Goal: Information Seeking & Learning: Learn about a topic

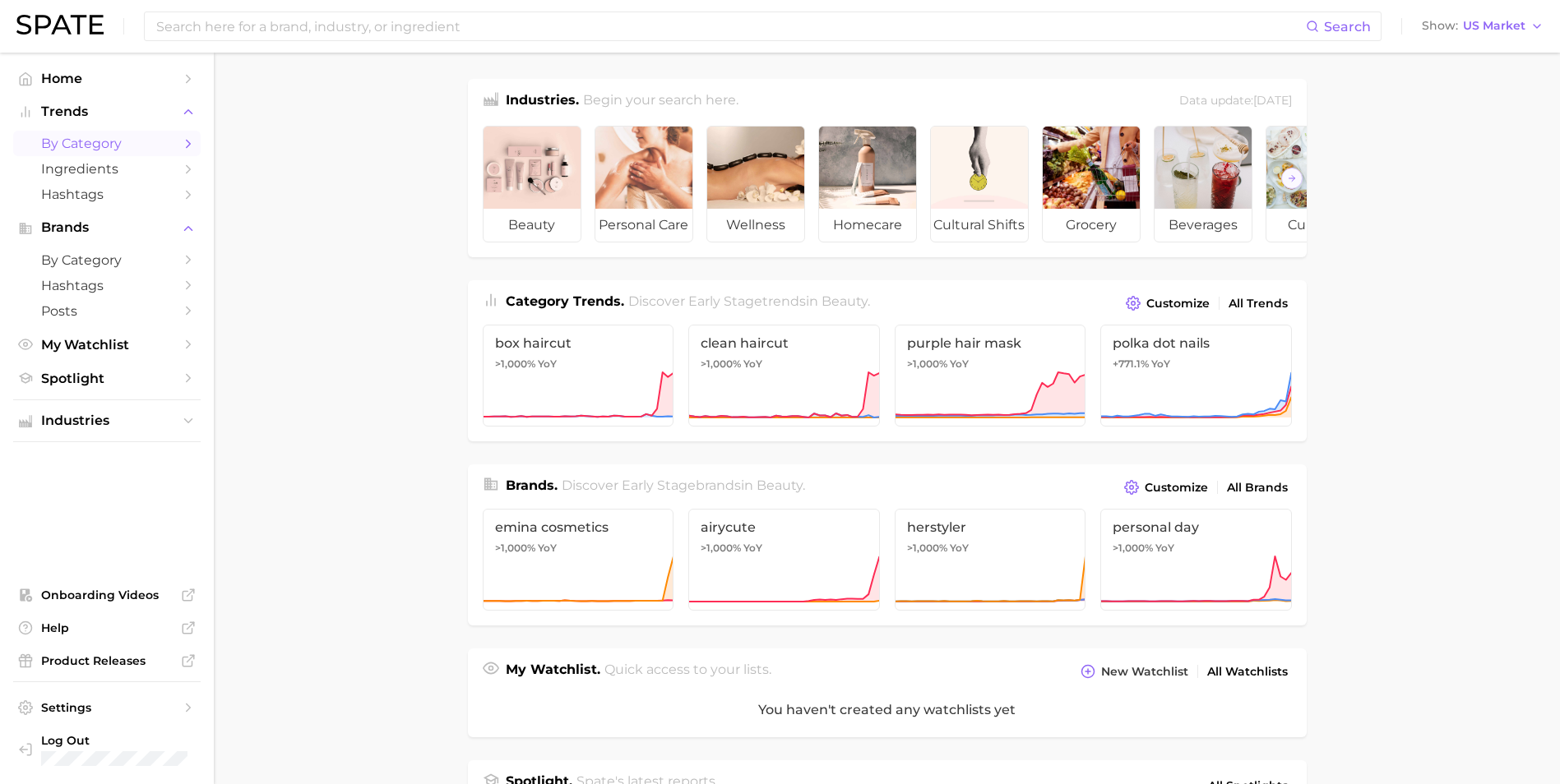
click at [141, 145] on span "by Category" at bounding box center [107, 143] width 132 height 16
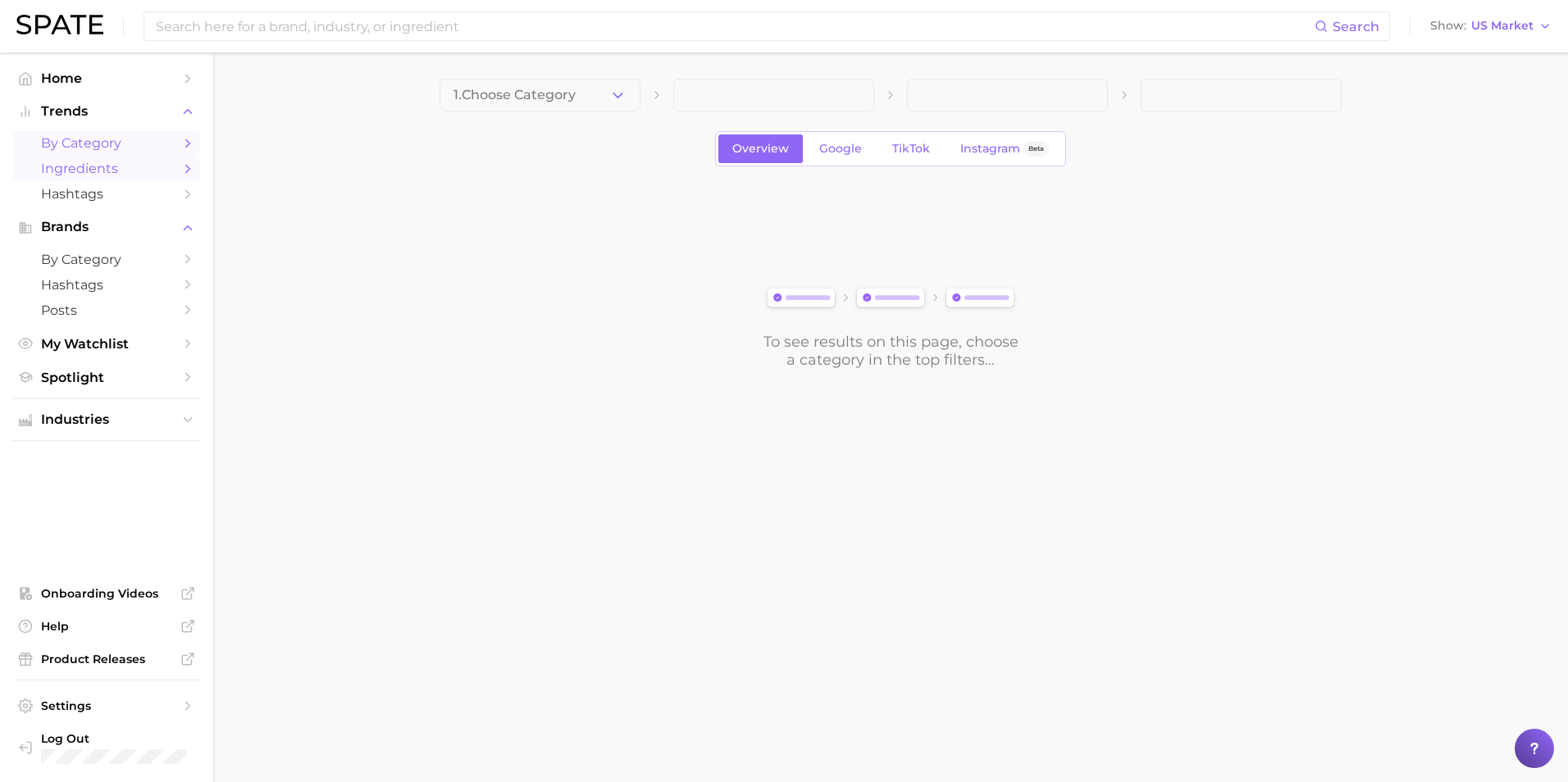
click at [144, 163] on span "Ingredients" at bounding box center [107, 168] width 131 height 16
drag, startPoint x: 144, startPoint y: 163, endPoint x: 134, endPoint y: 136, distance: 28.8
click at [134, 136] on span "by Category" at bounding box center [107, 143] width 131 height 16
click at [491, 106] on button "1. Choose Category" at bounding box center [540, 95] width 201 height 33
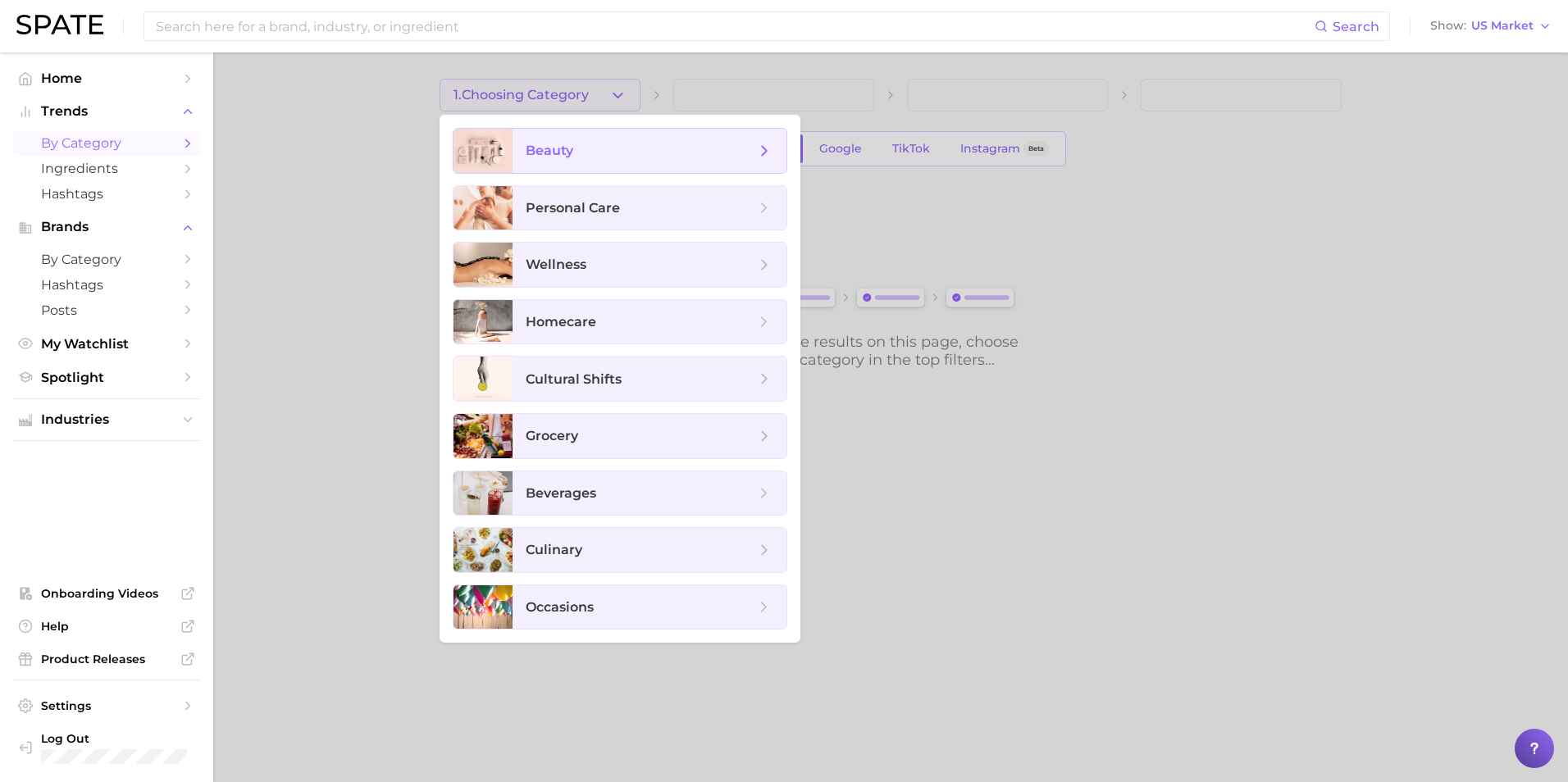
click at [522, 155] on span "beauty" at bounding box center [649, 151] width 274 height 45
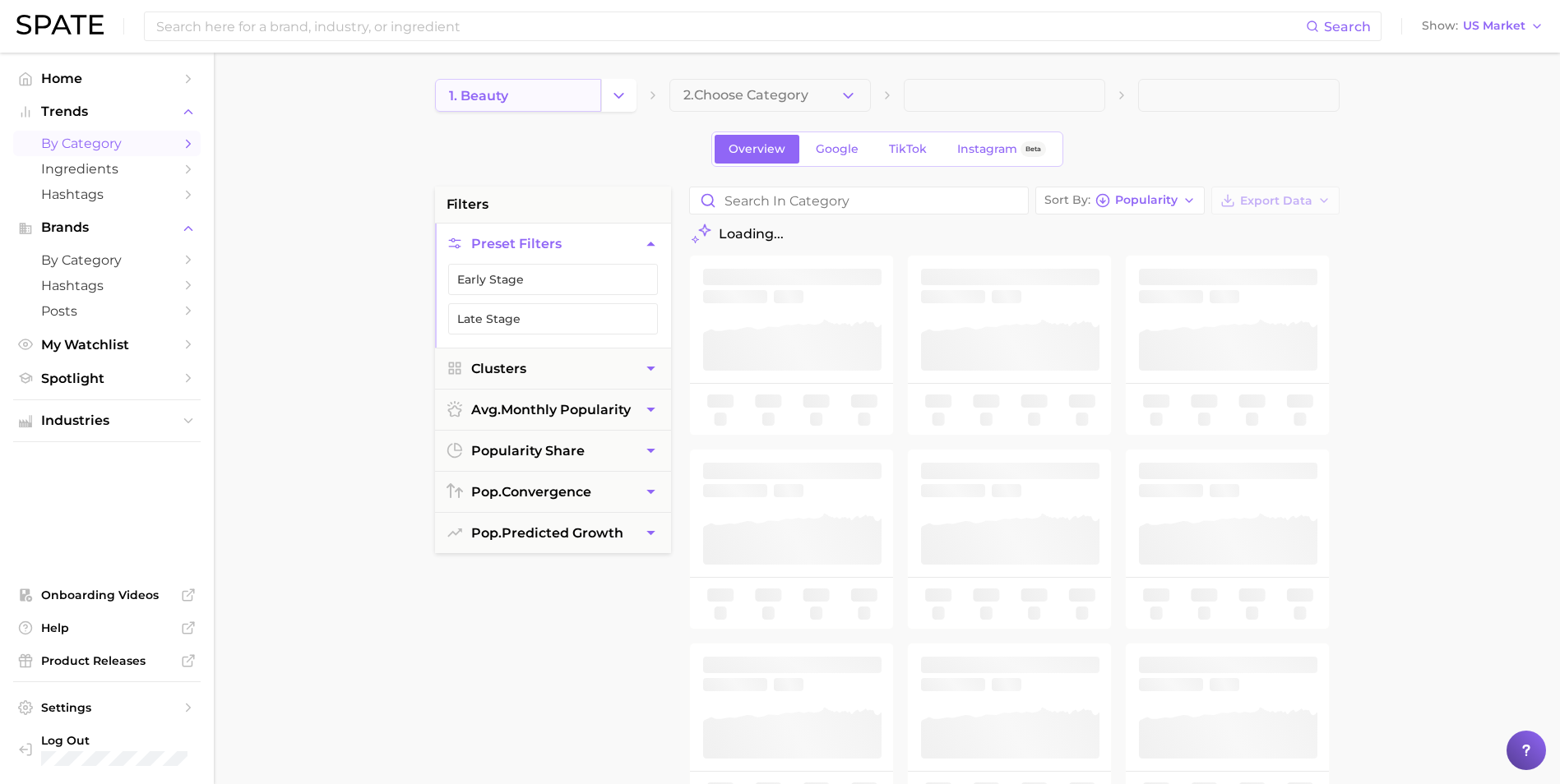
click at [511, 101] on link "1. beauty" at bounding box center [518, 95] width 166 height 33
click at [624, 87] on icon "Change Category" at bounding box center [618, 95] width 17 height 17
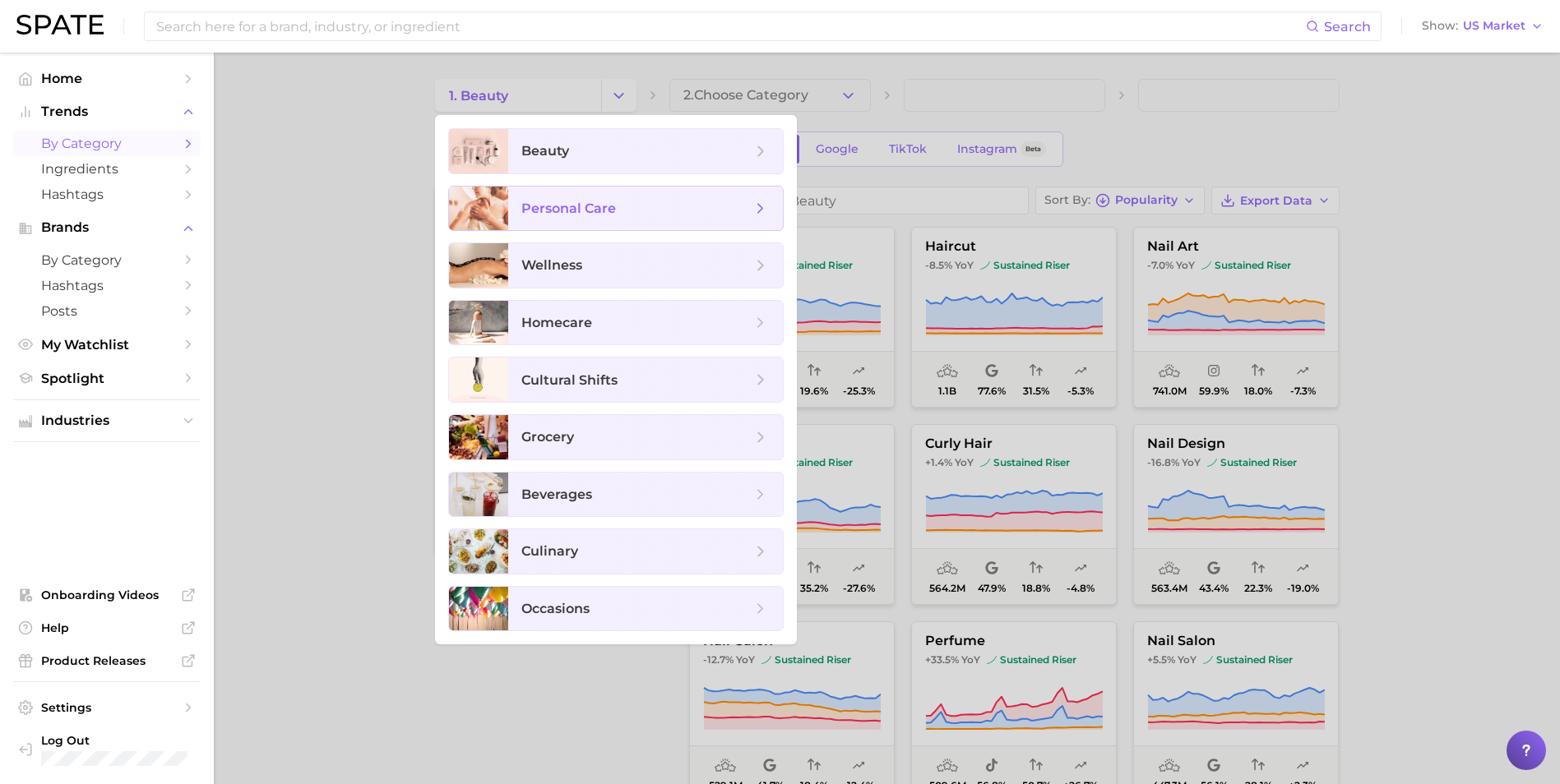
click at [613, 163] on span "beauty" at bounding box center [645, 152] width 274 height 45
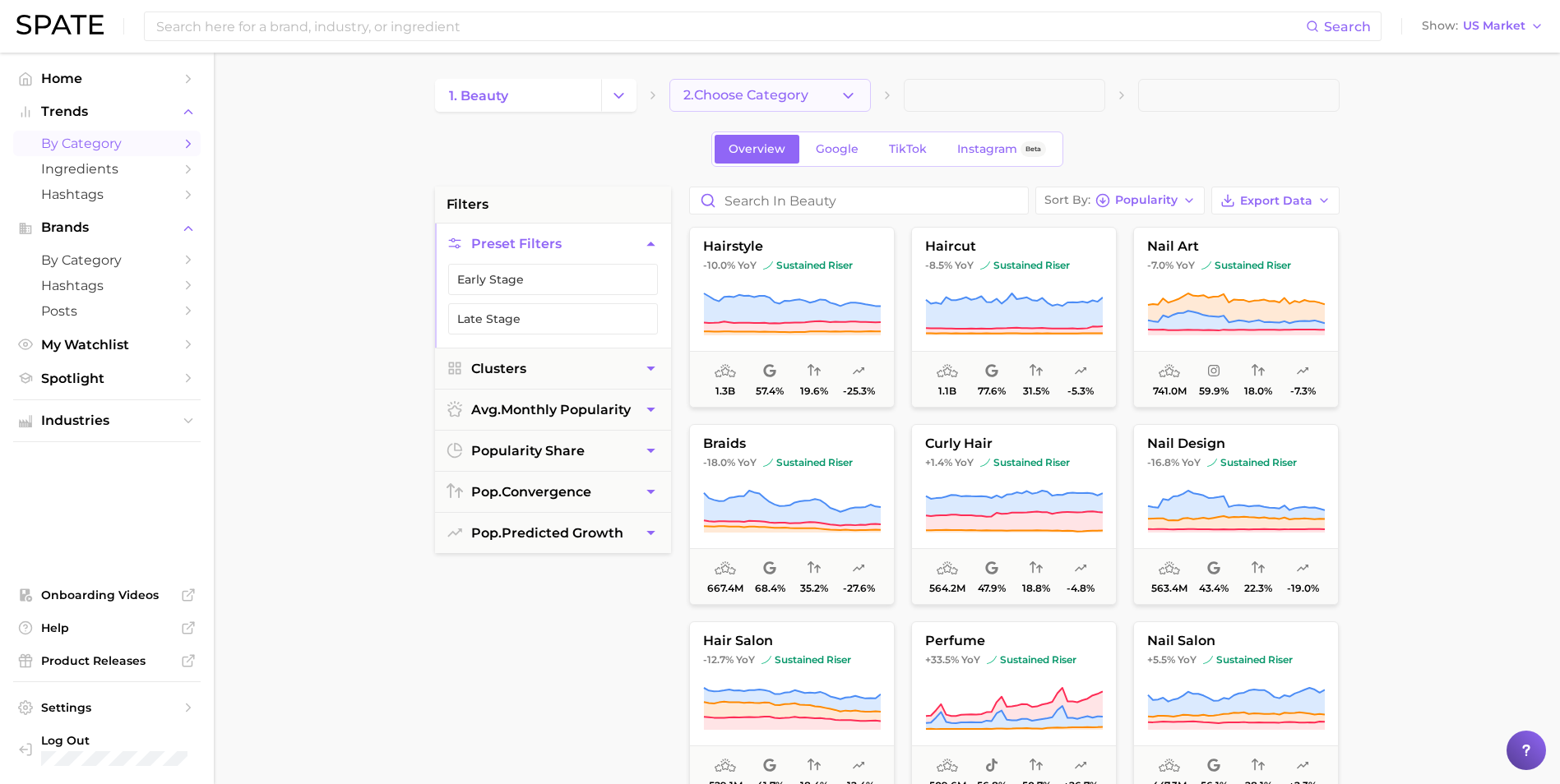
click at [756, 105] on button "2. Choose Category" at bounding box center [769, 95] width 201 height 33
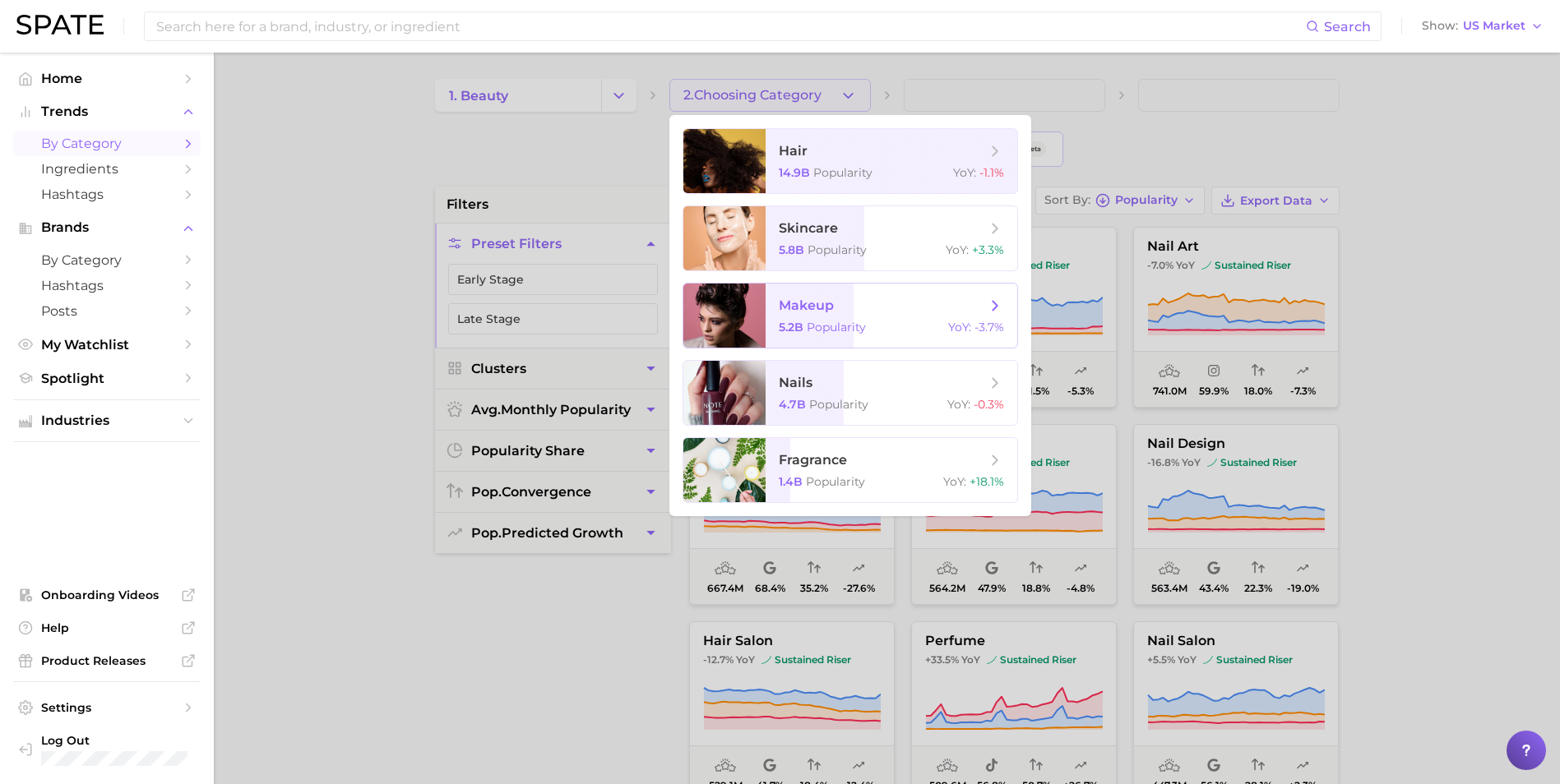
click at [875, 308] on span "makeup" at bounding box center [882, 306] width 207 height 18
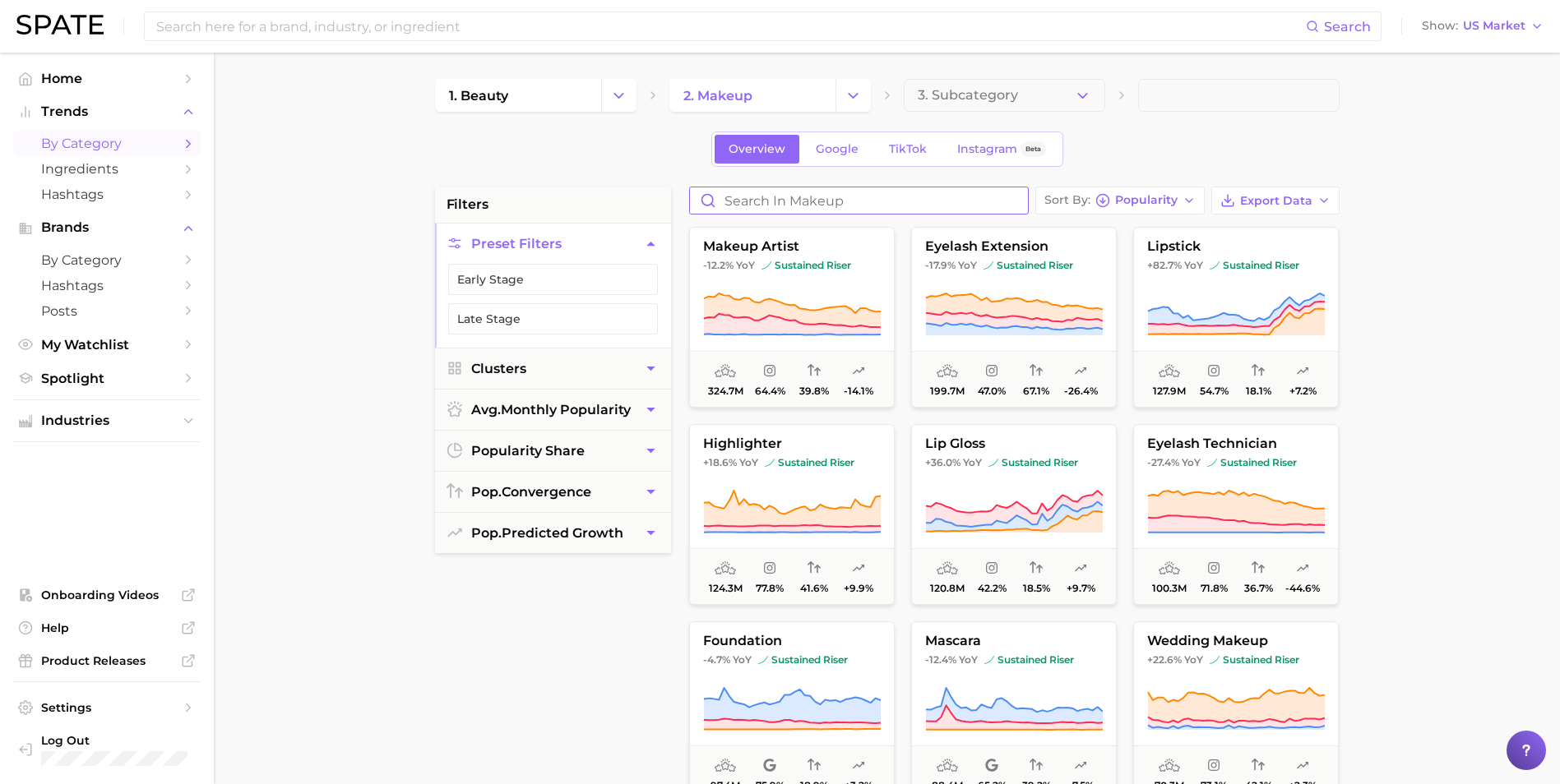
click at [844, 201] on input "Search in makeup" at bounding box center [859, 201] width 338 height 27
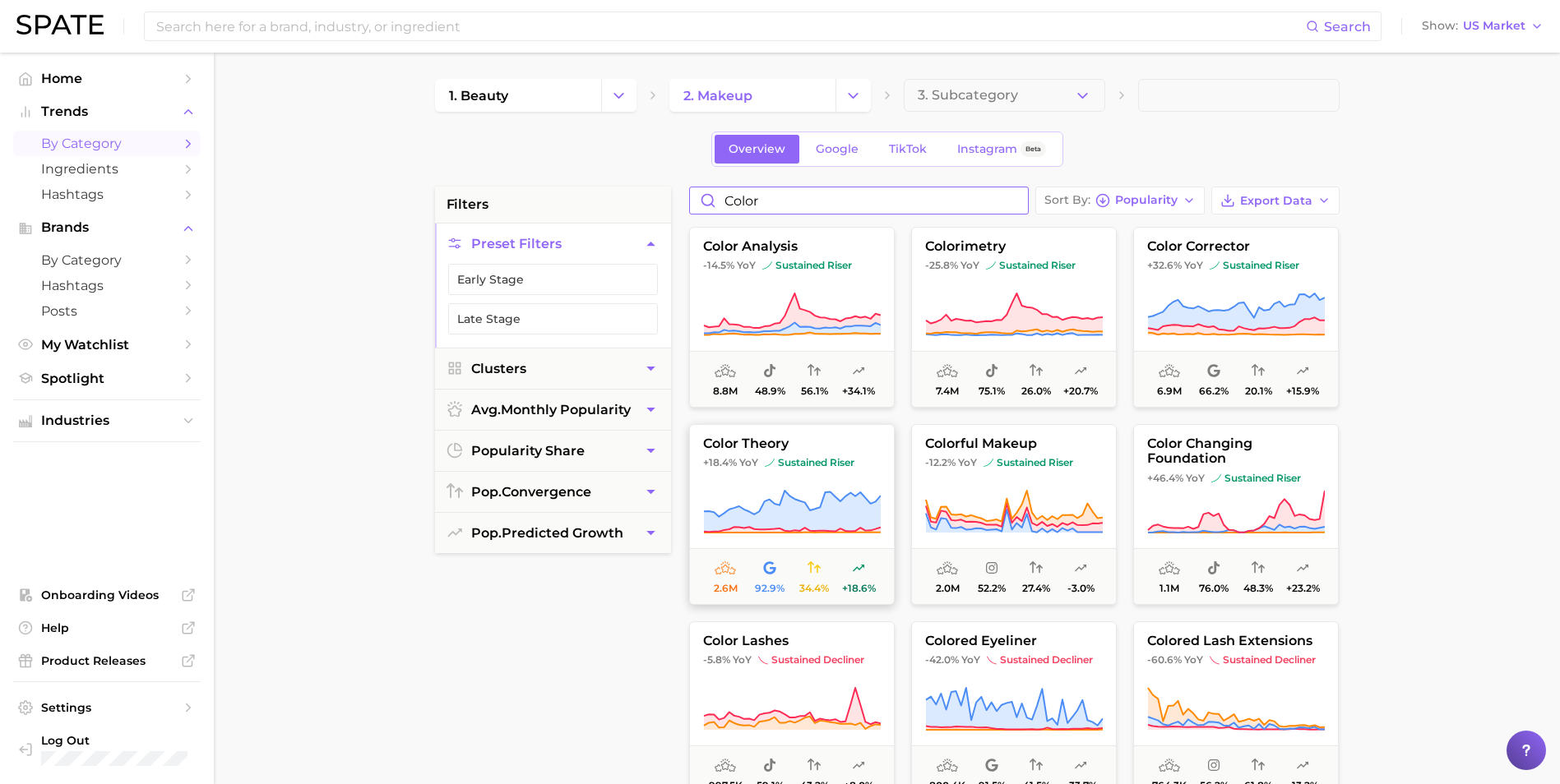
type input "color"
click at [792, 489] on icon at bounding box center [792, 512] width 177 height 46
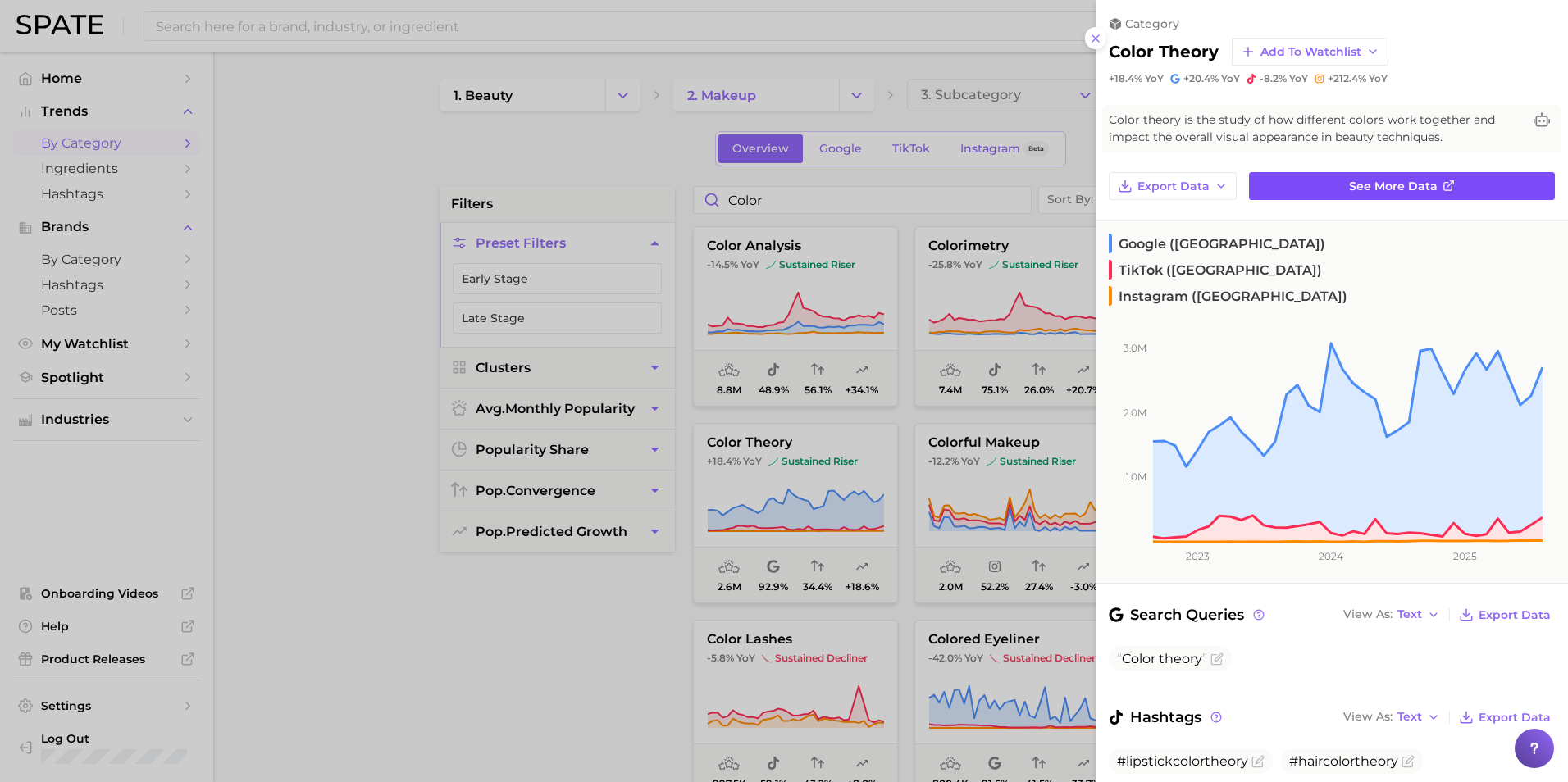
click at [1444, 191] on icon at bounding box center [1448, 187] width 8 height 8
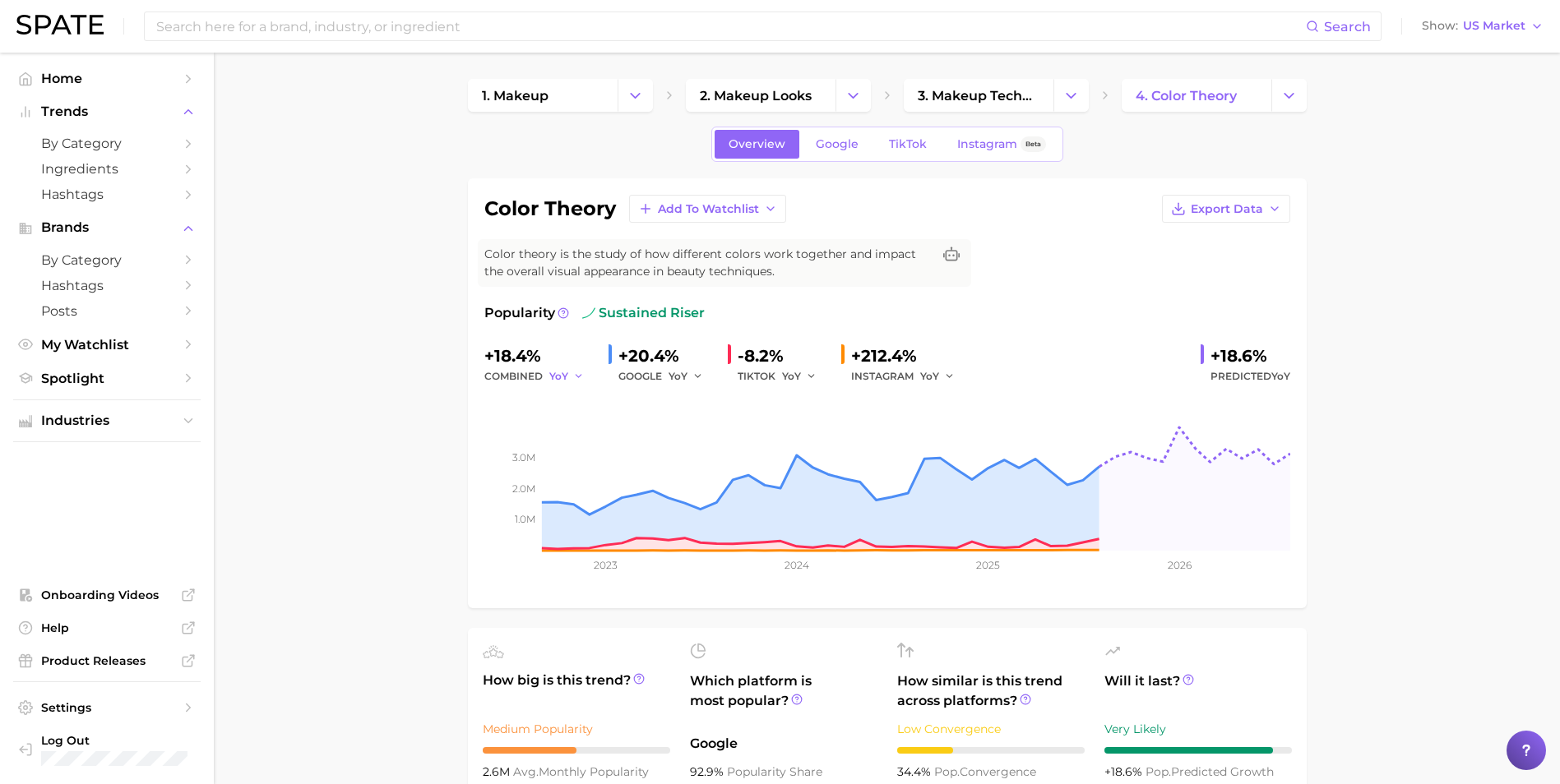
click at [564, 378] on span "YoY" at bounding box center [559, 375] width 19 height 14
click at [573, 421] on button "QoQ" at bounding box center [640, 433] width 181 height 30
drag, startPoint x: 573, startPoint y: 370, endPoint x: 578, endPoint y: 386, distance: 16.8
click at [572, 372] on button "QoQ" at bounding box center [569, 376] width 40 height 20
click at [595, 419] on button "QoQ" at bounding box center [640, 433] width 181 height 30
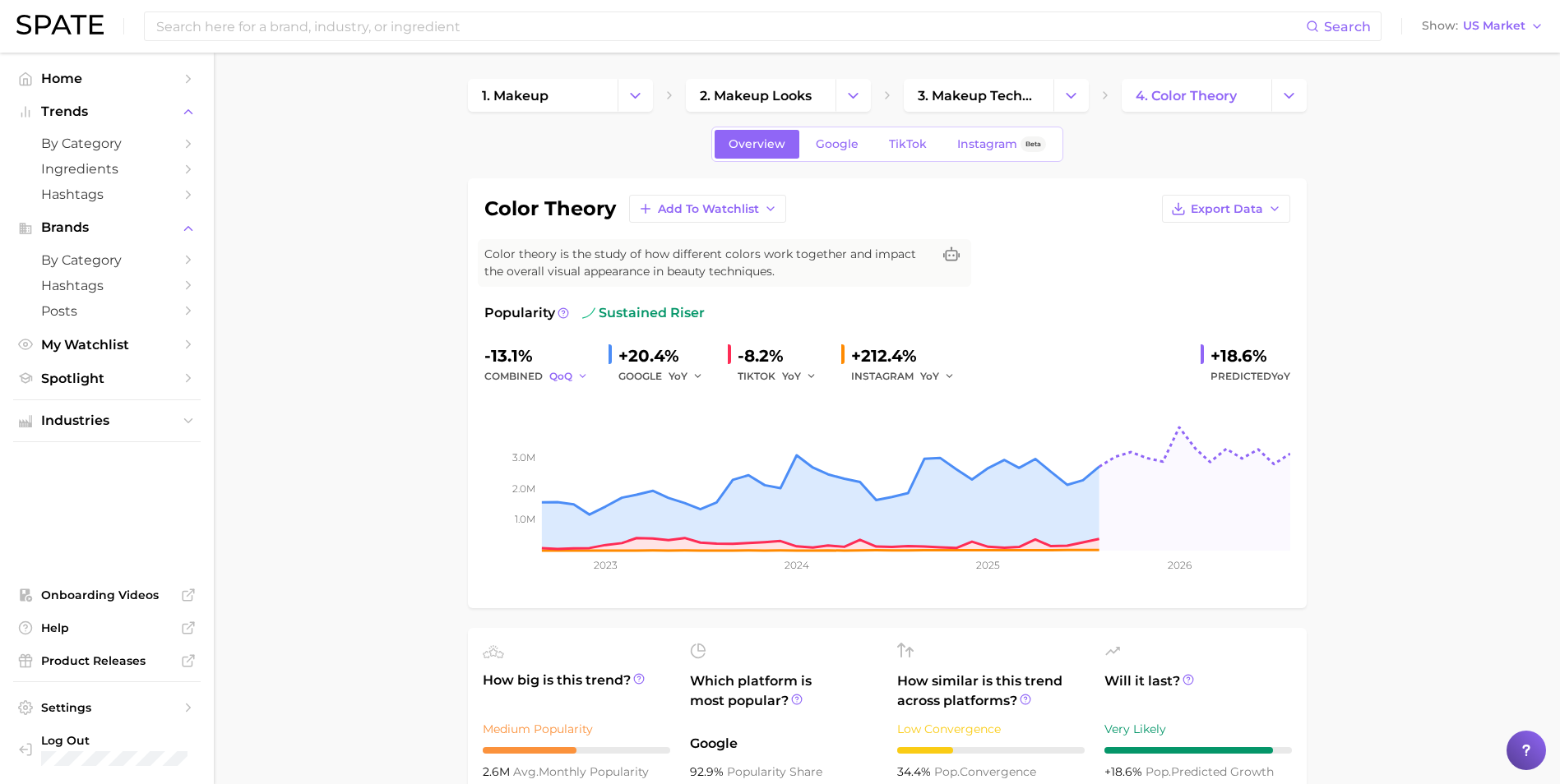
click at [574, 378] on button "QoQ" at bounding box center [569, 376] width 40 height 20
click at [600, 398] on button "YoY" at bounding box center [640, 403] width 181 height 30
click at [574, 376] on icon "button" at bounding box center [579, 376] width 12 height 12
click at [584, 457] on span "MoM" at bounding box center [572, 462] width 29 height 14
click at [563, 380] on span "MoM" at bounding box center [562, 375] width 25 height 14
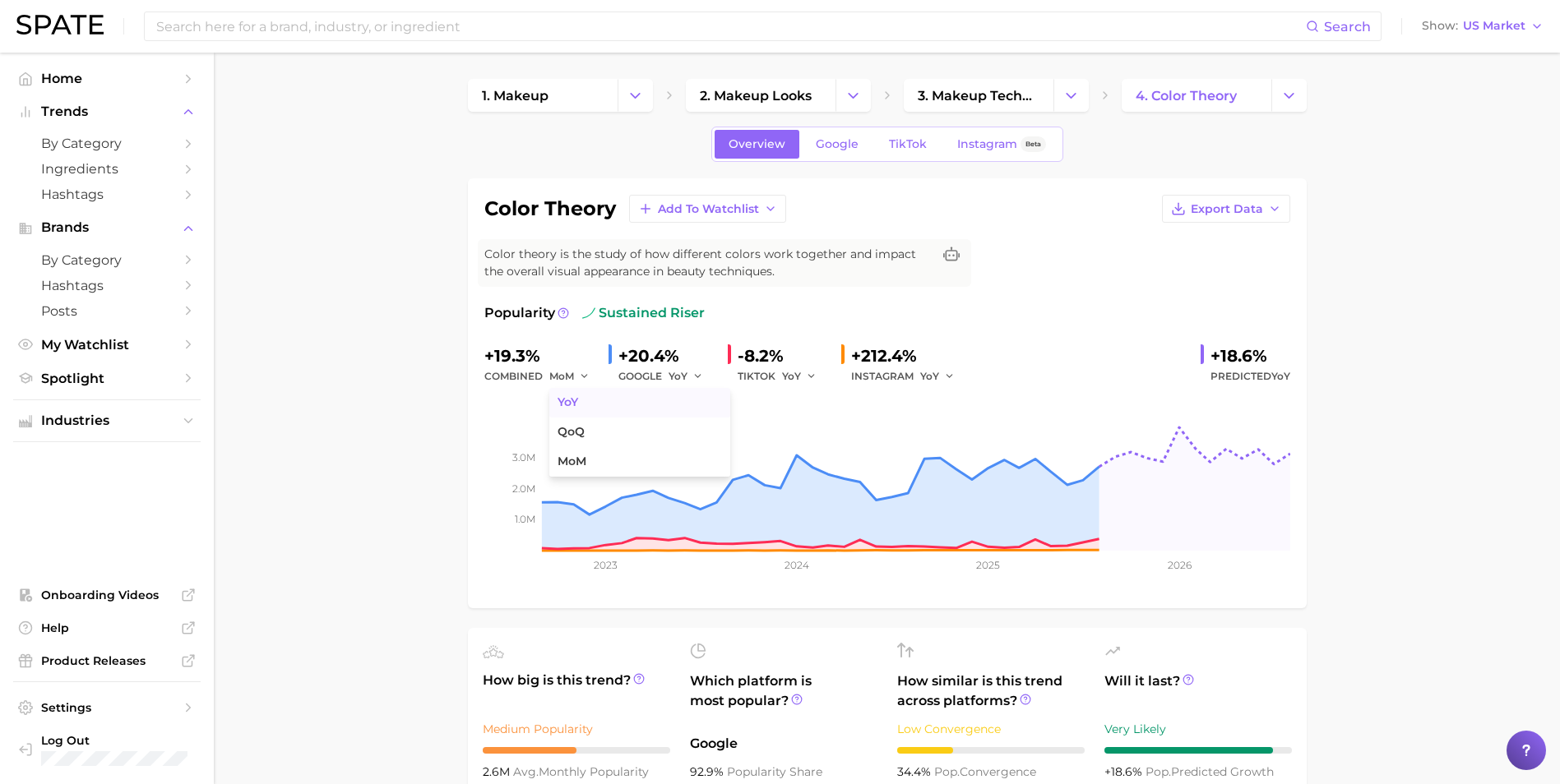
click at [574, 410] on button "YoY" at bounding box center [640, 403] width 181 height 30
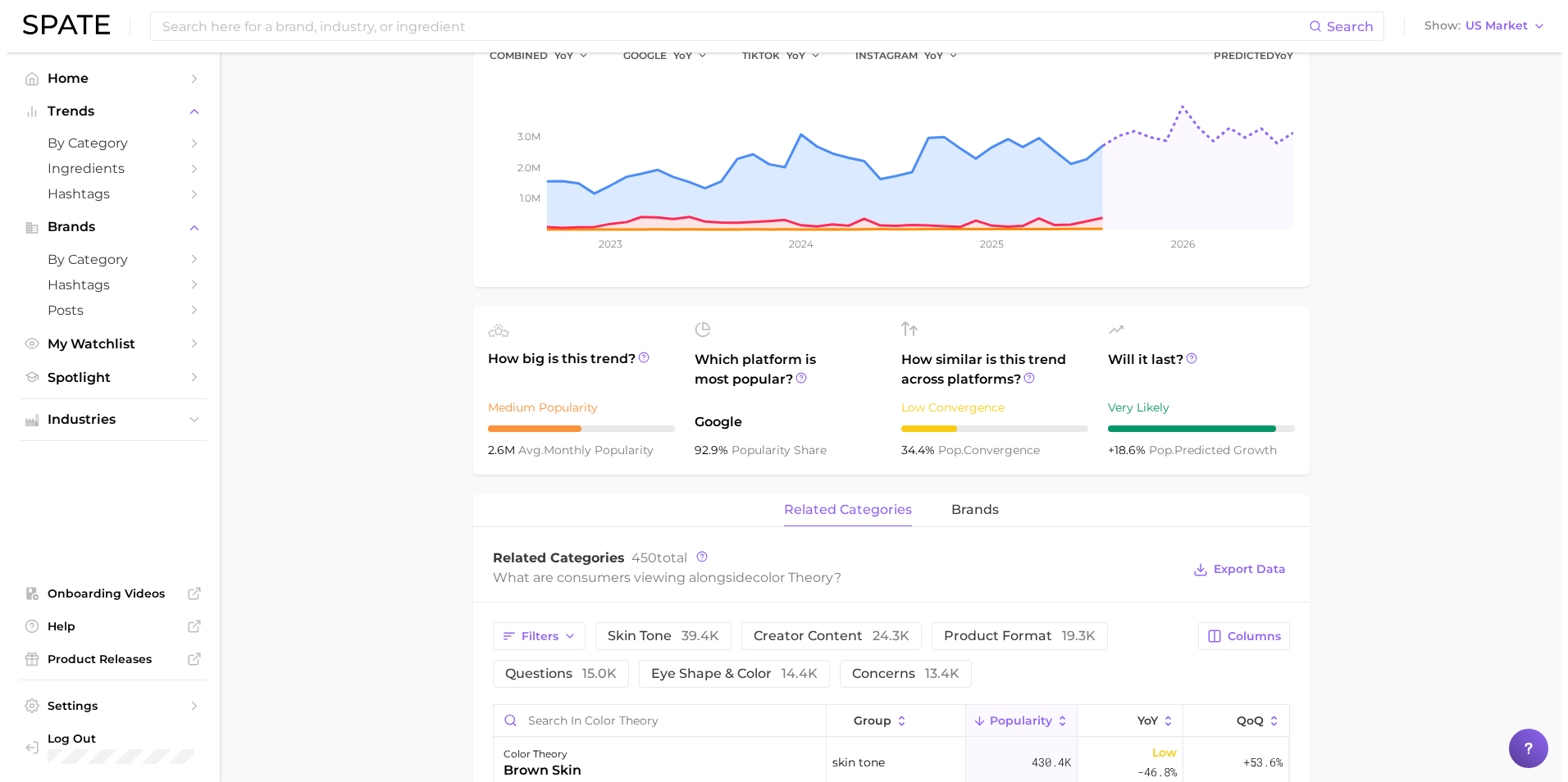
scroll to position [574, 0]
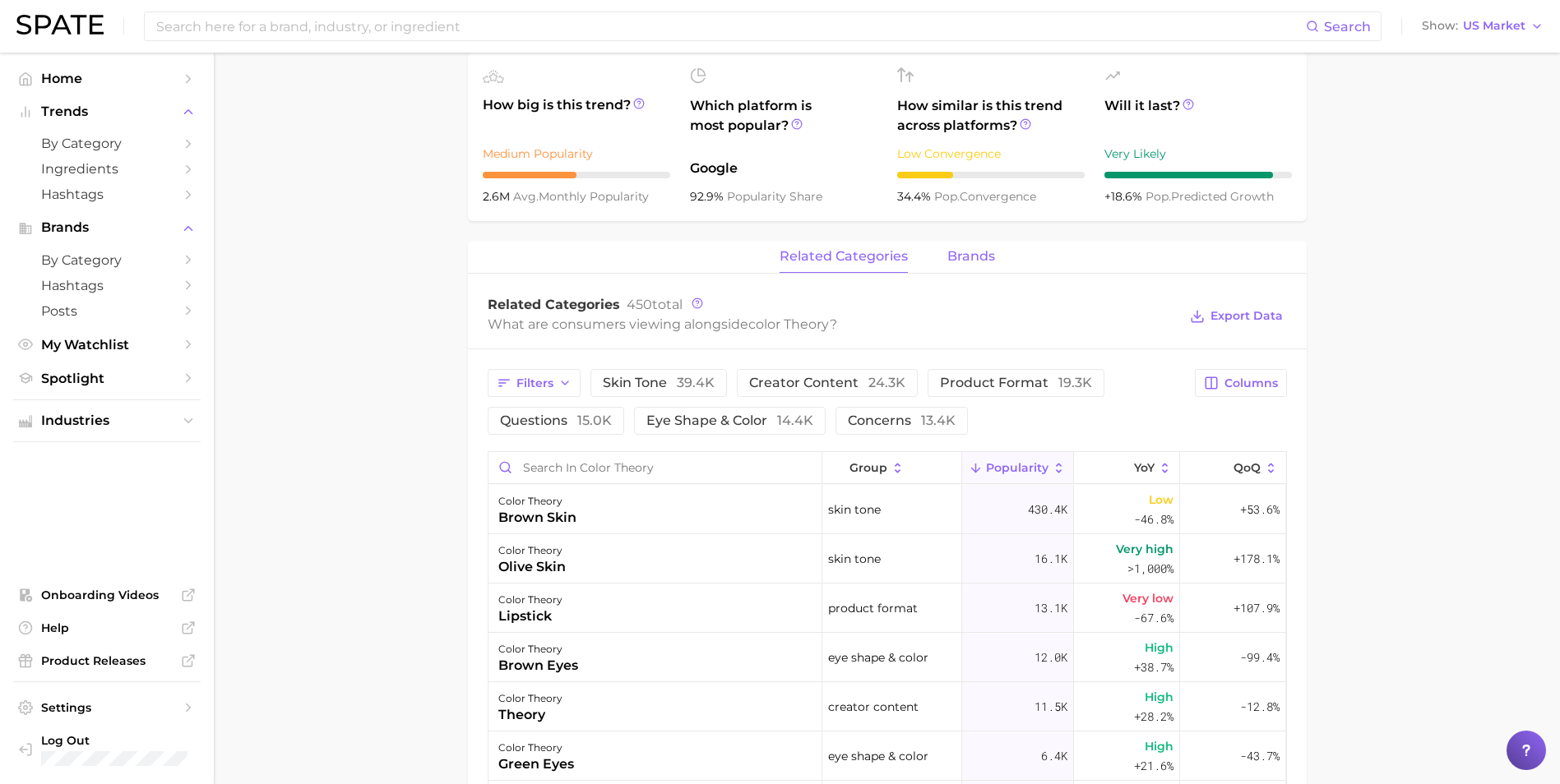
click at [971, 256] on span "brands" at bounding box center [971, 257] width 48 height 15
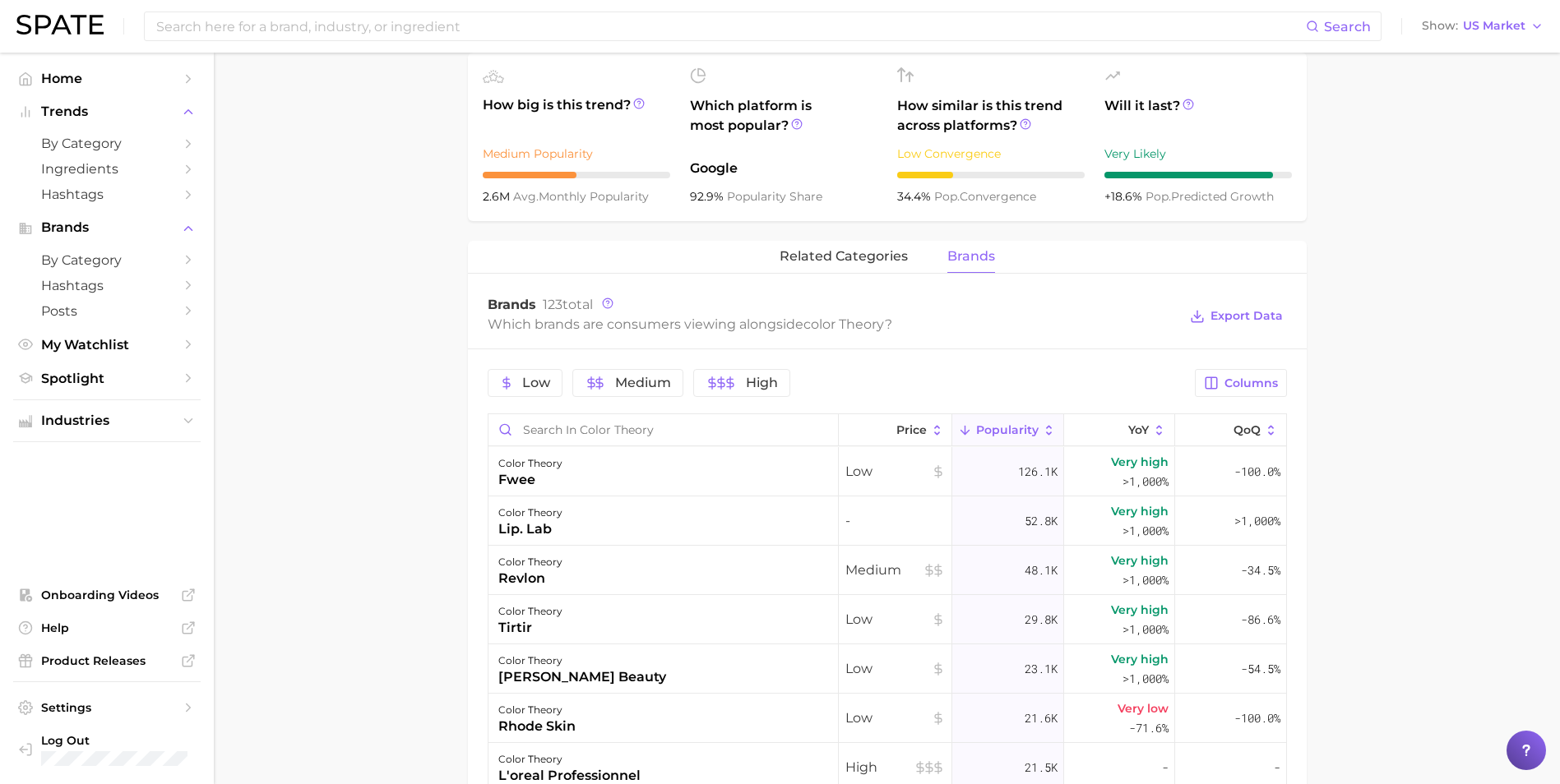
click at [1359, 401] on main "1. makeup 2. makeup looks 3. makeup techniques 4. color theory Overview Google …" at bounding box center [887, 388] width 1346 height 1822
click at [588, 472] on div "color theory fwee" at bounding box center [663, 472] width 351 height 50
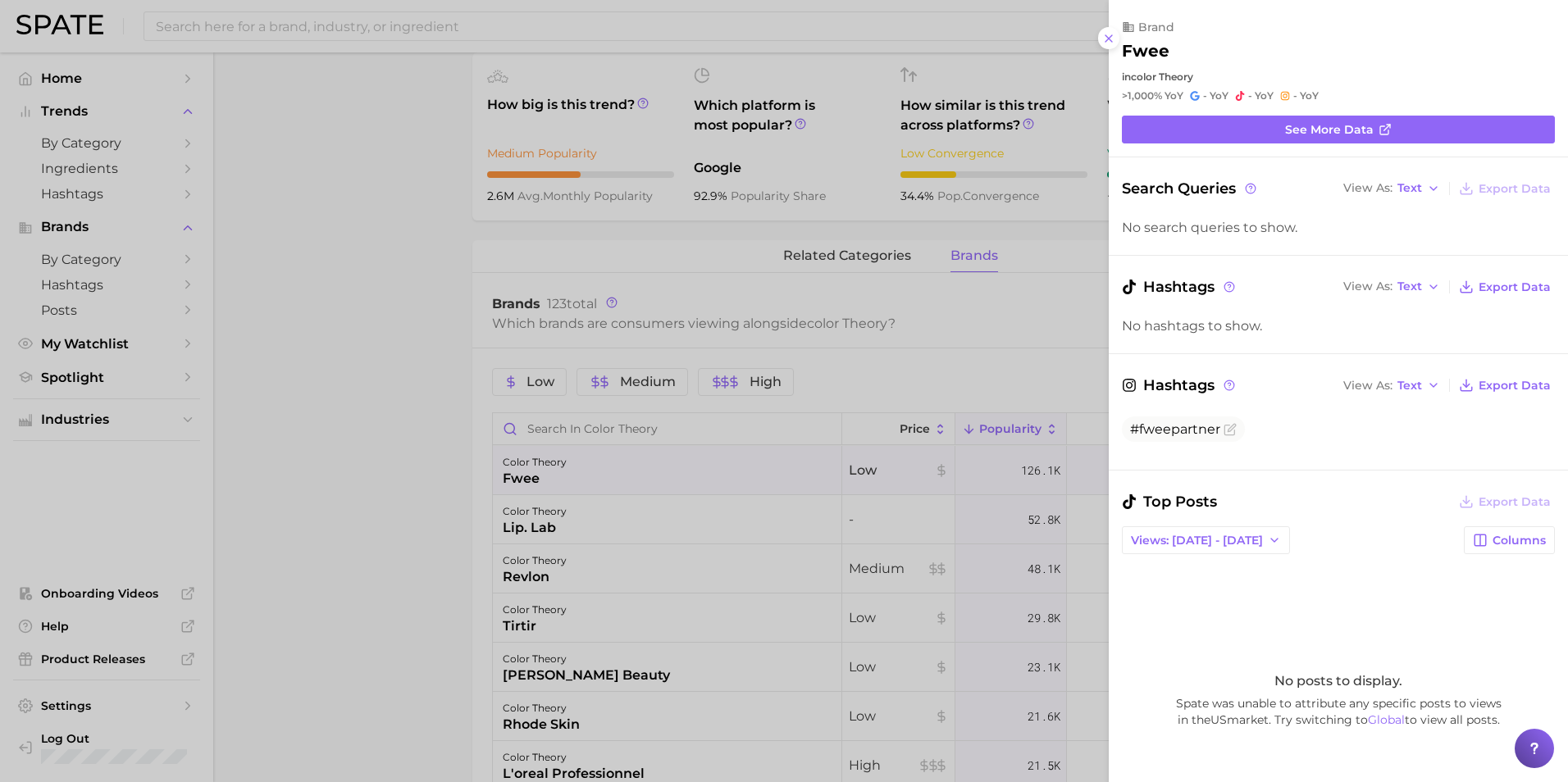
click at [359, 436] on div at bounding box center [784, 391] width 1568 height 782
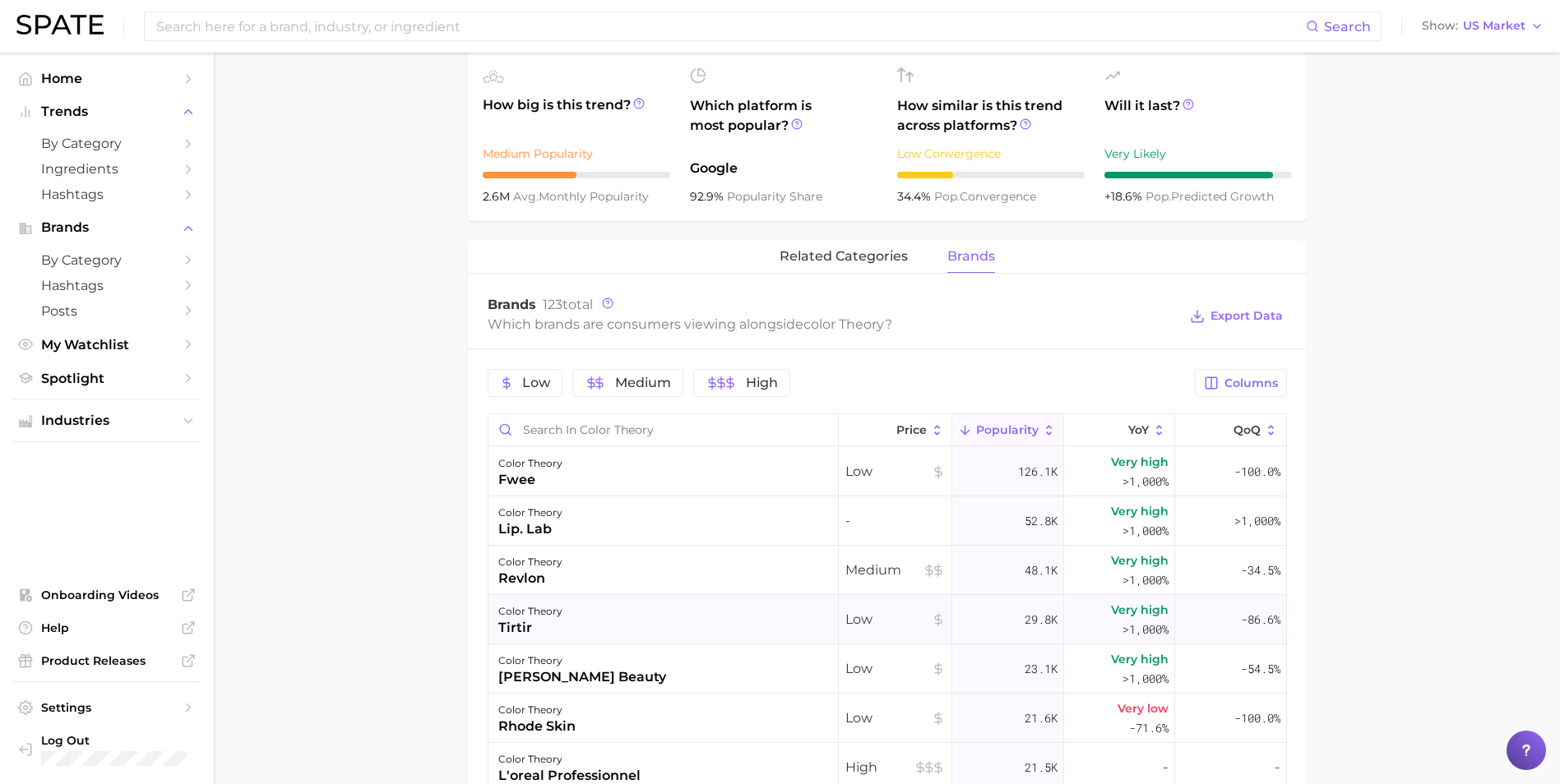
click at [558, 629] on div "tirtir" at bounding box center [530, 628] width 64 height 20
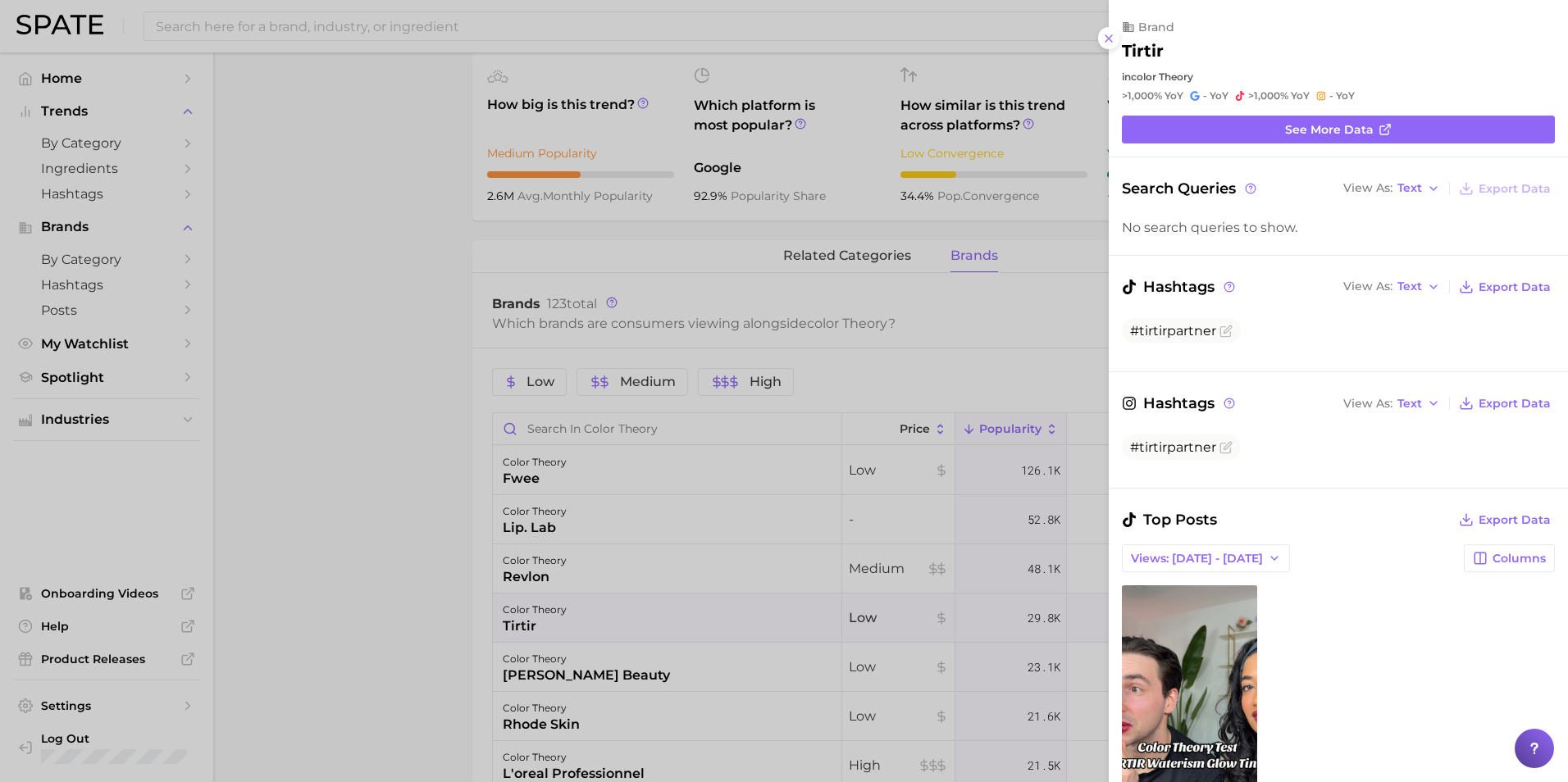
scroll to position [0, 0]
drag, startPoint x: 606, startPoint y: 631, endPoint x: 643, endPoint y: 646, distance: 39.9
click at [606, 630] on div at bounding box center [784, 391] width 1568 height 782
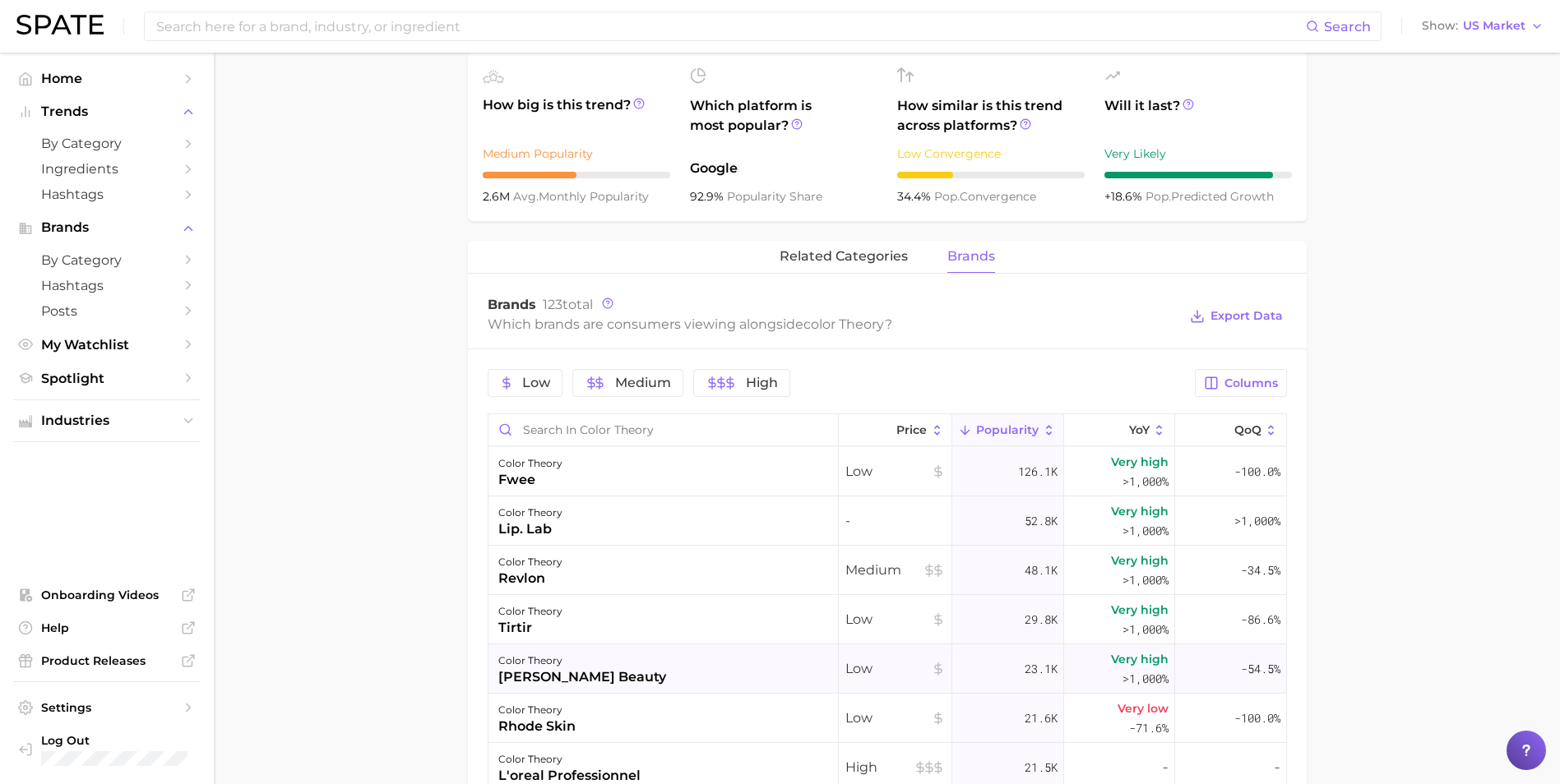
click at [705, 674] on div "color theory [PERSON_NAME] beauty" at bounding box center [663, 670] width 351 height 50
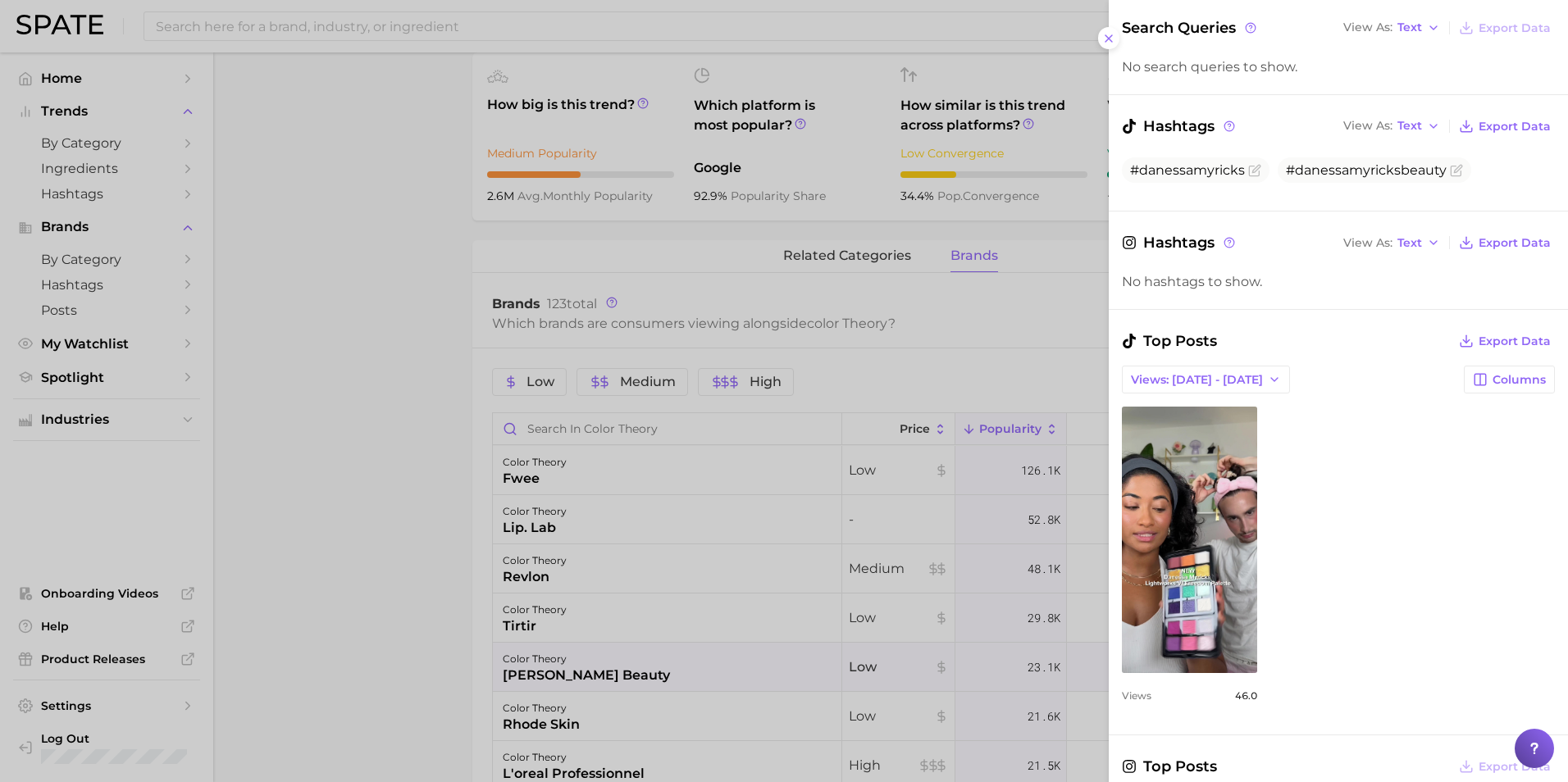
scroll to position [164, 0]
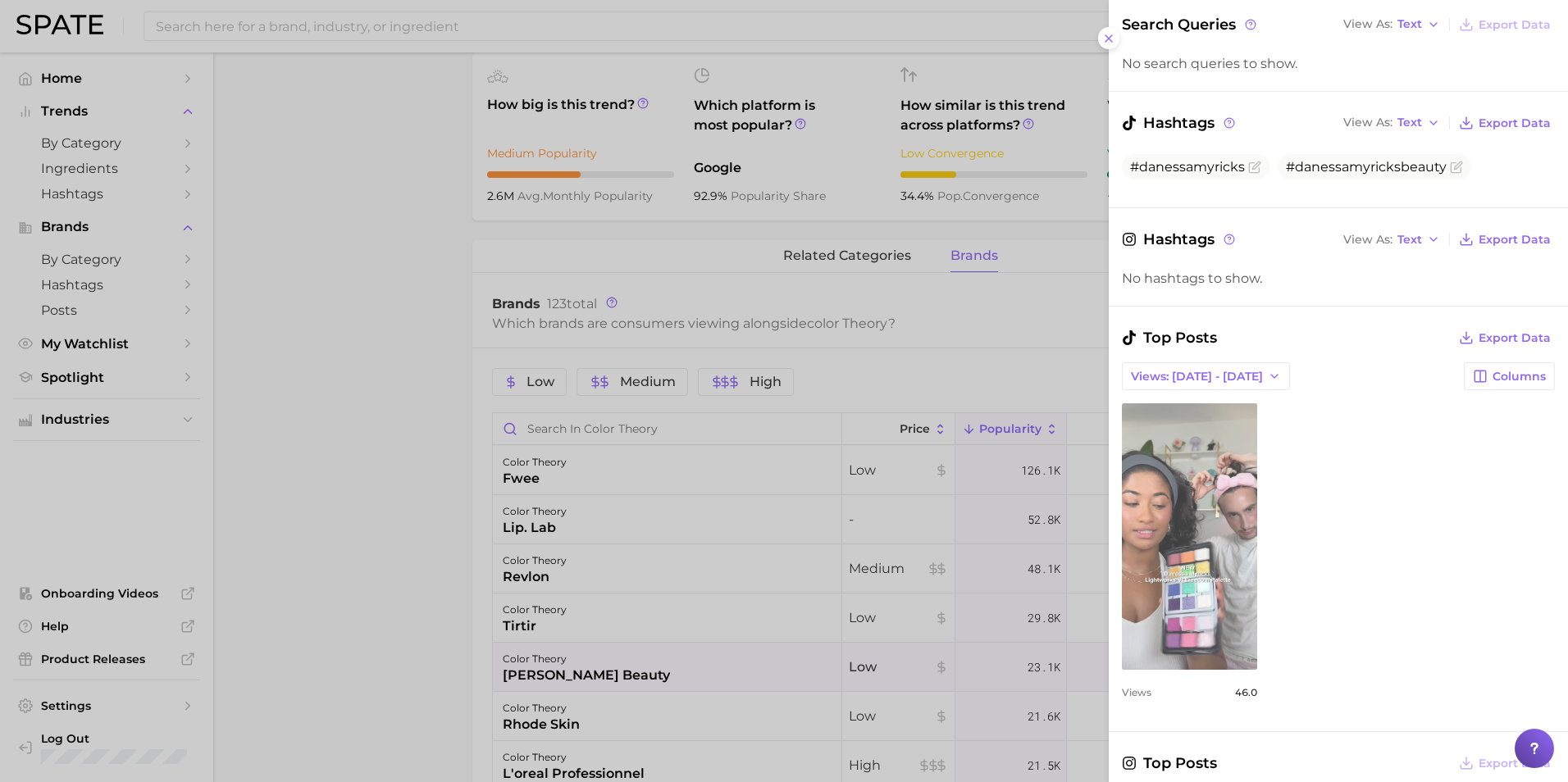
click at [1227, 506] on link "view post on TikTok" at bounding box center [1189, 536] width 136 height 266
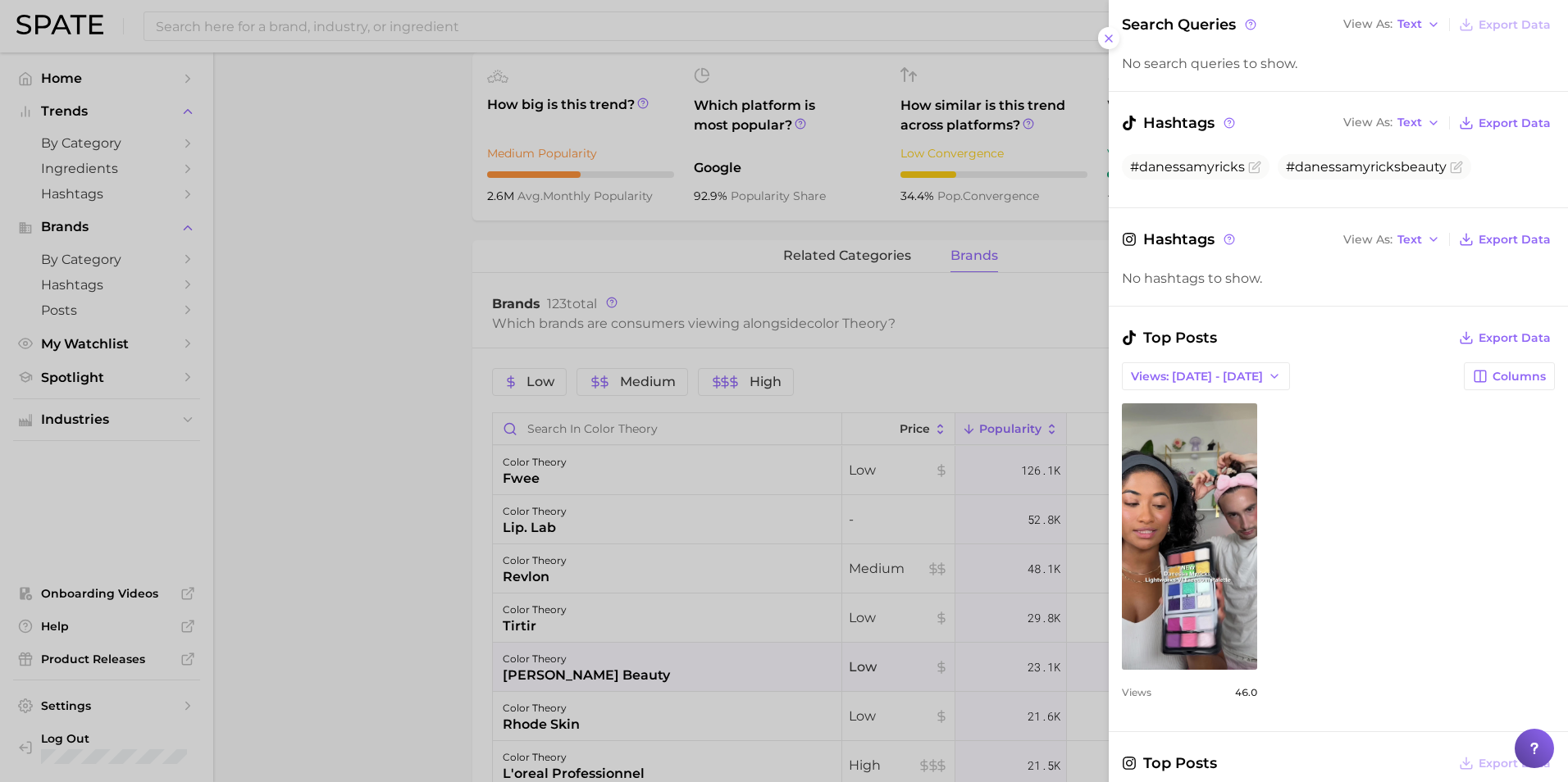
click at [350, 480] on div at bounding box center [784, 391] width 1568 height 782
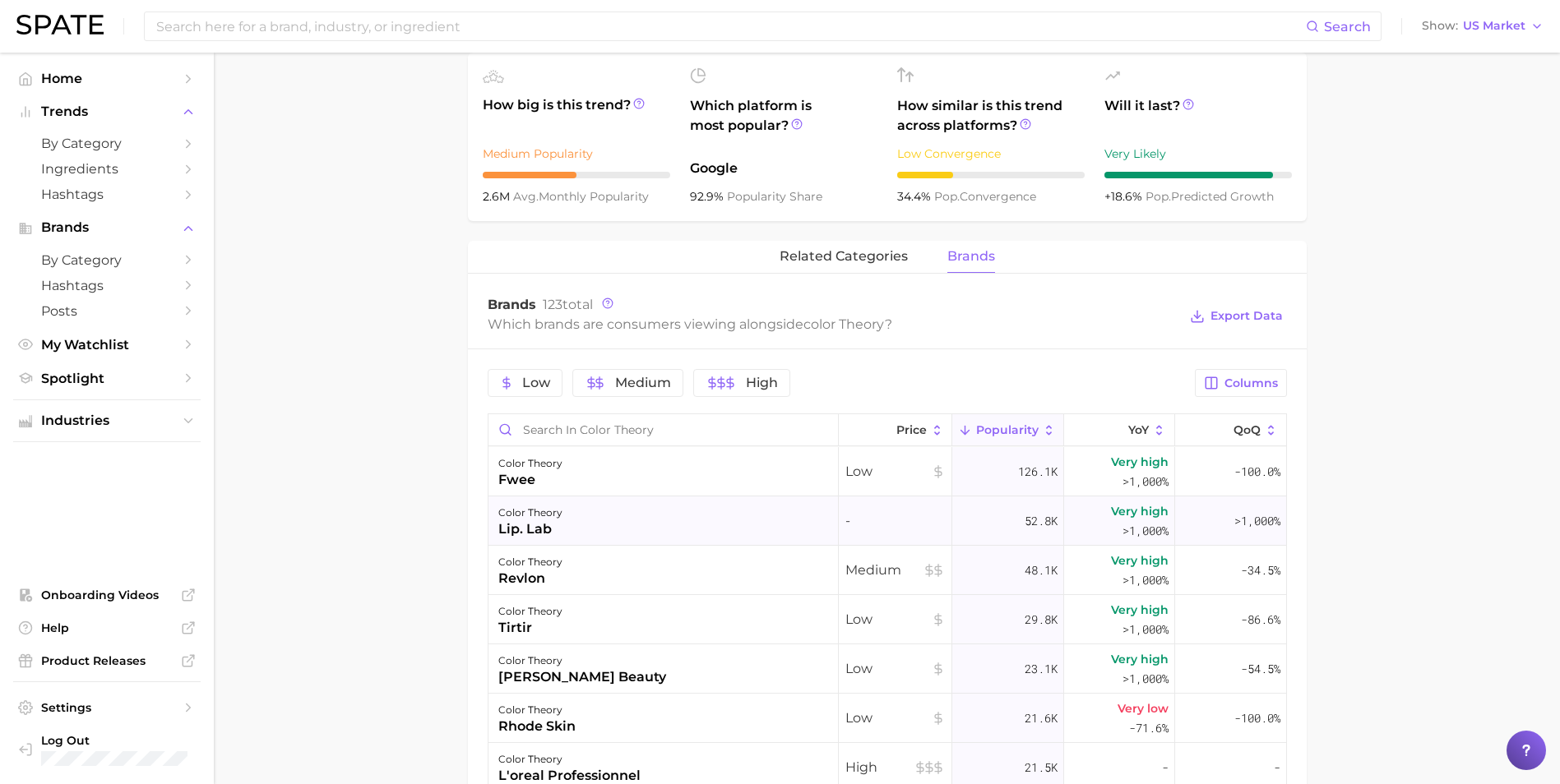
click at [534, 536] on div "lip. lab" at bounding box center [530, 530] width 64 height 20
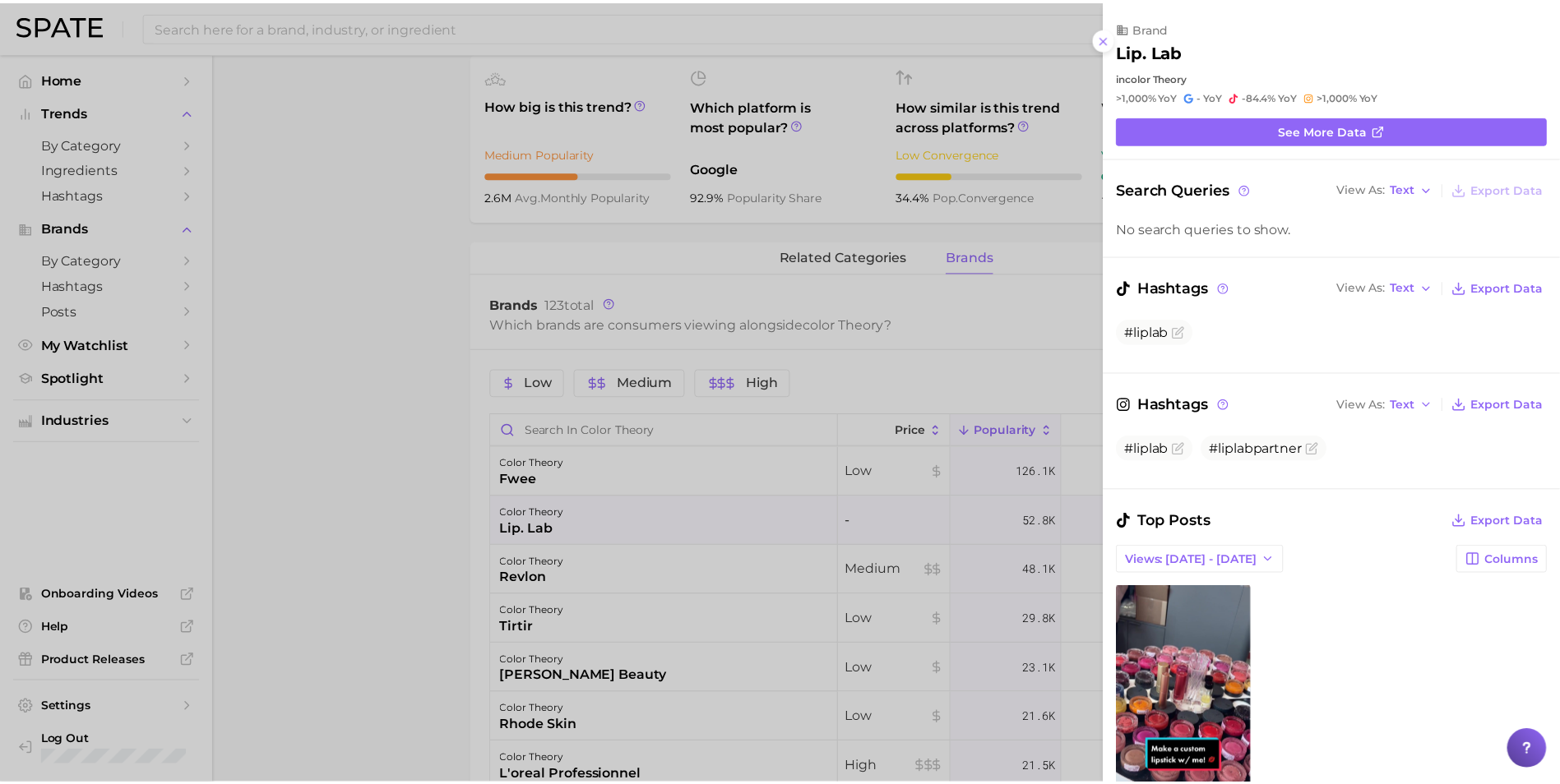
scroll to position [0, 0]
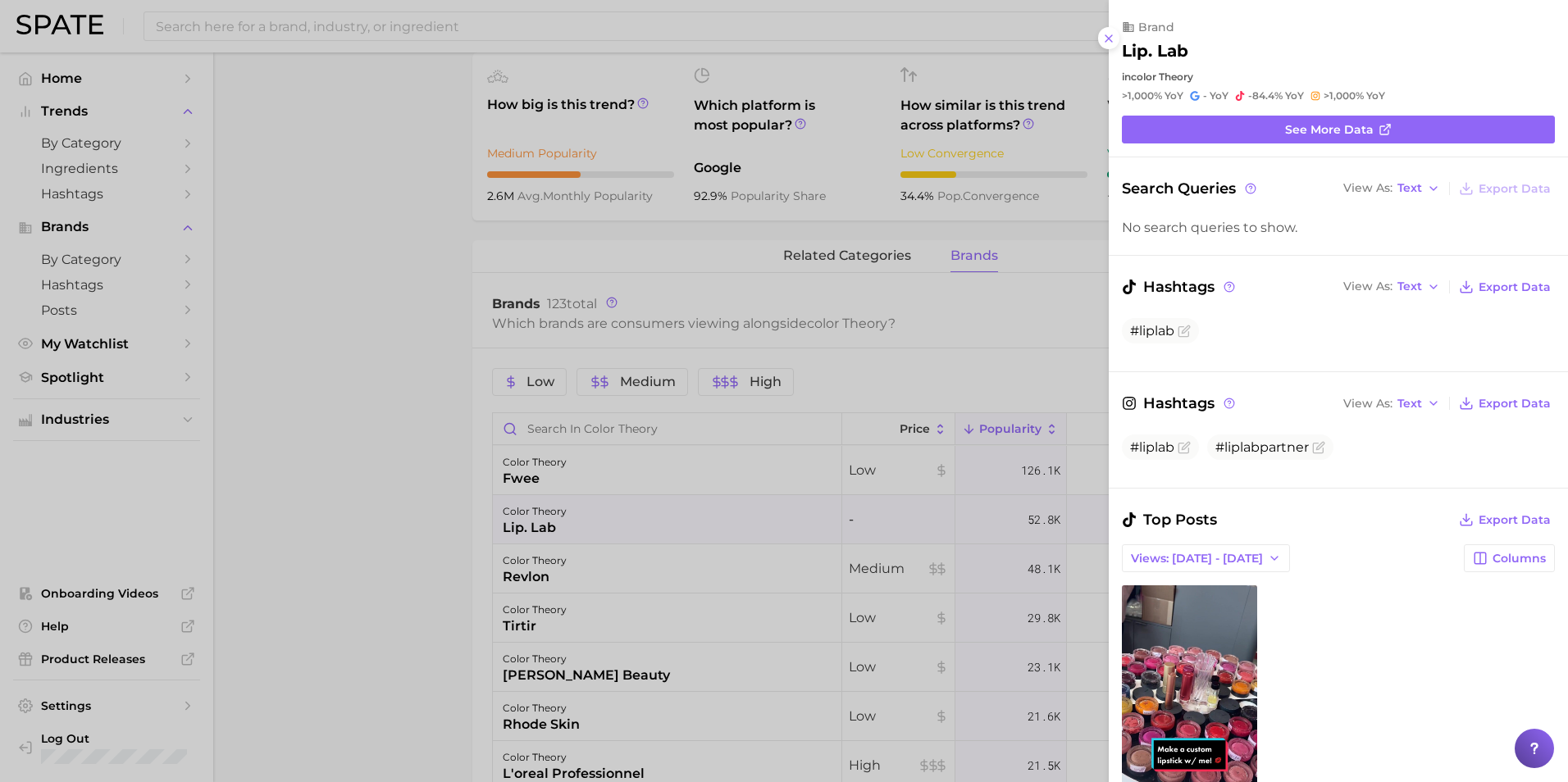
click at [550, 494] on div at bounding box center [784, 391] width 1568 height 782
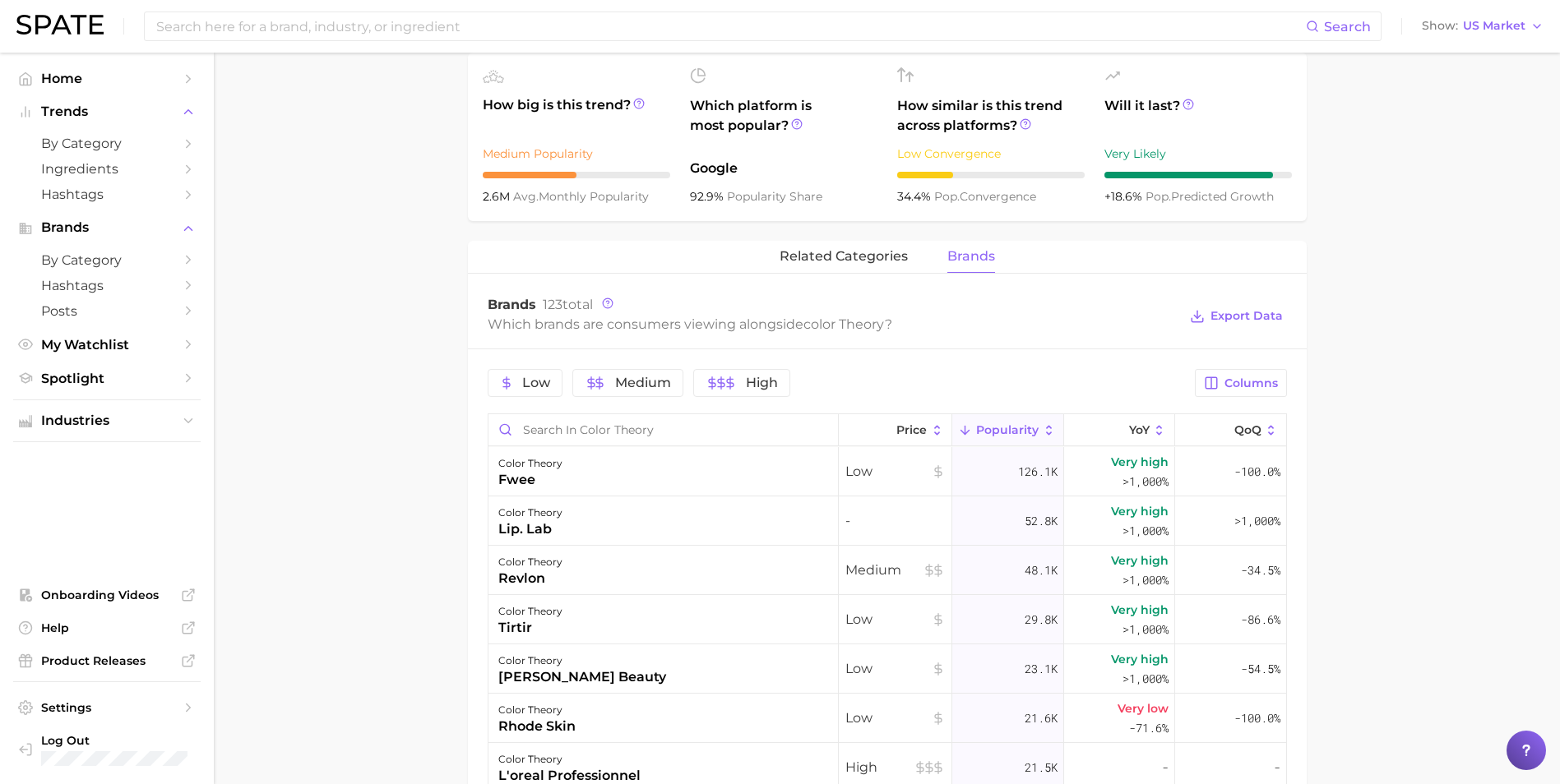
click at [601, 469] on div "color theory fwee" at bounding box center [663, 472] width 351 height 50
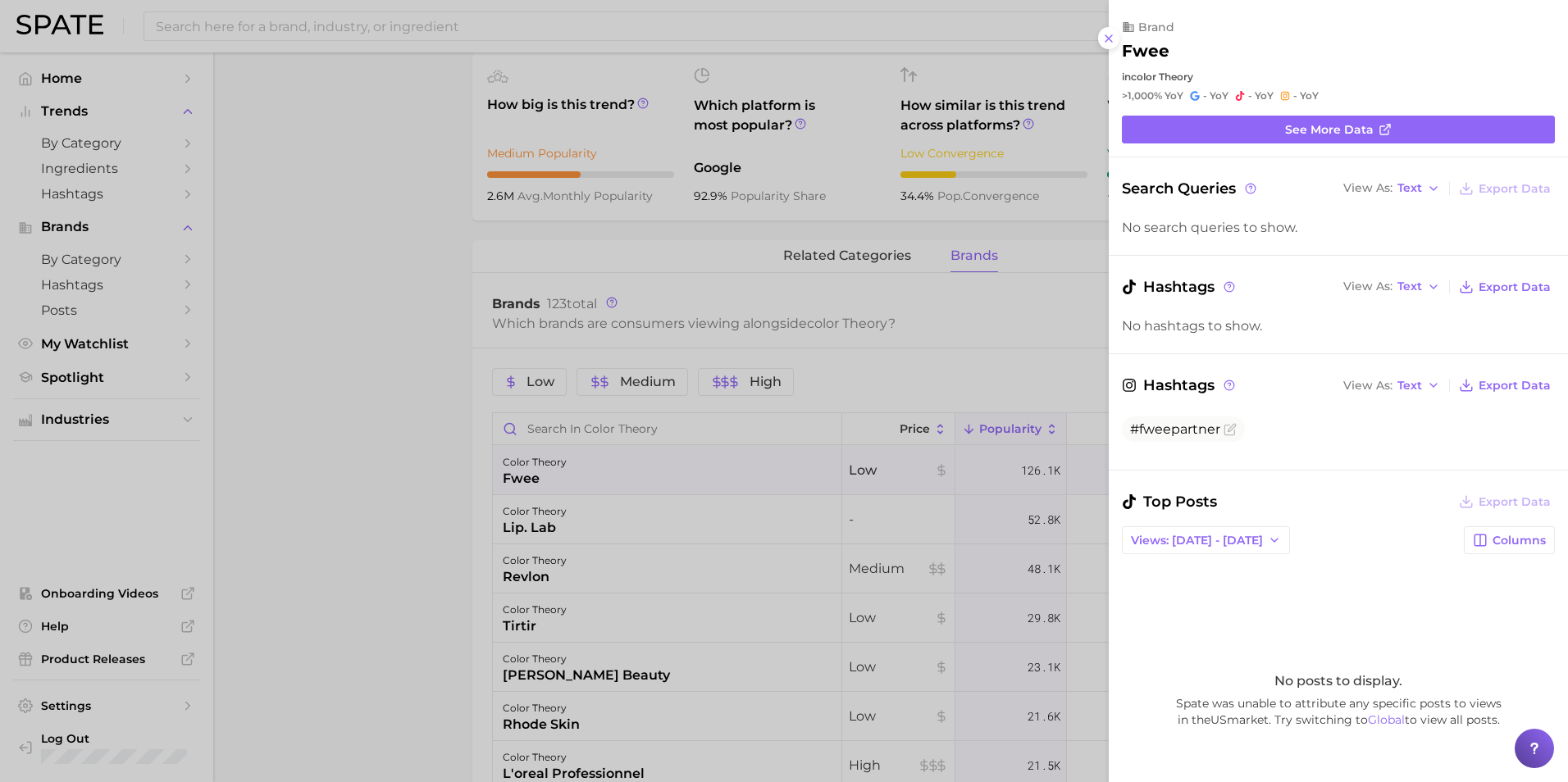
click at [950, 334] on div at bounding box center [784, 391] width 1568 height 782
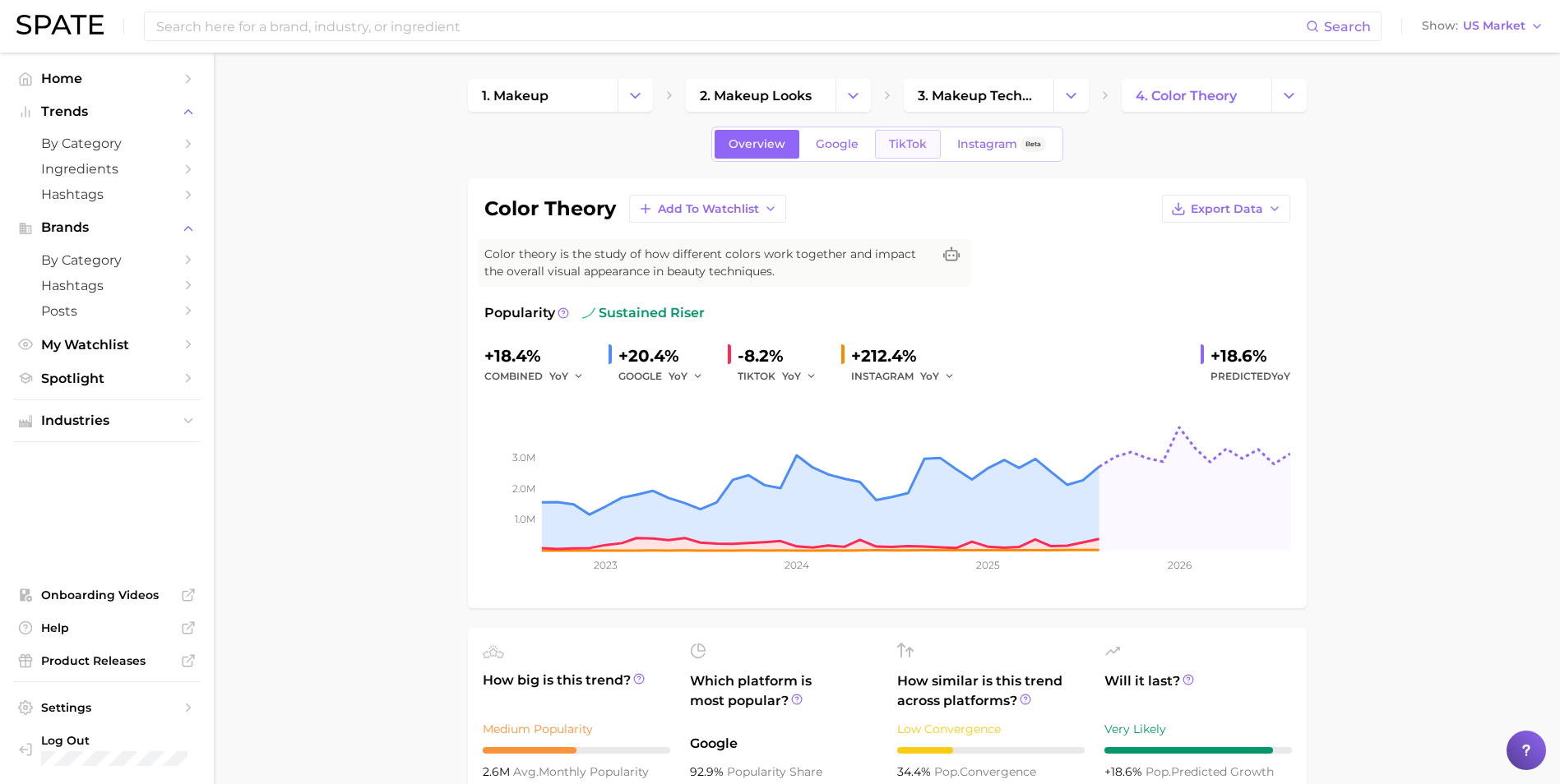
click at [912, 143] on span "TikTok" at bounding box center [908, 144] width 38 height 14
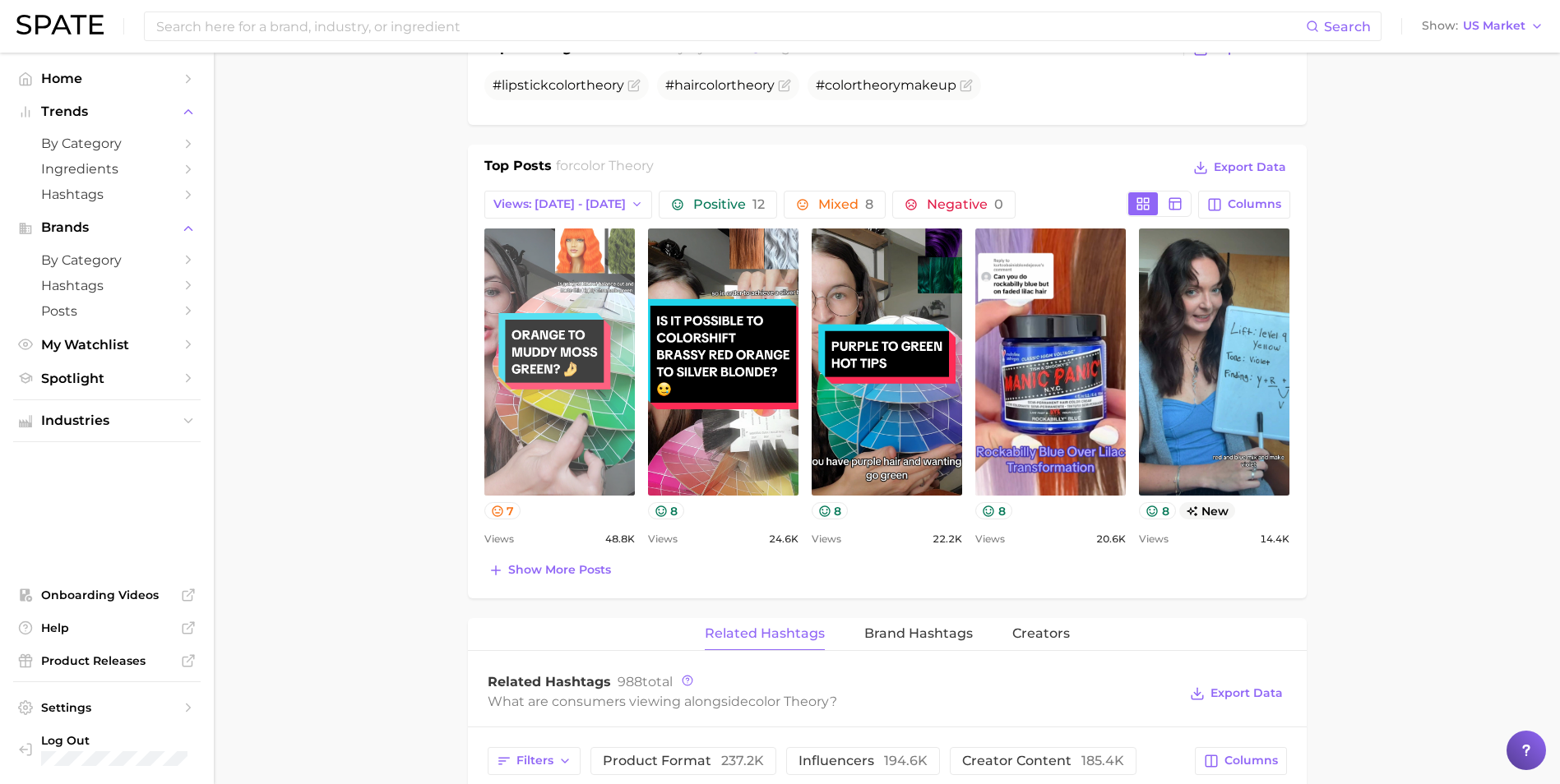
scroll to position [658, 0]
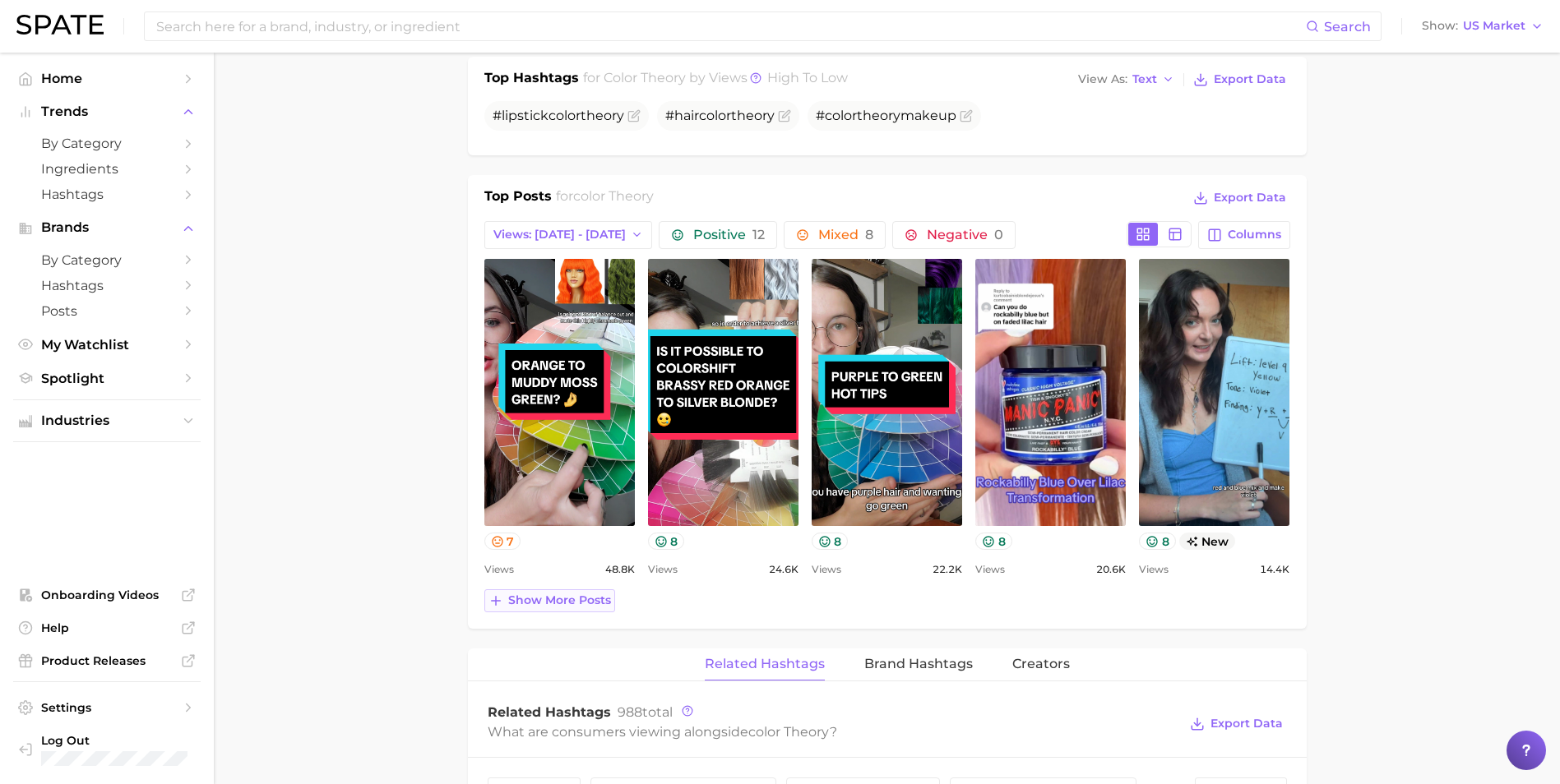
click at [513, 602] on span "Show more posts" at bounding box center [560, 600] width 103 height 14
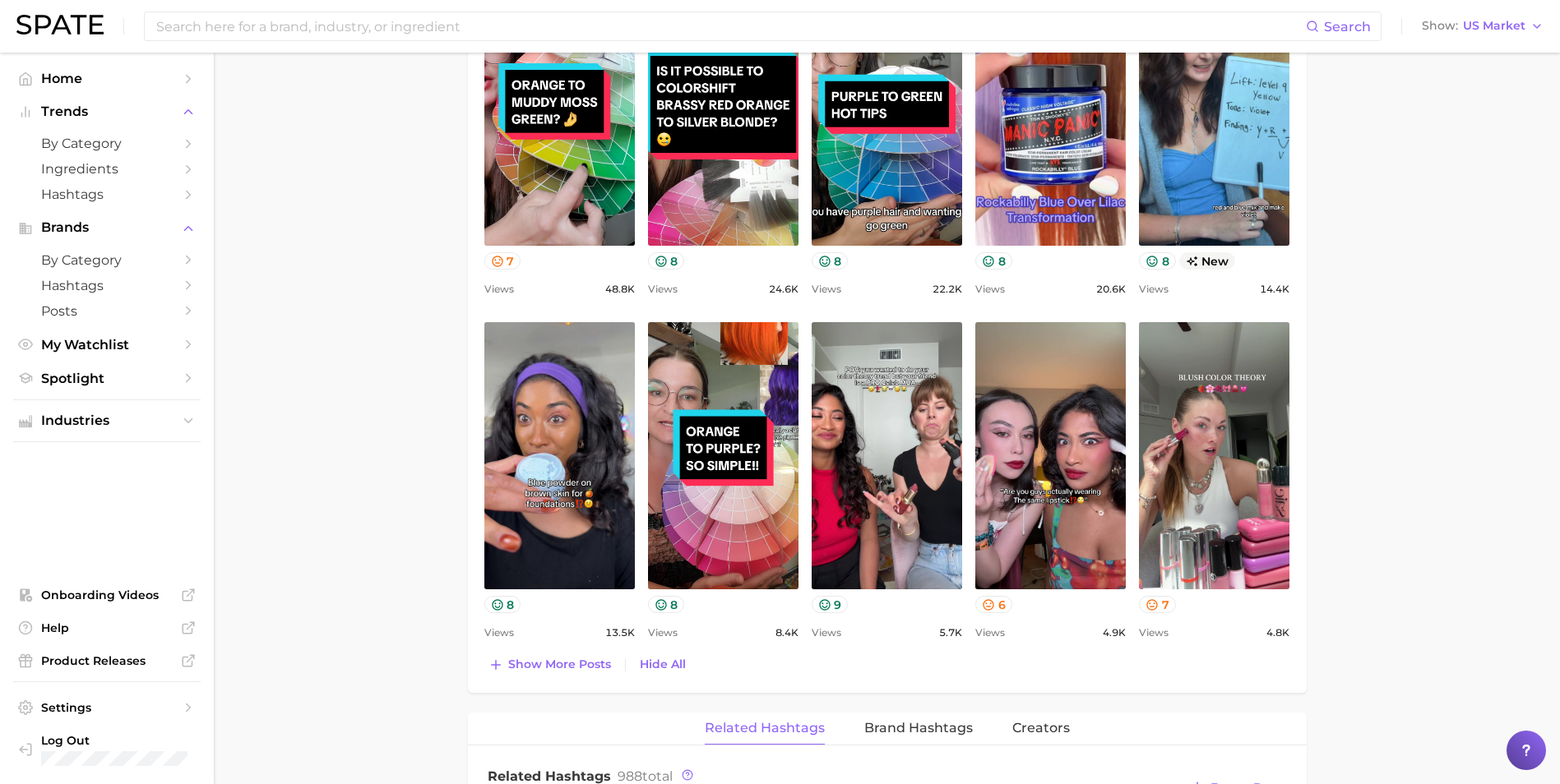
scroll to position [986, 0]
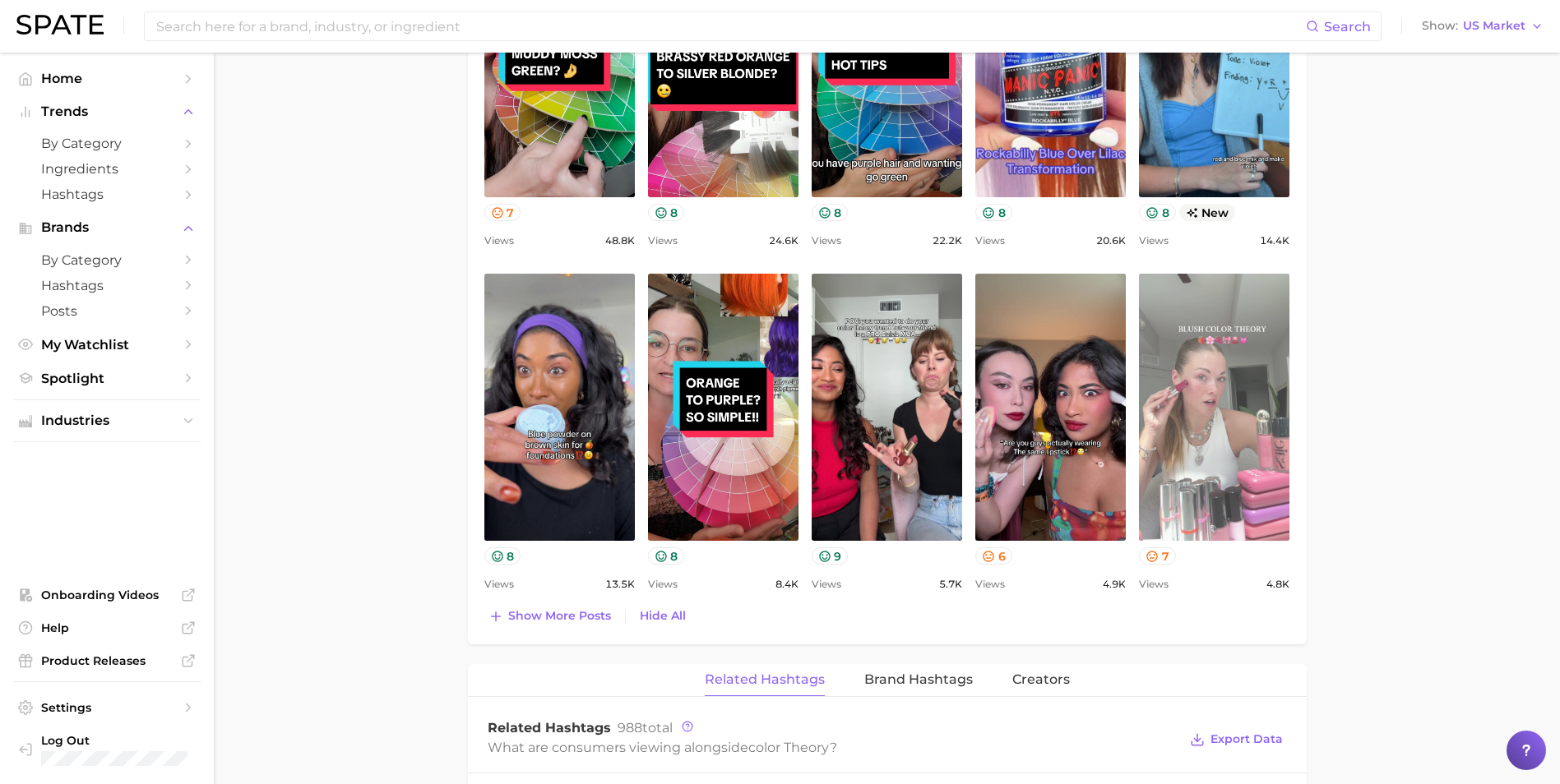
click at [1270, 426] on link "view post on TikTok" at bounding box center [1214, 407] width 151 height 267
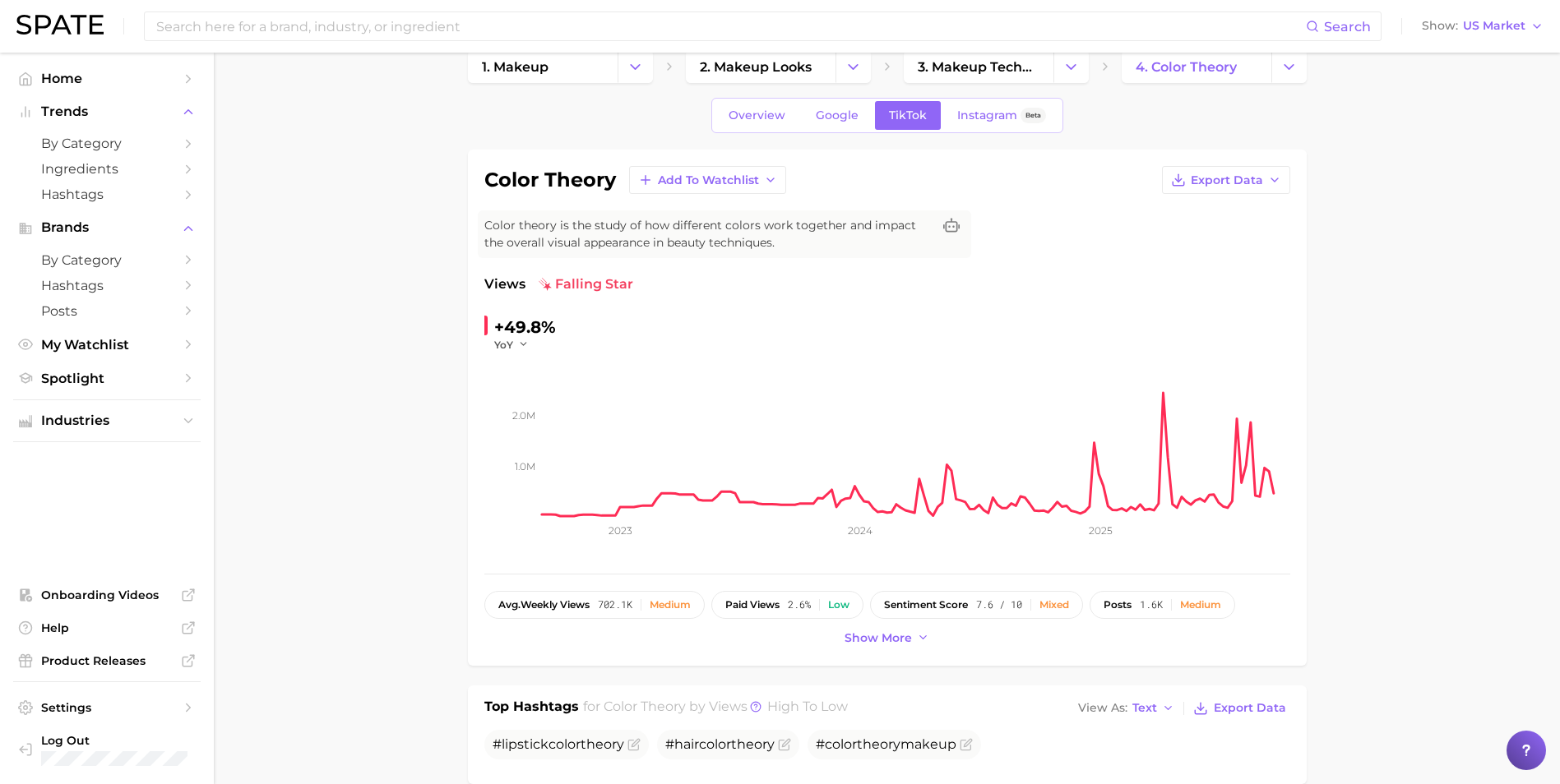
scroll to position [0, 0]
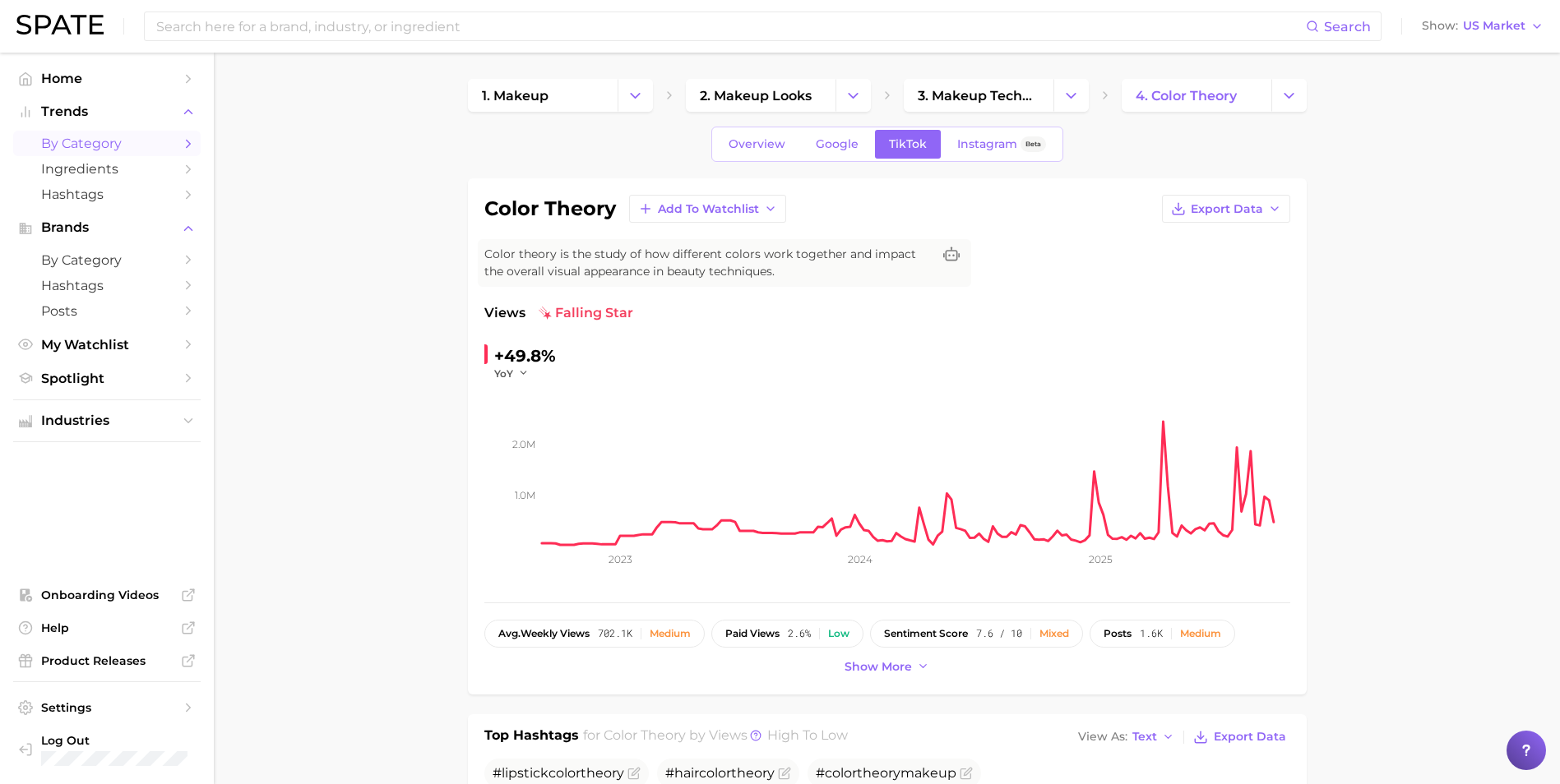
click at [104, 134] on link "by Category" at bounding box center [107, 143] width 187 height 26
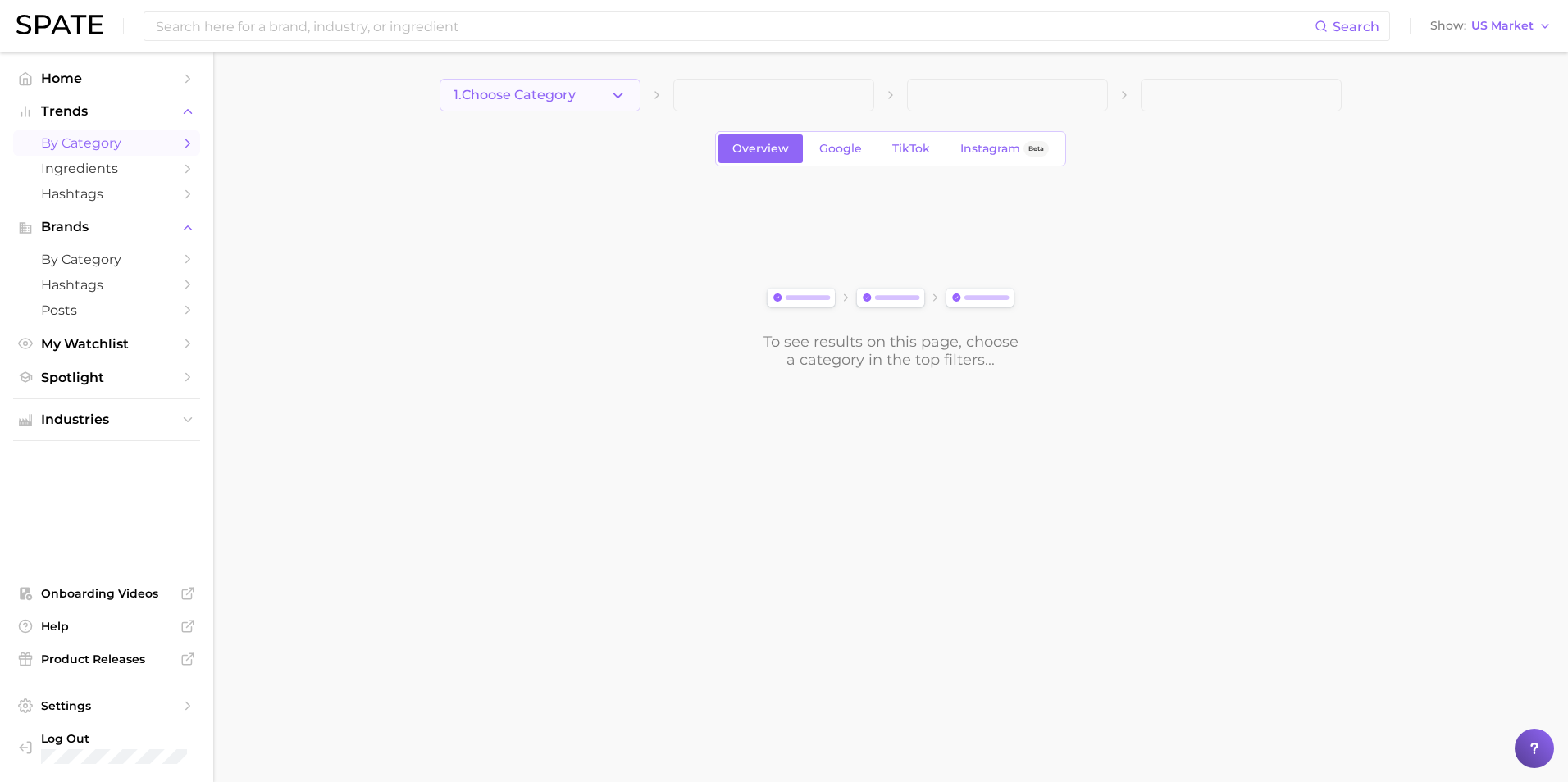
click at [614, 88] on icon "button" at bounding box center [617, 95] width 17 height 17
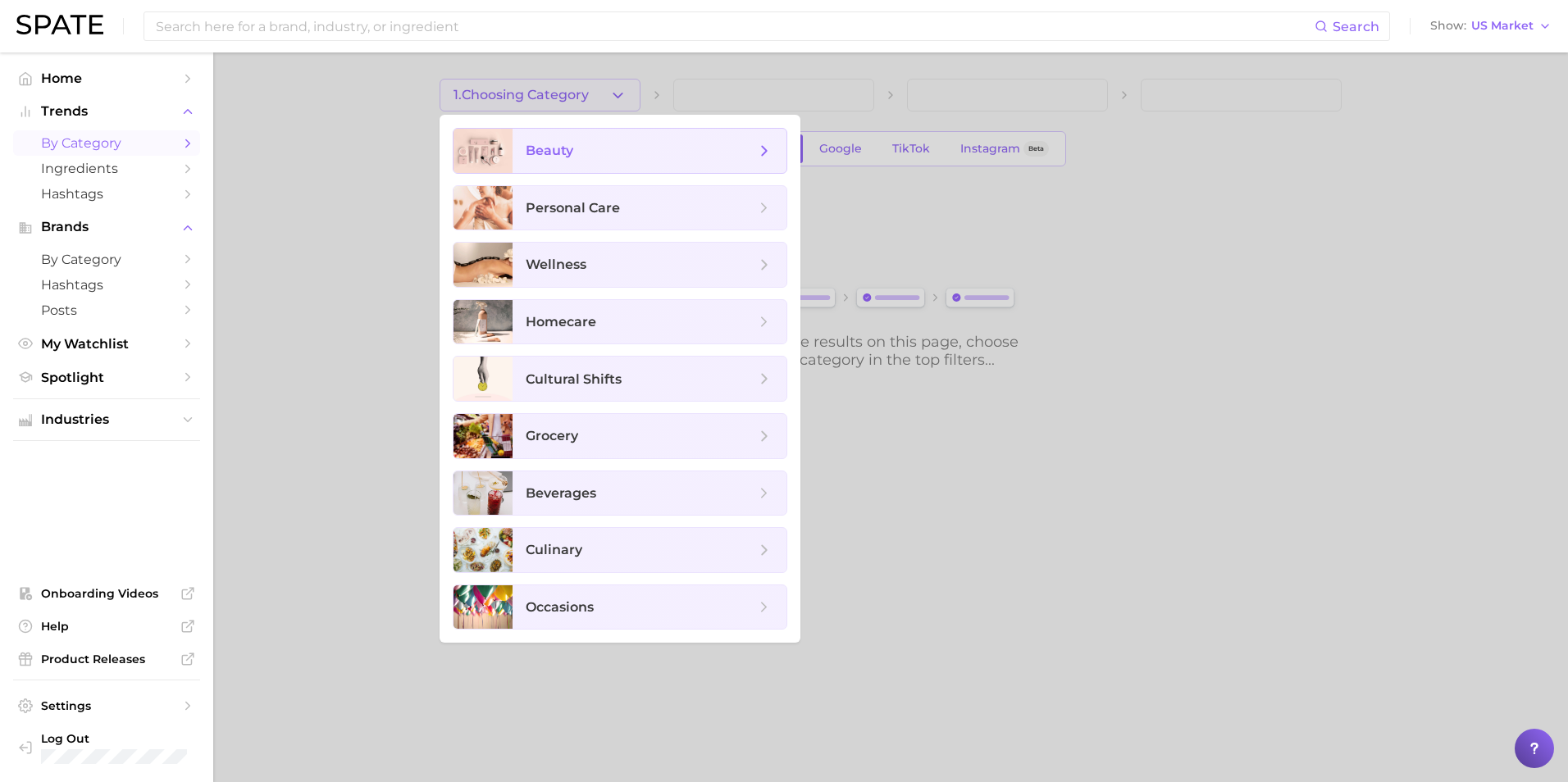
click at [637, 147] on span "beauty" at bounding box center [641, 151] width 230 height 18
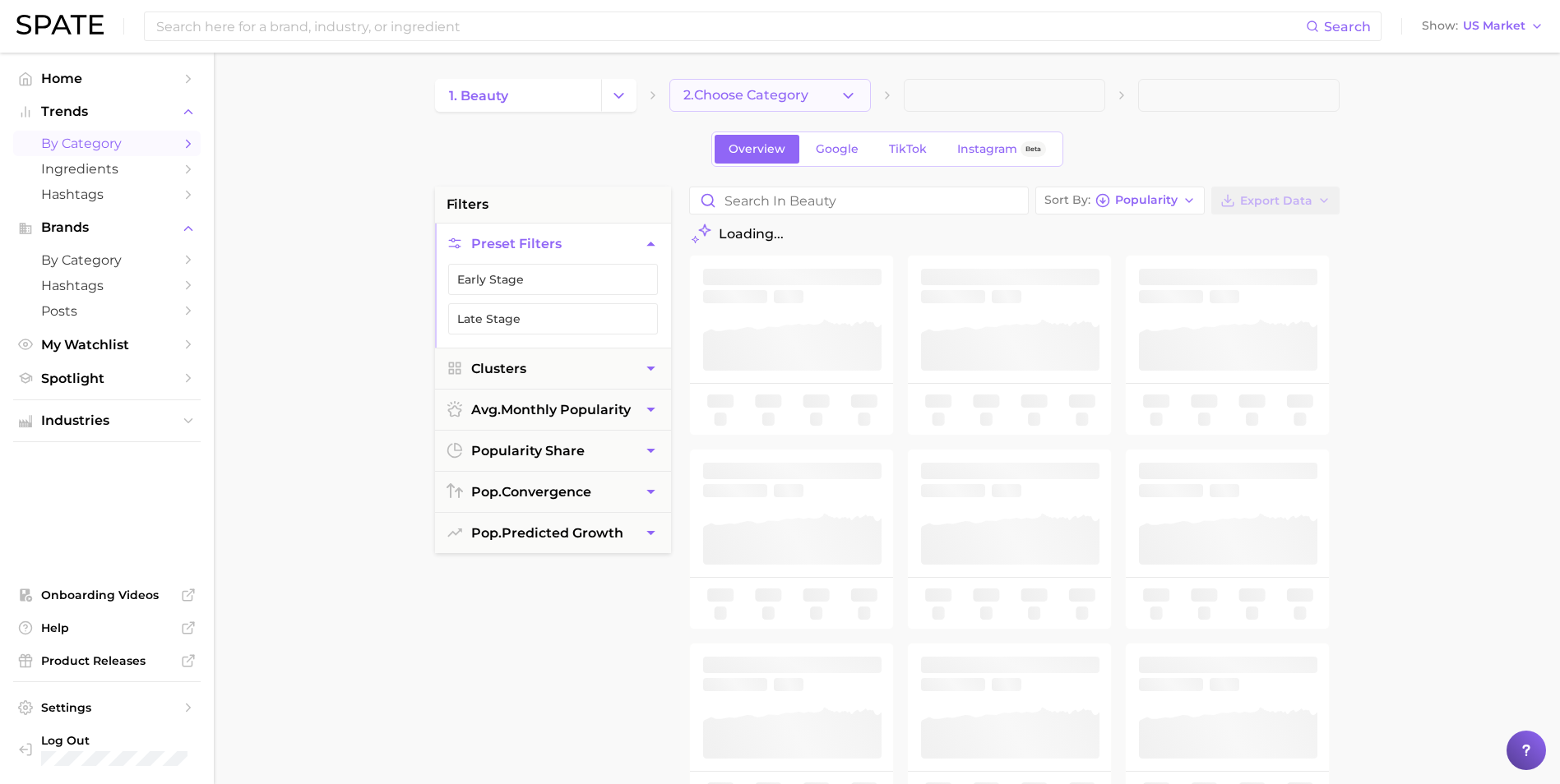
click at [748, 99] on span "2. Choose Category" at bounding box center [745, 95] width 125 height 15
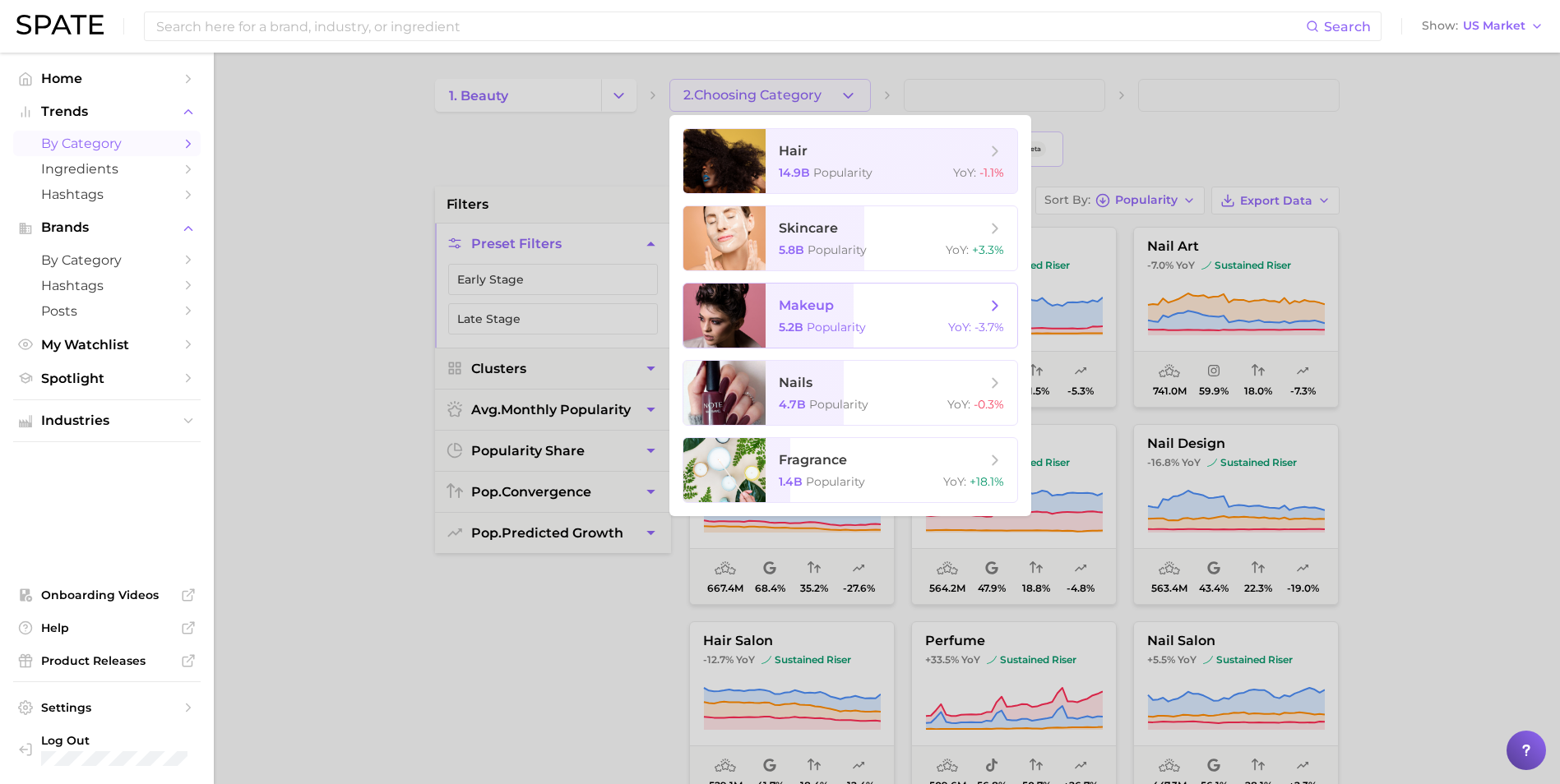
click at [840, 318] on span "makeup 5.2b Popularity YoY : -3.7%" at bounding box center [892, 315] width 252 height 64
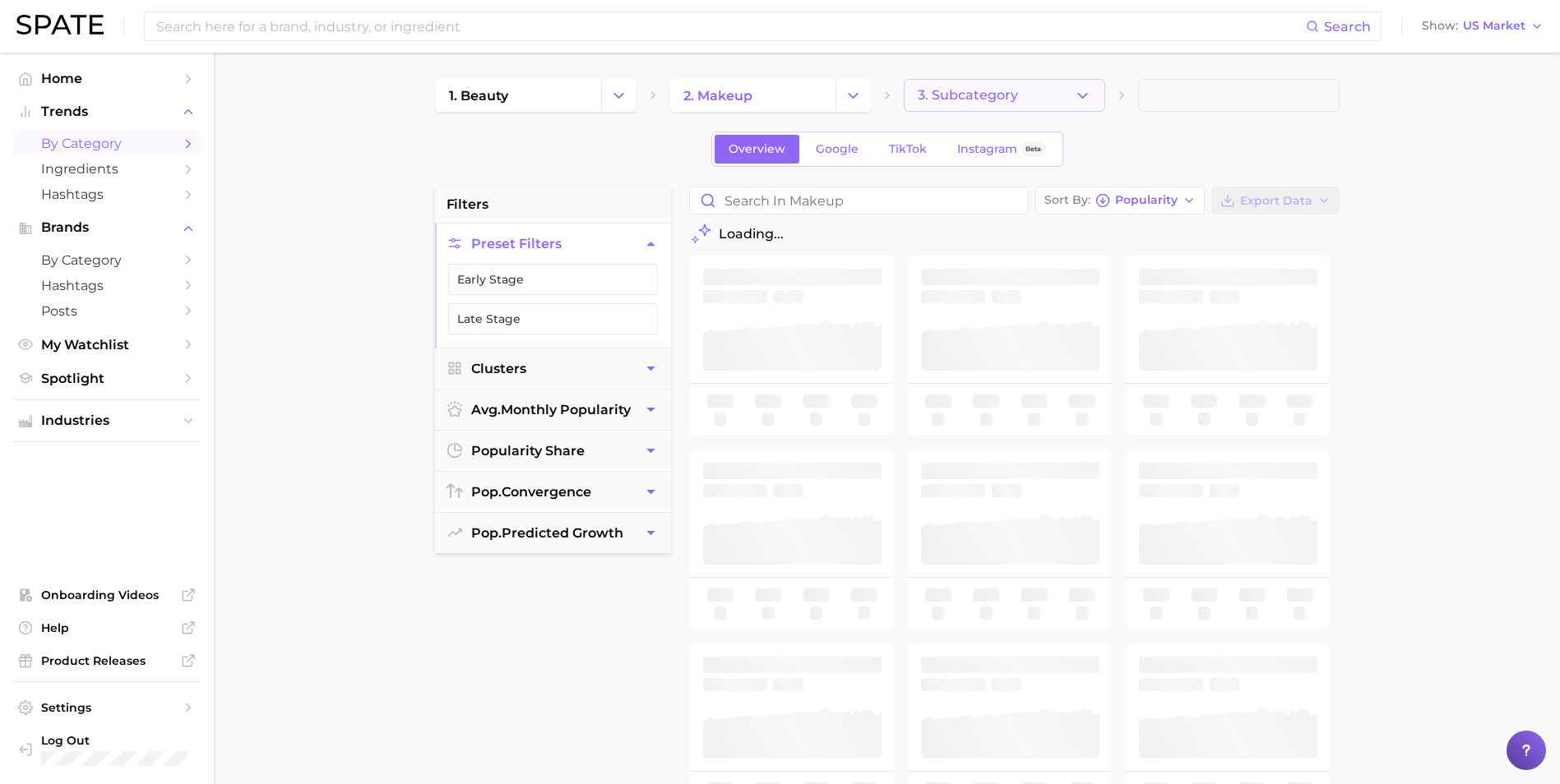
click at [957, 88] on span "3. Subcategory" at bounding box center [967, 95] width 100 height 15
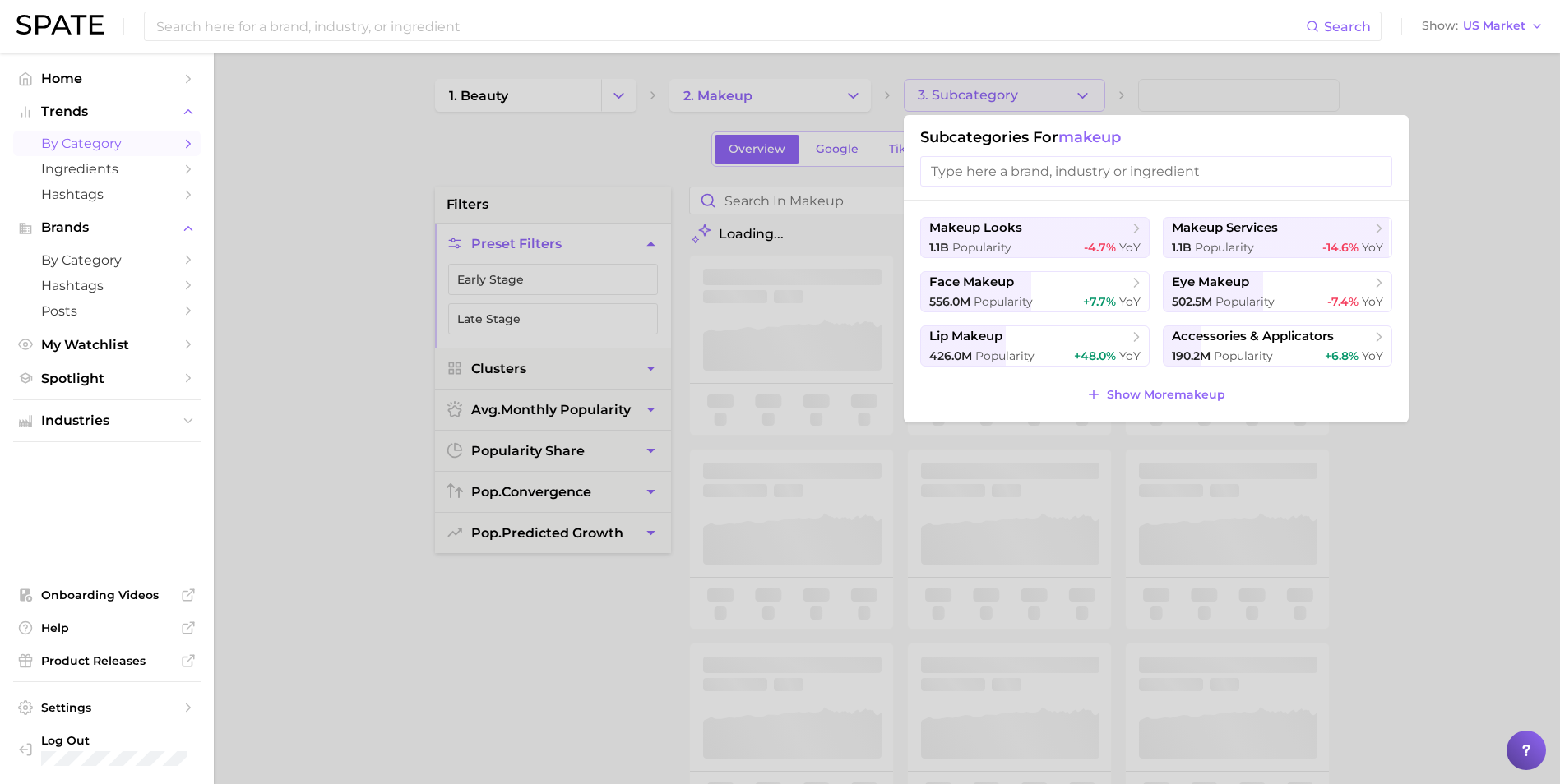
click at [1000, 177] on input "search" at bounding box center [1155, 171] width 472 height 31
click at [615, 164] on div at bounding box center [780, 392] width 1560 height 784
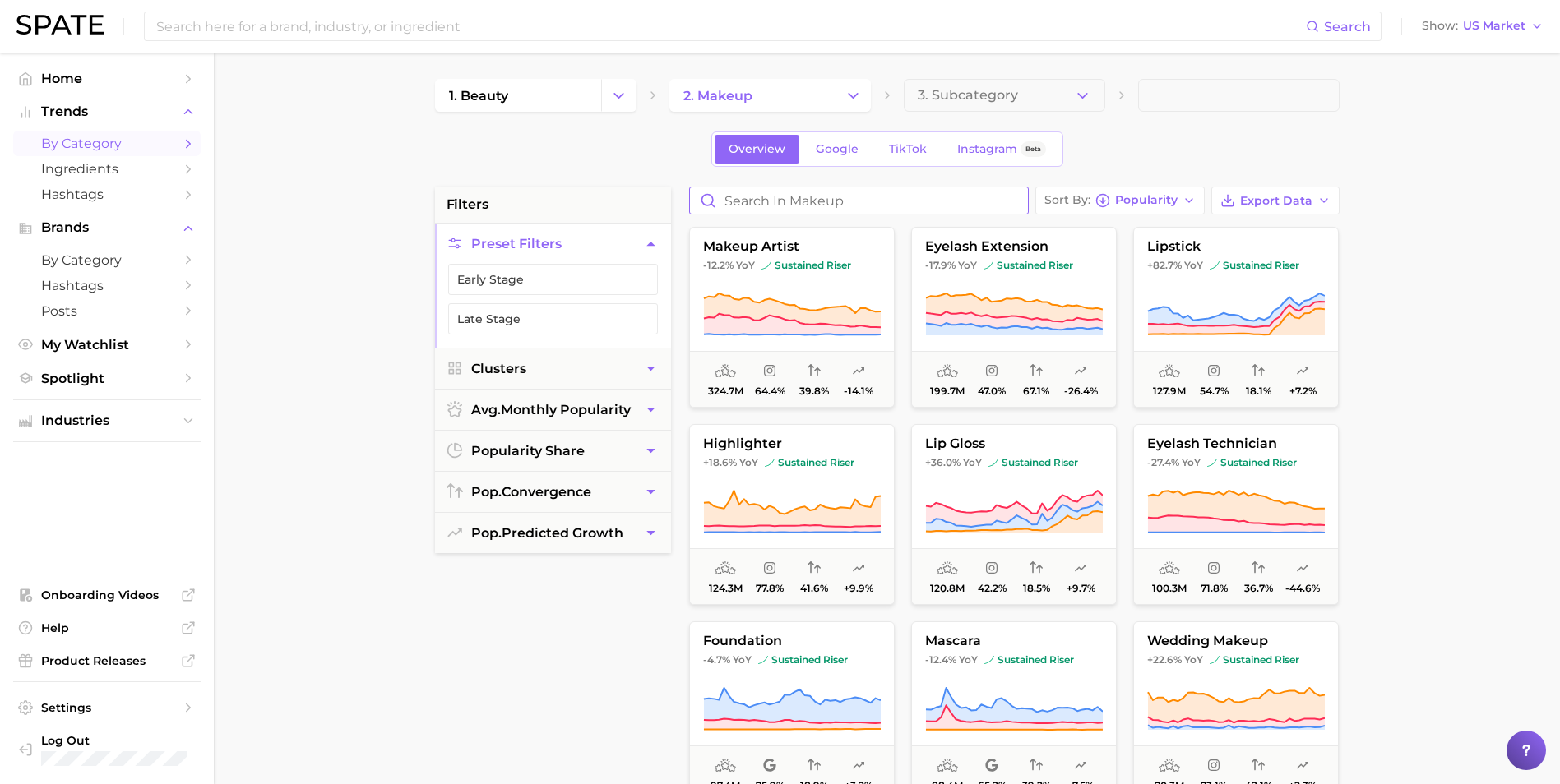
click at [796, 195] on input "Search in makeup" at bounding box center [859, 201] width 338 height 27
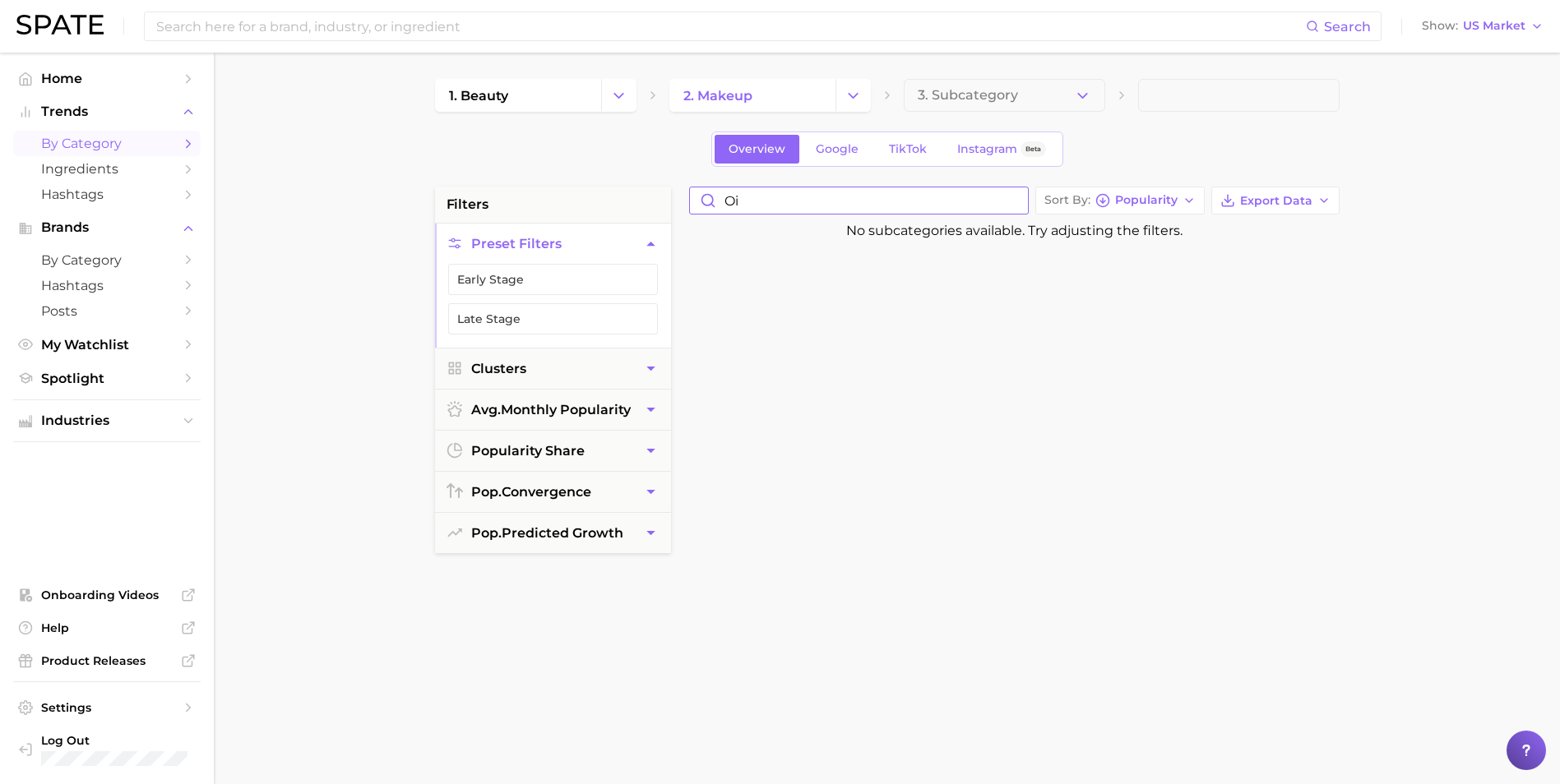
type input "o"
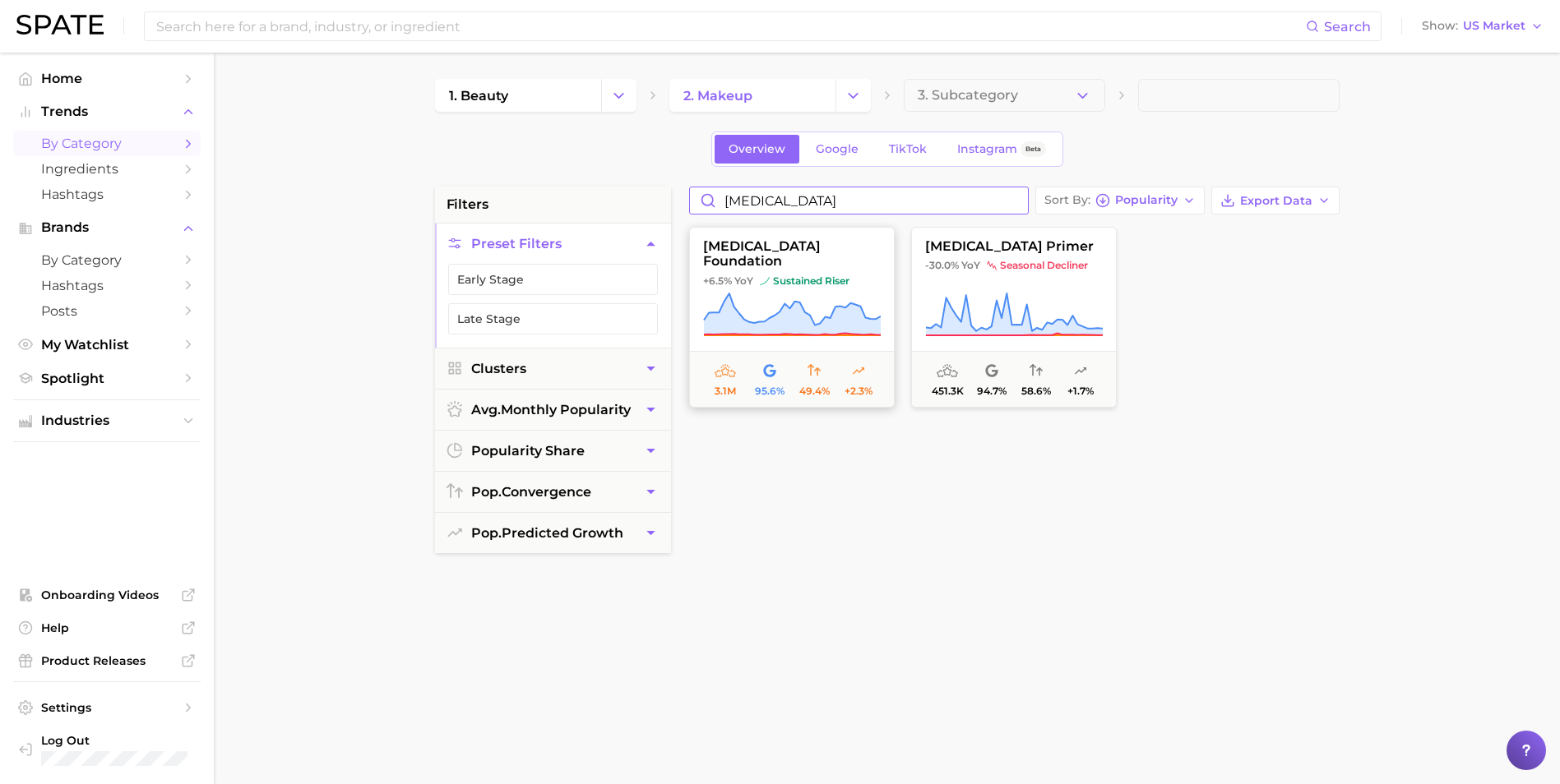
type input "[MEDICAL_DATA]"
click at [860, 256] on button "[MEDICAL_DATA] foundation +6.5% YoY sustained riser 3.1m 95.6% 49.4% +2.3%" at bounding box center [792, 317] width 206 height 181
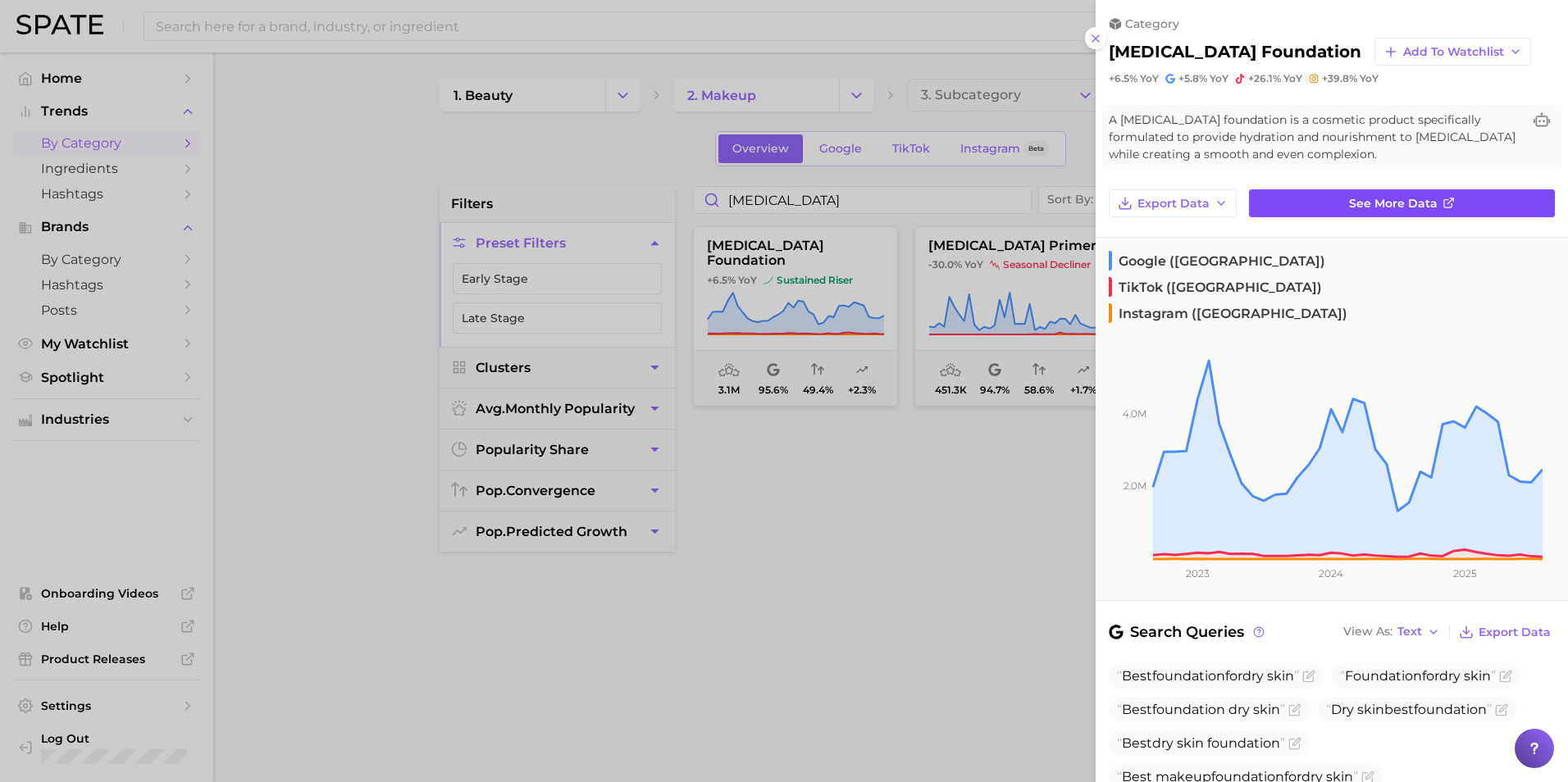
click at [1447, 202] on line at bounding box center [1450, 201] width 6 height 6
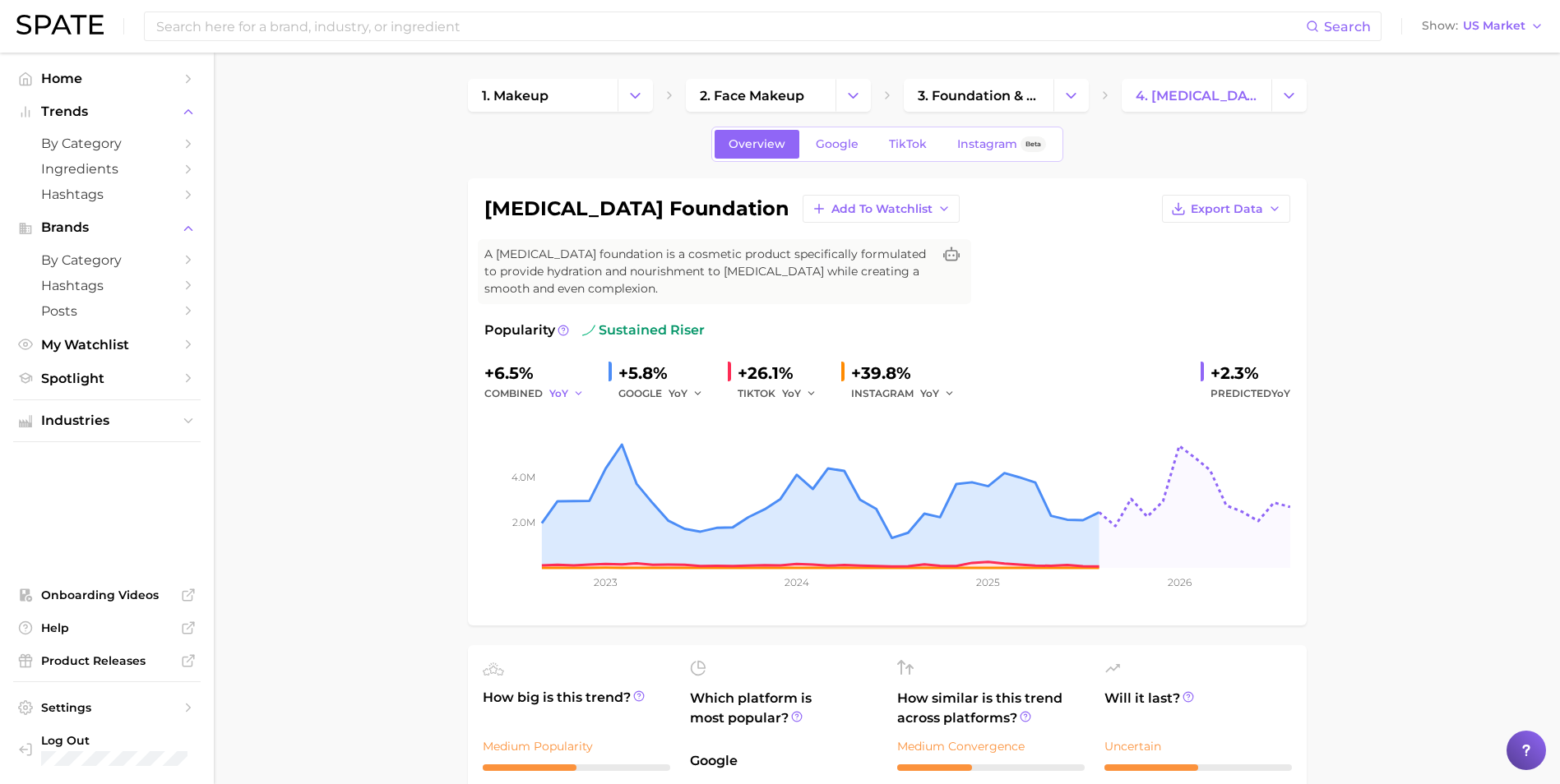
click at [562, 398] on span "YoY" at bounding box center [559, 393] width 19 height 14
drag, startPoint x: 579, startPoint y: 451, endPoint x: 574, endPoint y: 440, distance: 12.1
click at [579, 451] on span "QoQ" at bounding box center [571, 449] width 27 height 14
click at [559, 392] on span "QoQ" at bounding box center [561, 393] width 23 height 14
drag, startPoint x: 588, startPoint y: 479, endPoint x: 560, endPoint y: 410, distance: 74.5
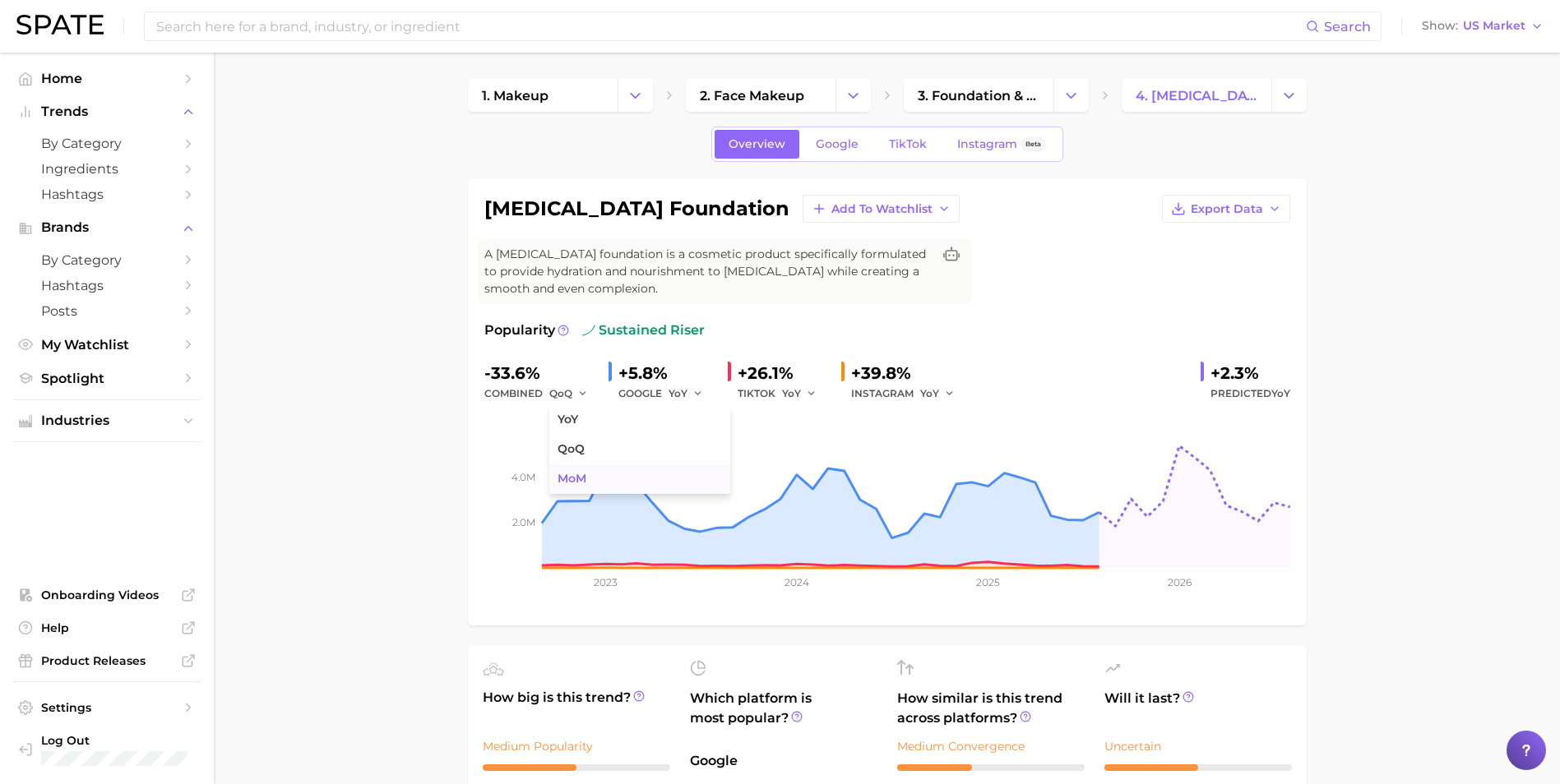
click at [588, 477] on button "MoM" at bounding box center [640, 479] width 181 height 30
click at [559, 387] on span "MoM" at bounding box center [562, 393] width 25 height 14
click at [574, 418] on span "YoY" at bounding box center [568, 419] width 21 height 14
drag, startPoint x: 275, startPoint y: 298, endPoint x: 288, endPoint y: 297, distance: 13.0
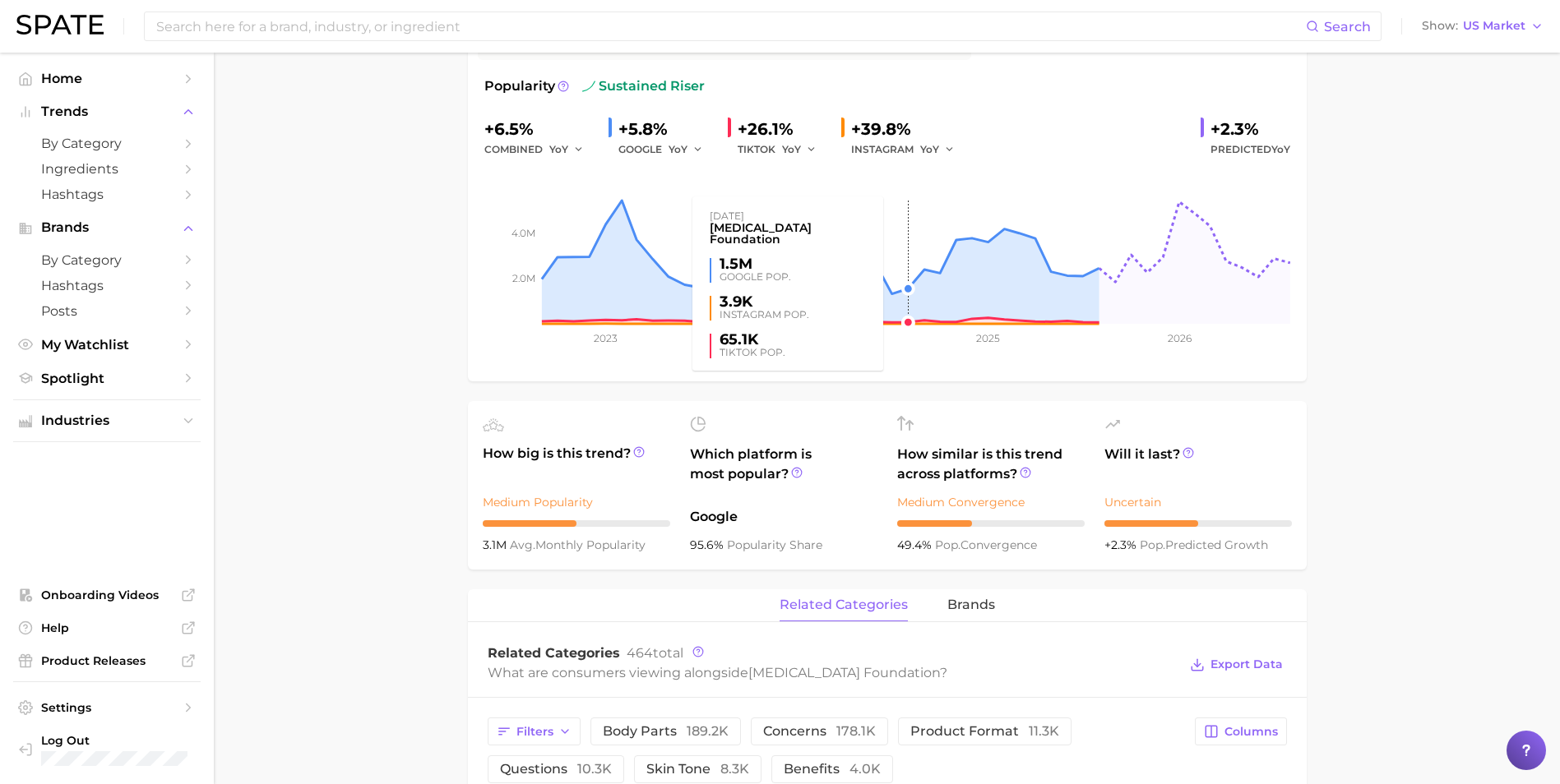
scroll to position [493, 0]
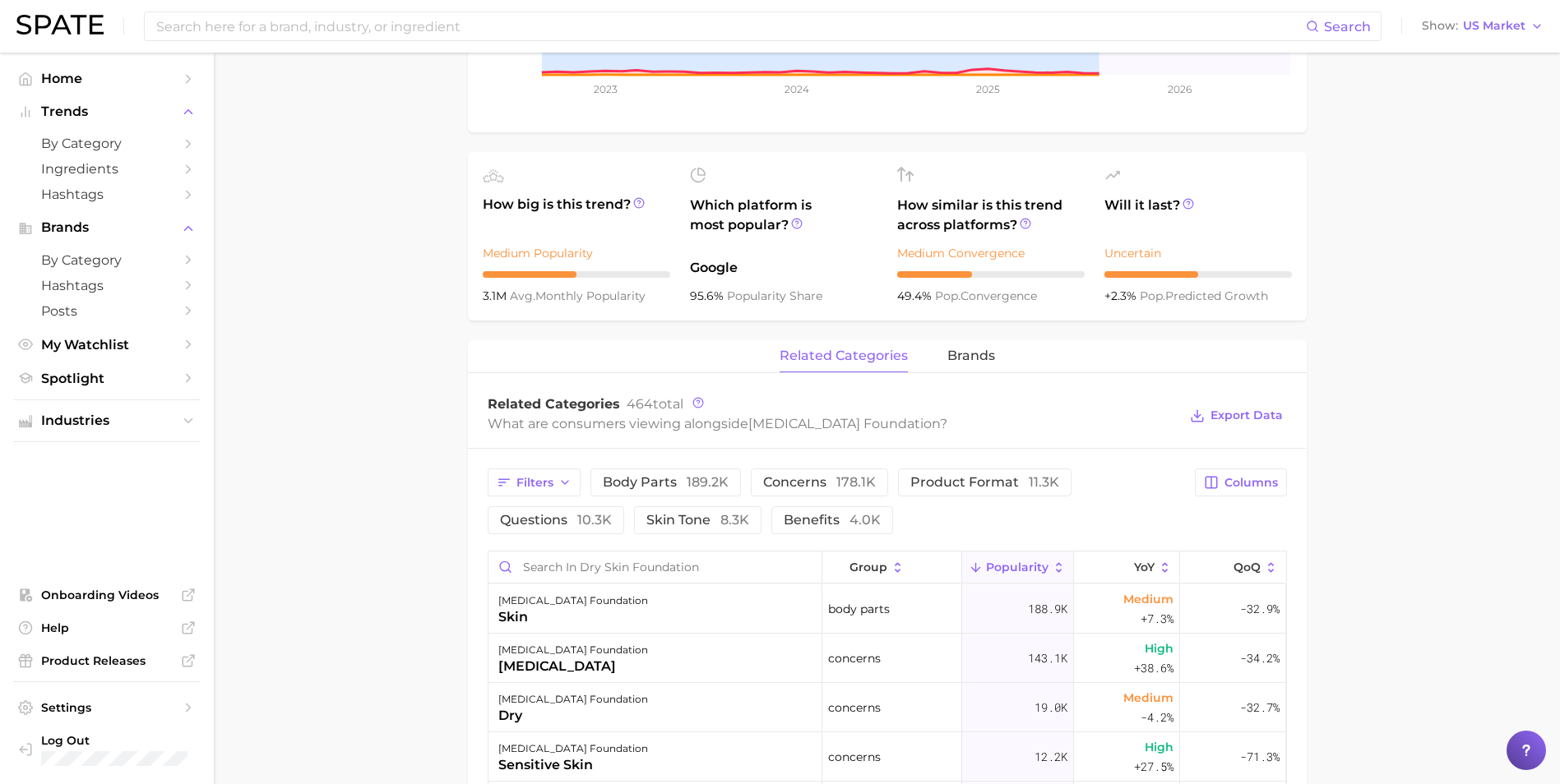
click at [943, 355] on div "related categories brands" at bounding box center [887, 357] width 839 height 33
click at [967, 365] on button "brands" at bounding box center [971, 356] width 48 height 32
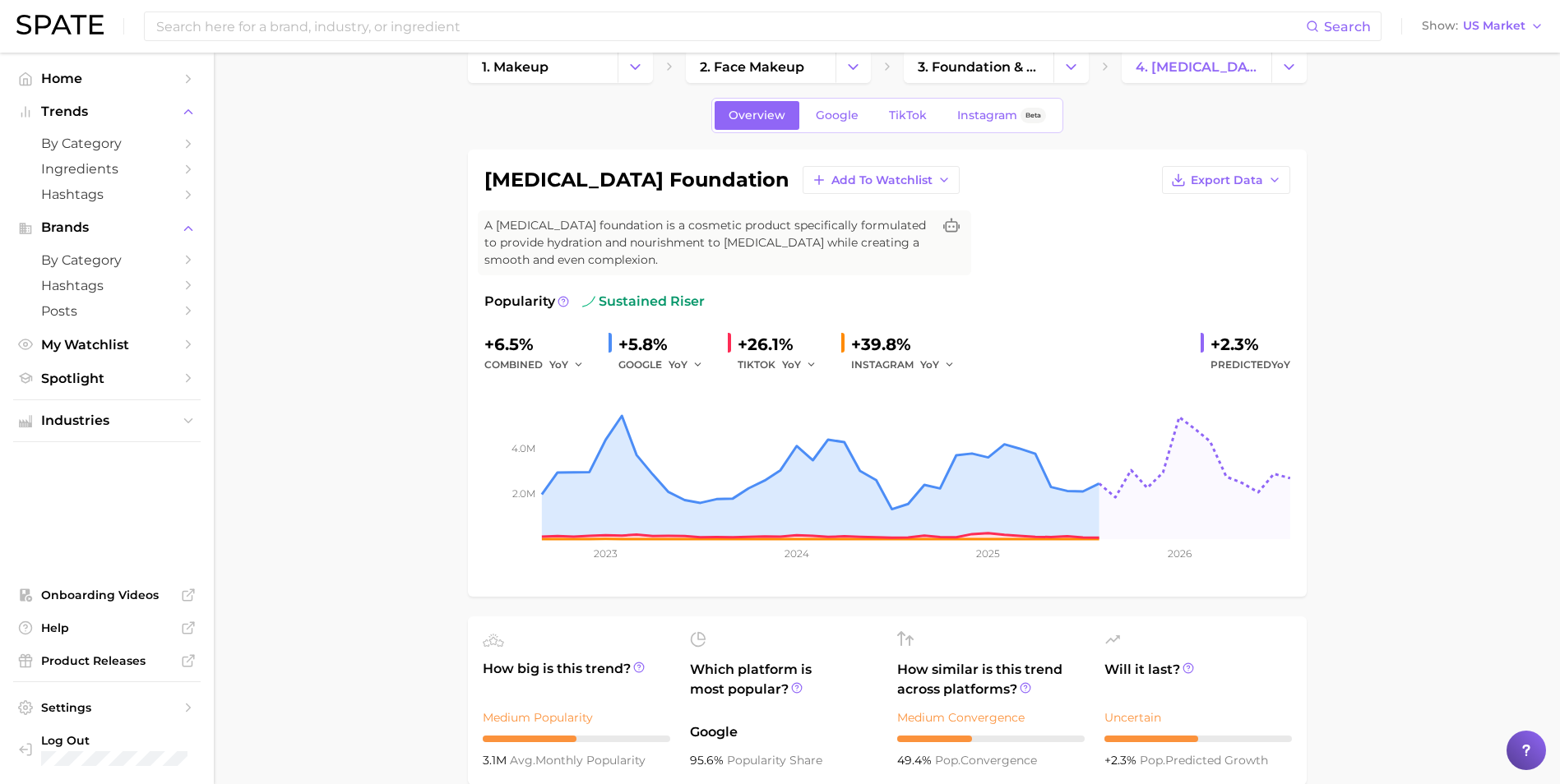
scroll to position [0, 0]
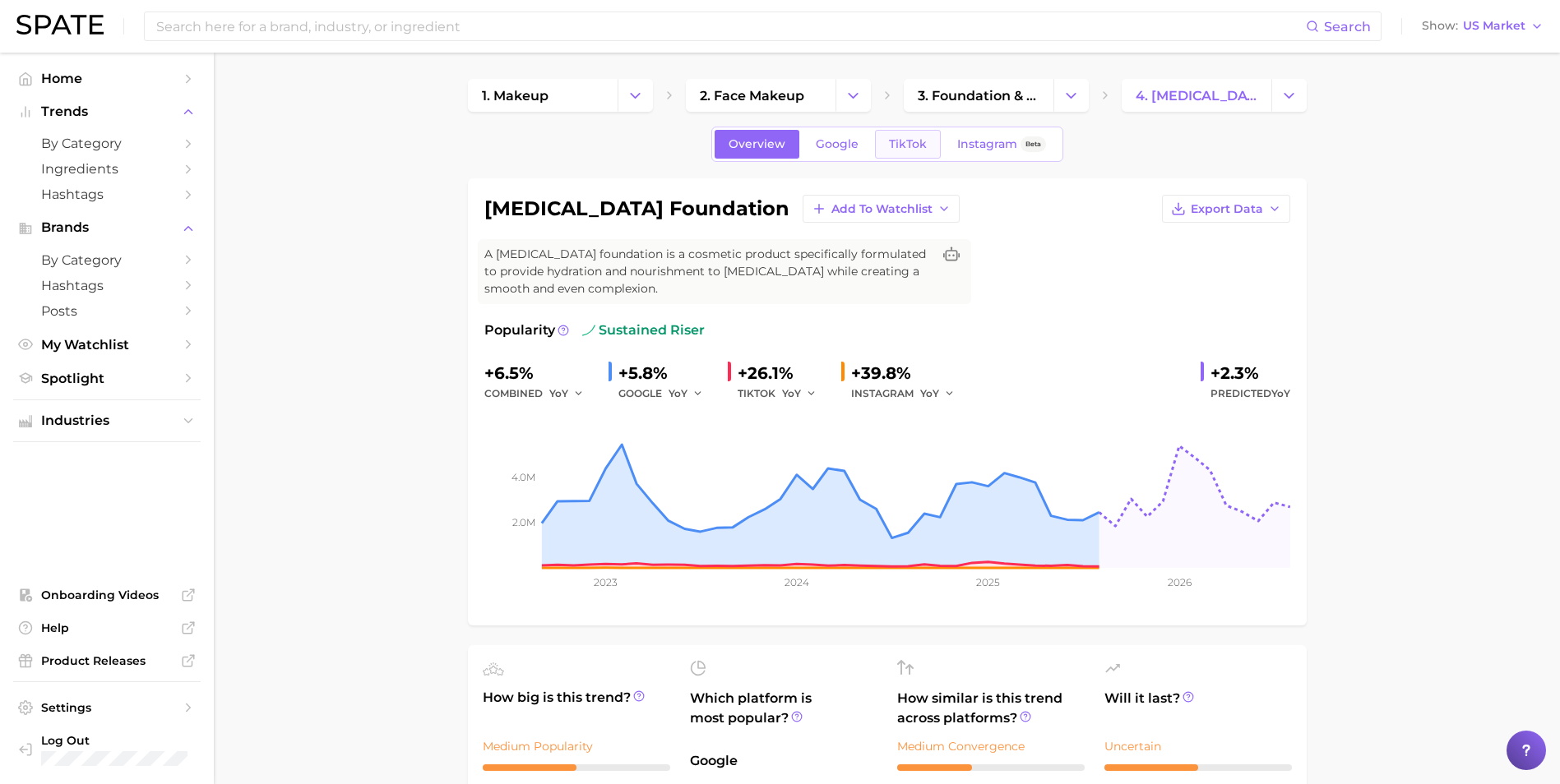
click at [911, 150] on span "TikTok" at bounding box center [908, 144] width 38 height 14
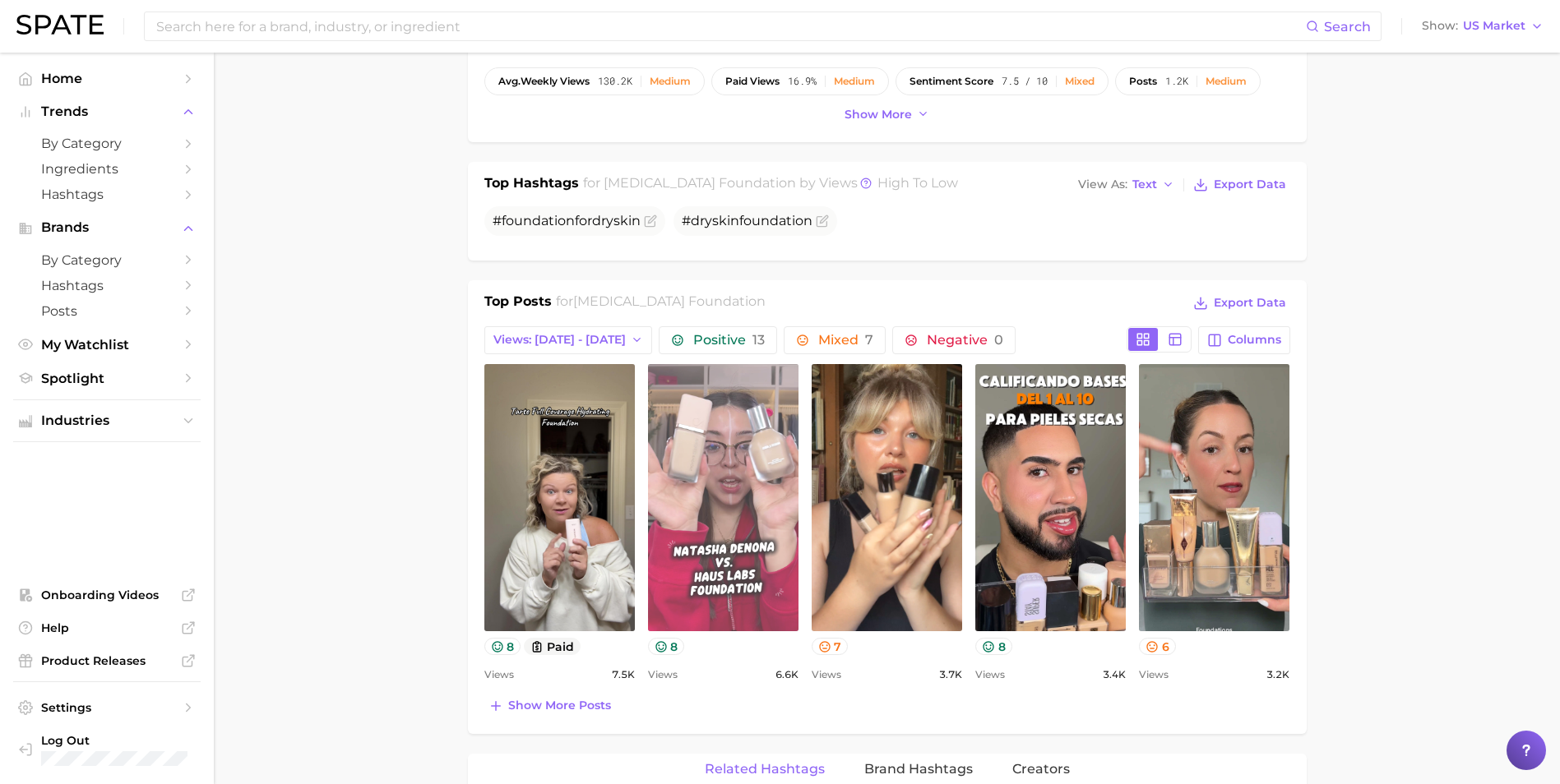
scroll to position [575, 0]
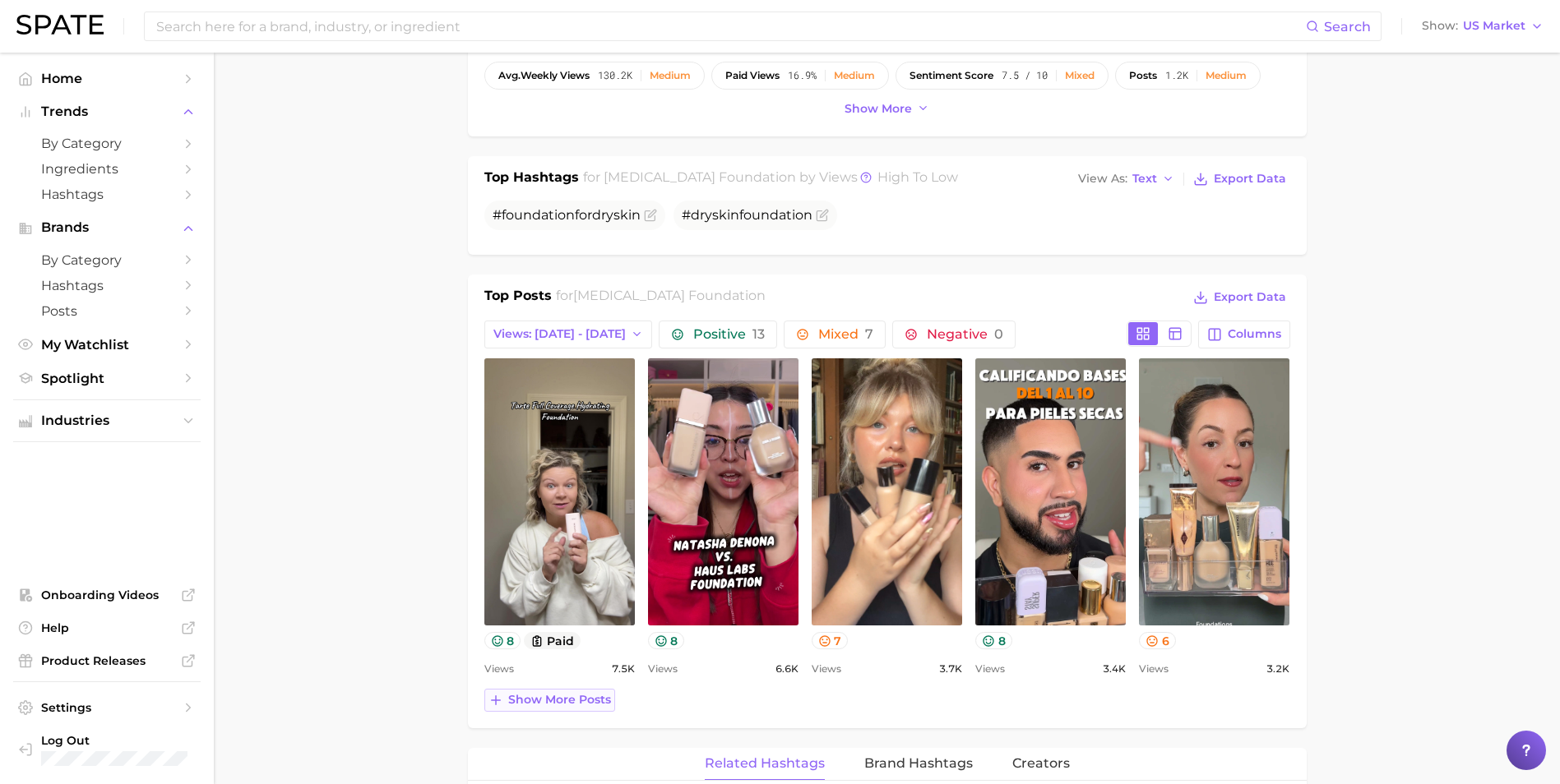
click at [550, 707] on span "Show more posts" at bounding box center [560, 699] width 103 height 14
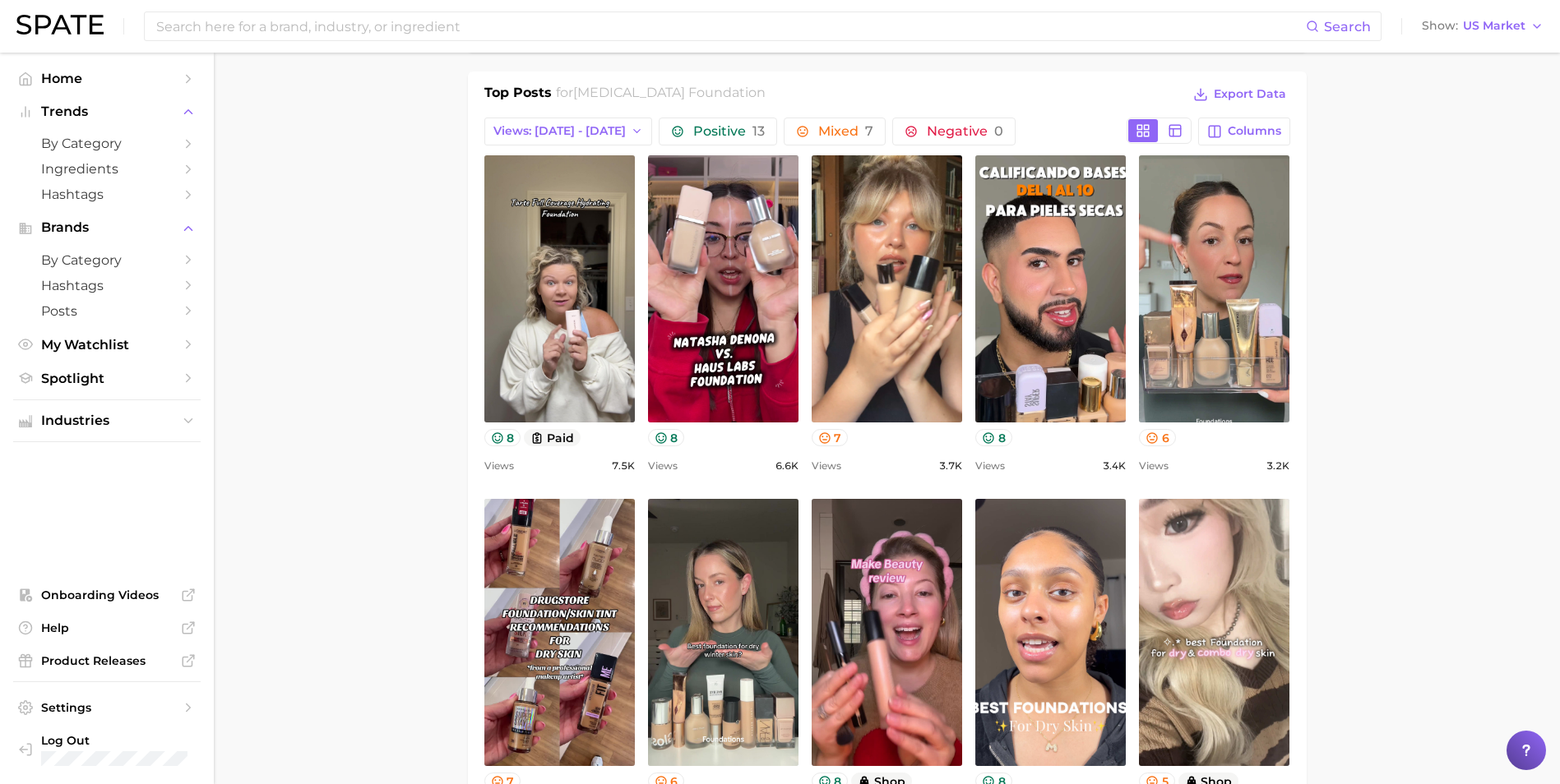
scroll to position [822, 0]
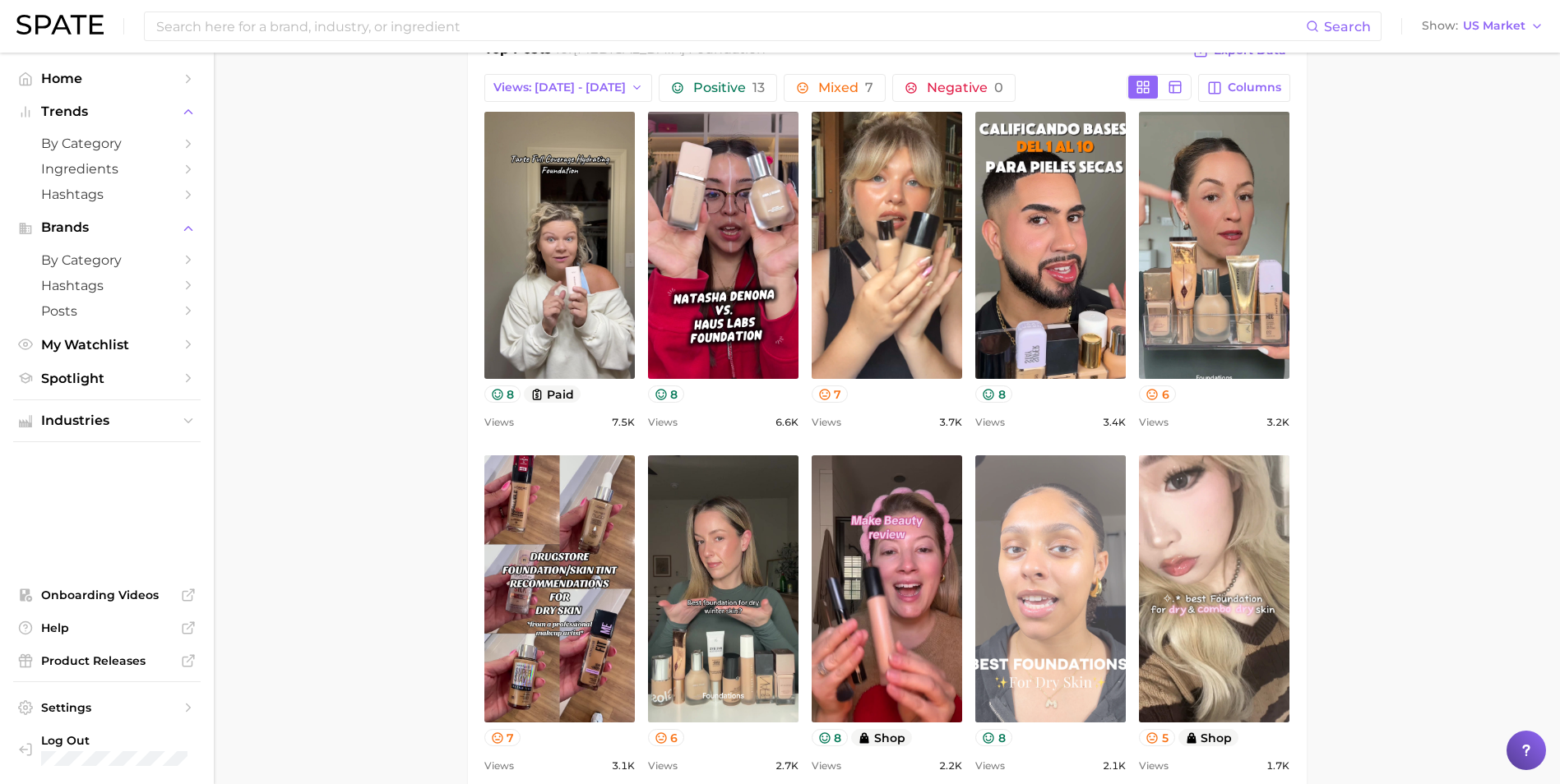
click at [1051, 608] on link "view post on TikTok" at bounding box center [1050, 589] width 151 height 267
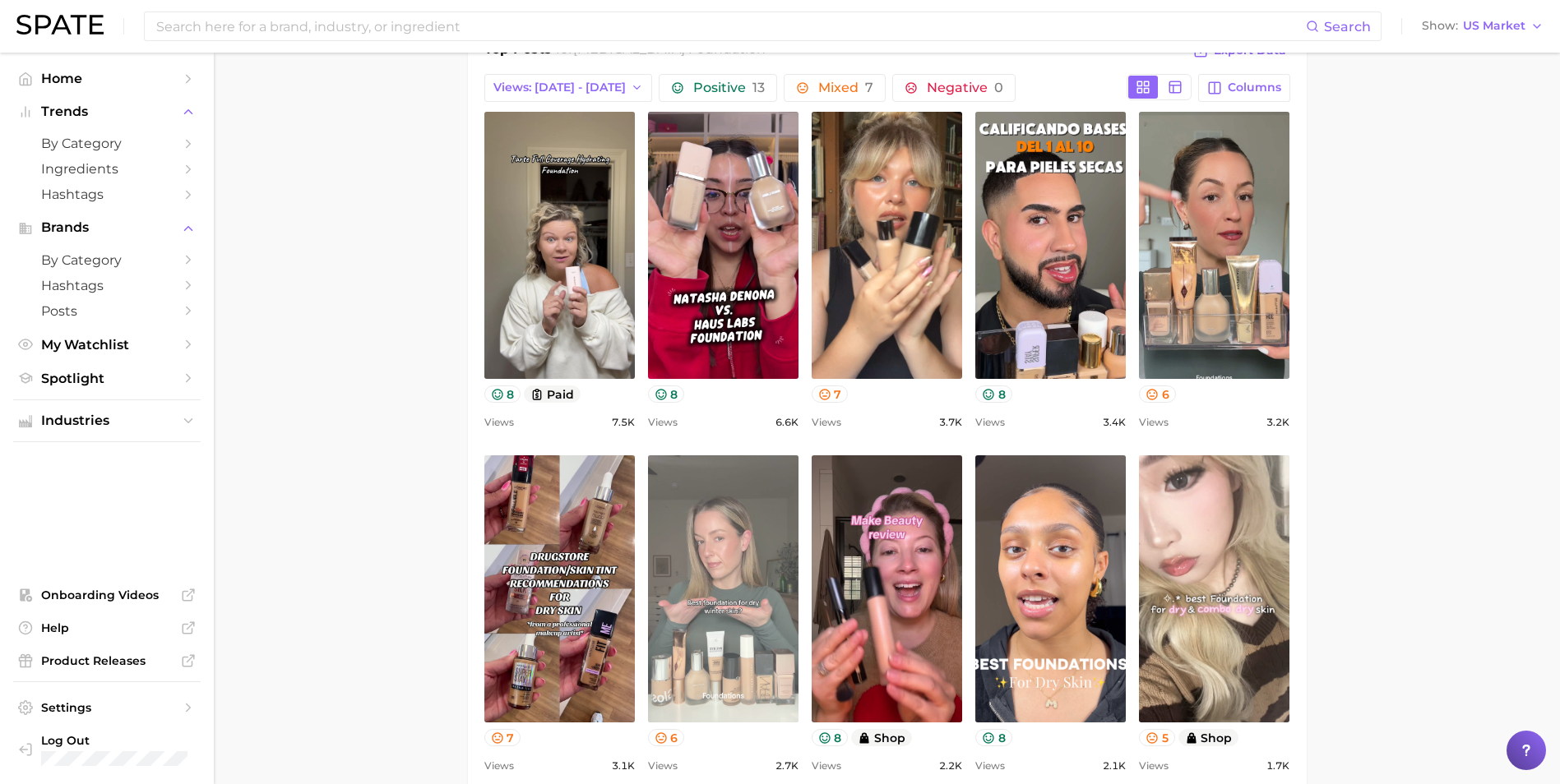
click at [719, 519] on link "view post on TikTok" at bounding box center [724, 589] width 151 height 267
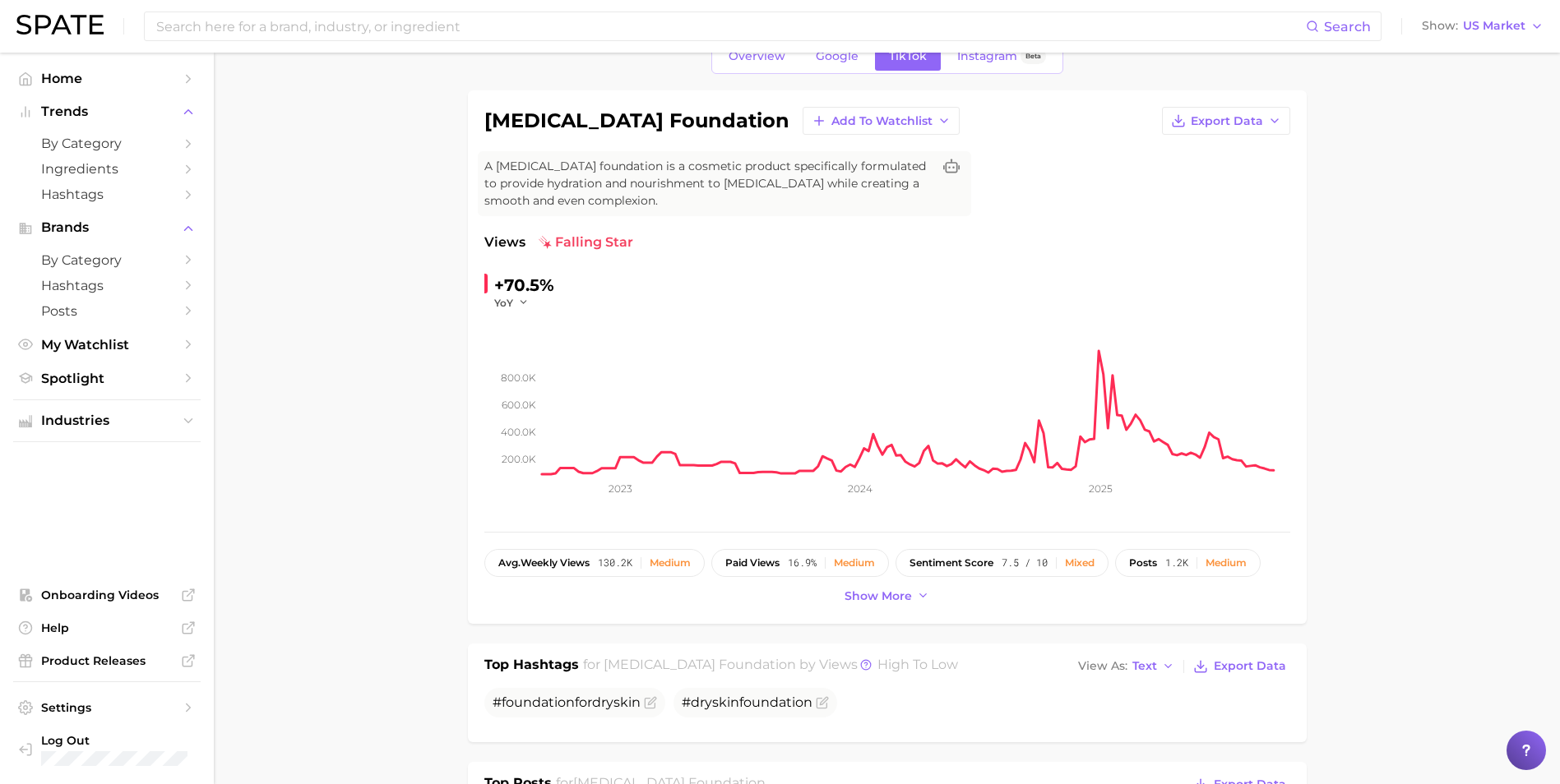
scroll to position [0, 0]
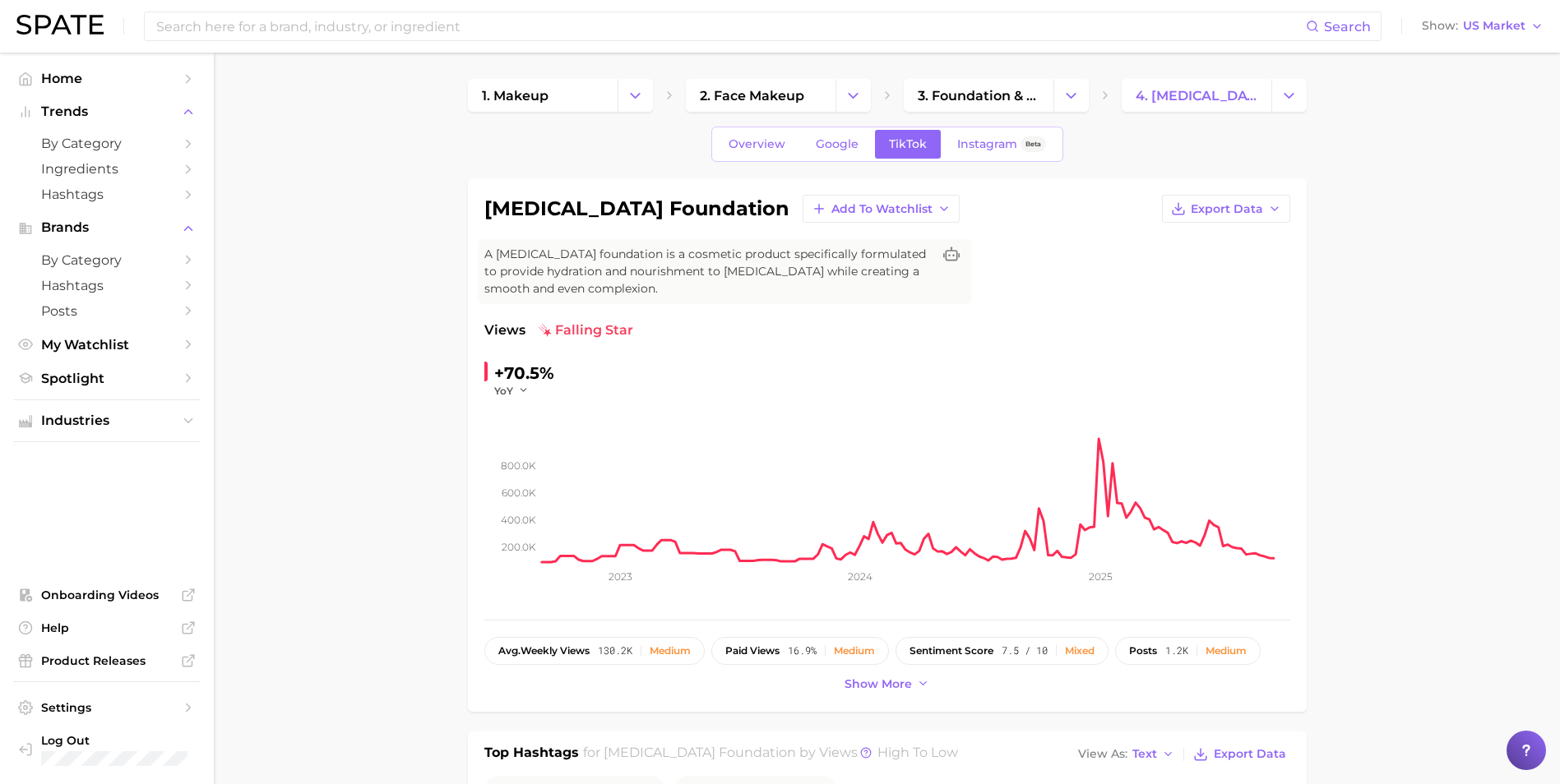
click at [635, 99] on icon "Change Category" at bounding box center [635, 95] width 17 height 17
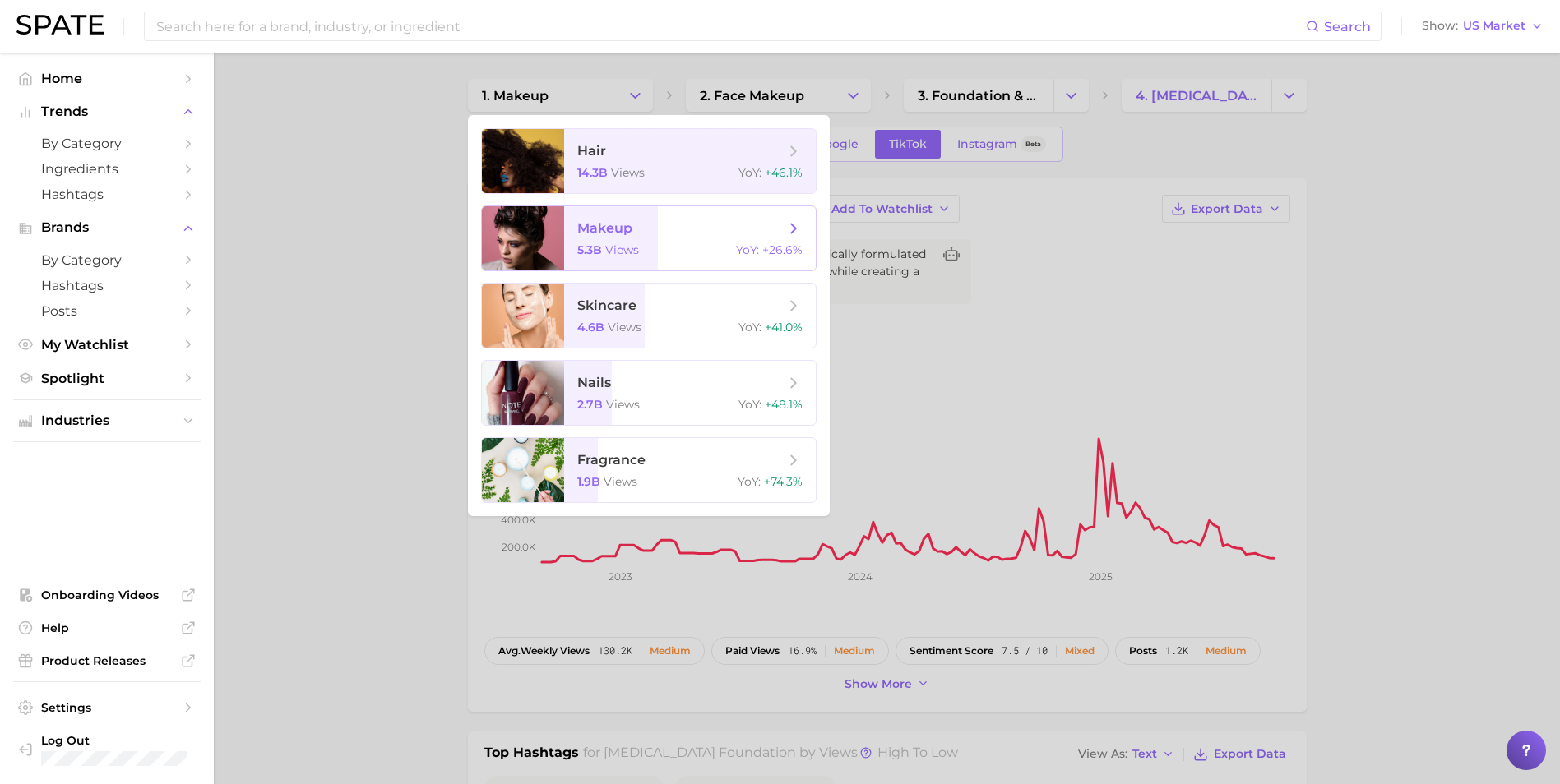
click at [653, 223] on span "makeup" at bounding box center [681, 229] width 207 height 18
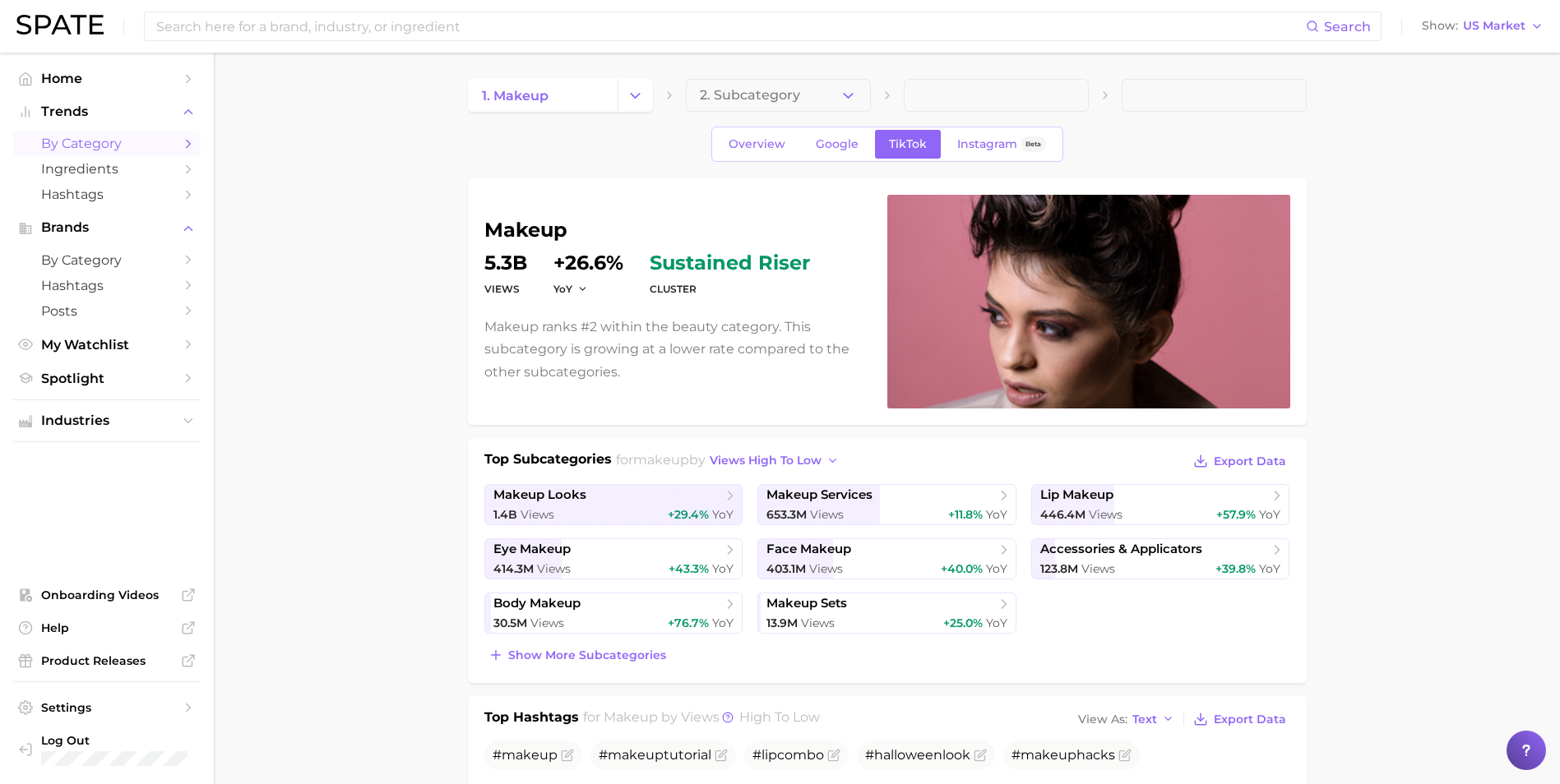
click at [101, 142] on span "by Category" at bounding box center [107, 143] width 132 height 16
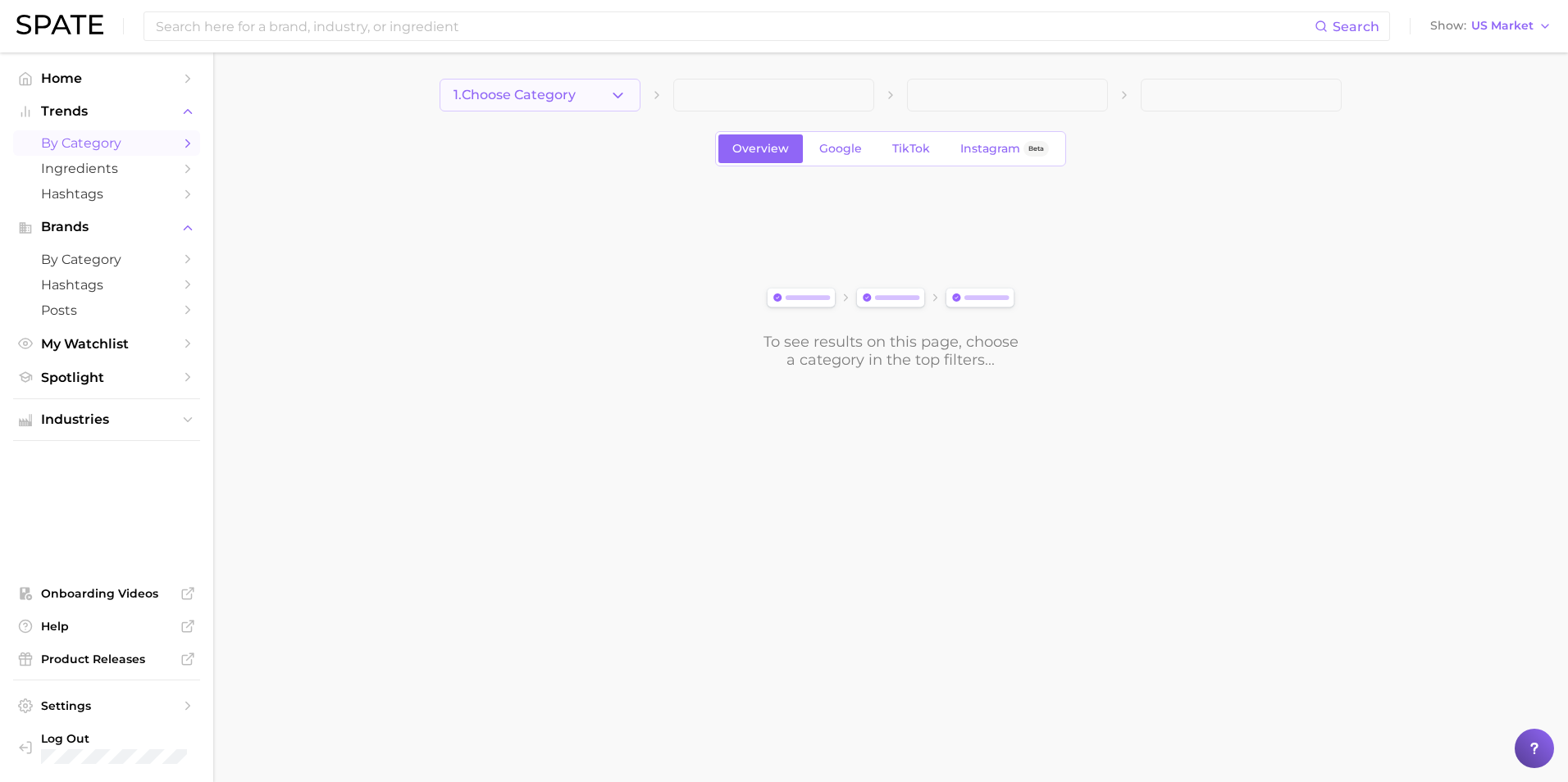
click at [584, 93] on button "1. Choose Category" at bounding box center [540, 95] width 201 height 33
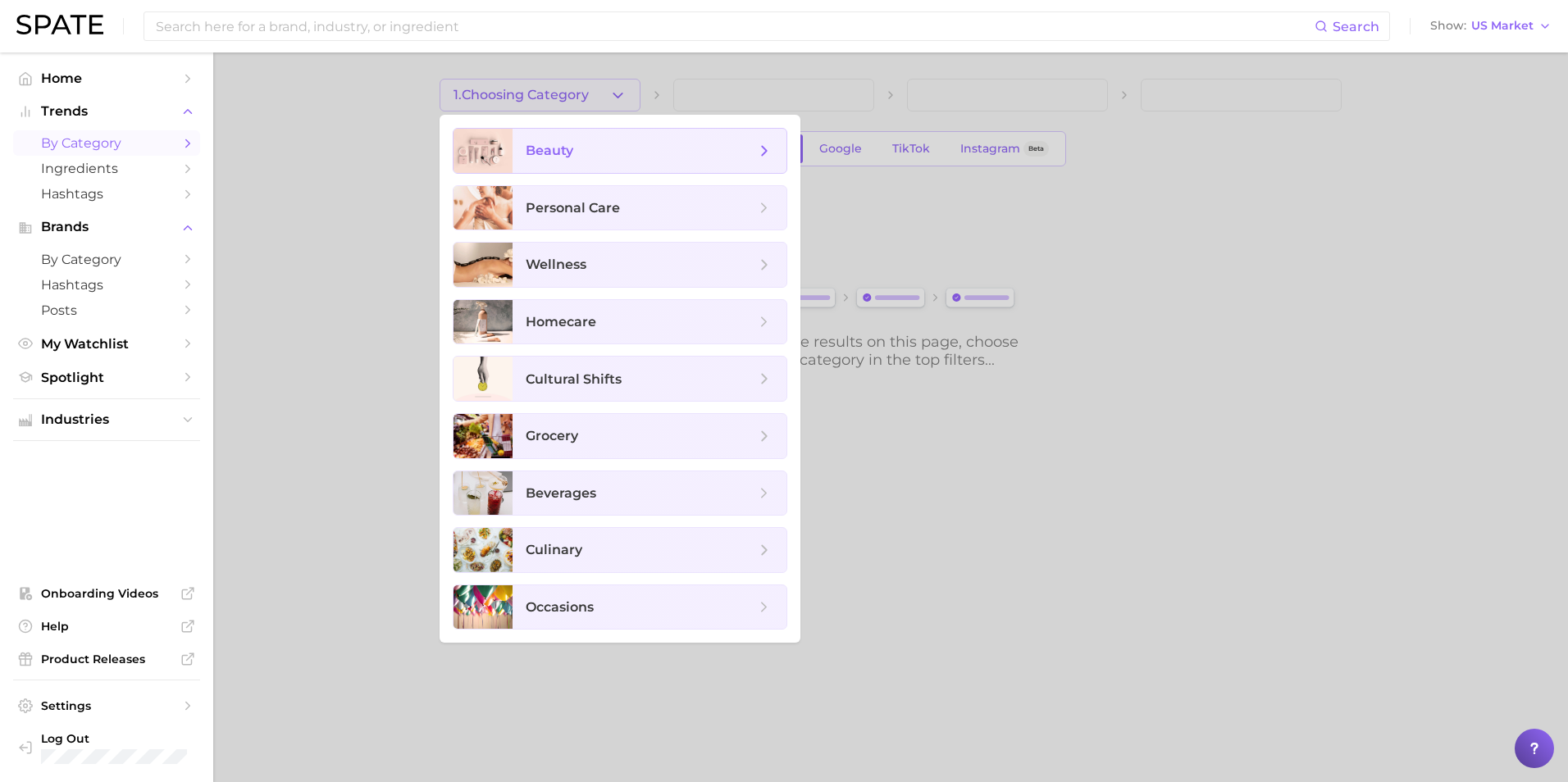
click at [610, 166] on span "beauty" at bounding box center [649, 151] width 274 height 45
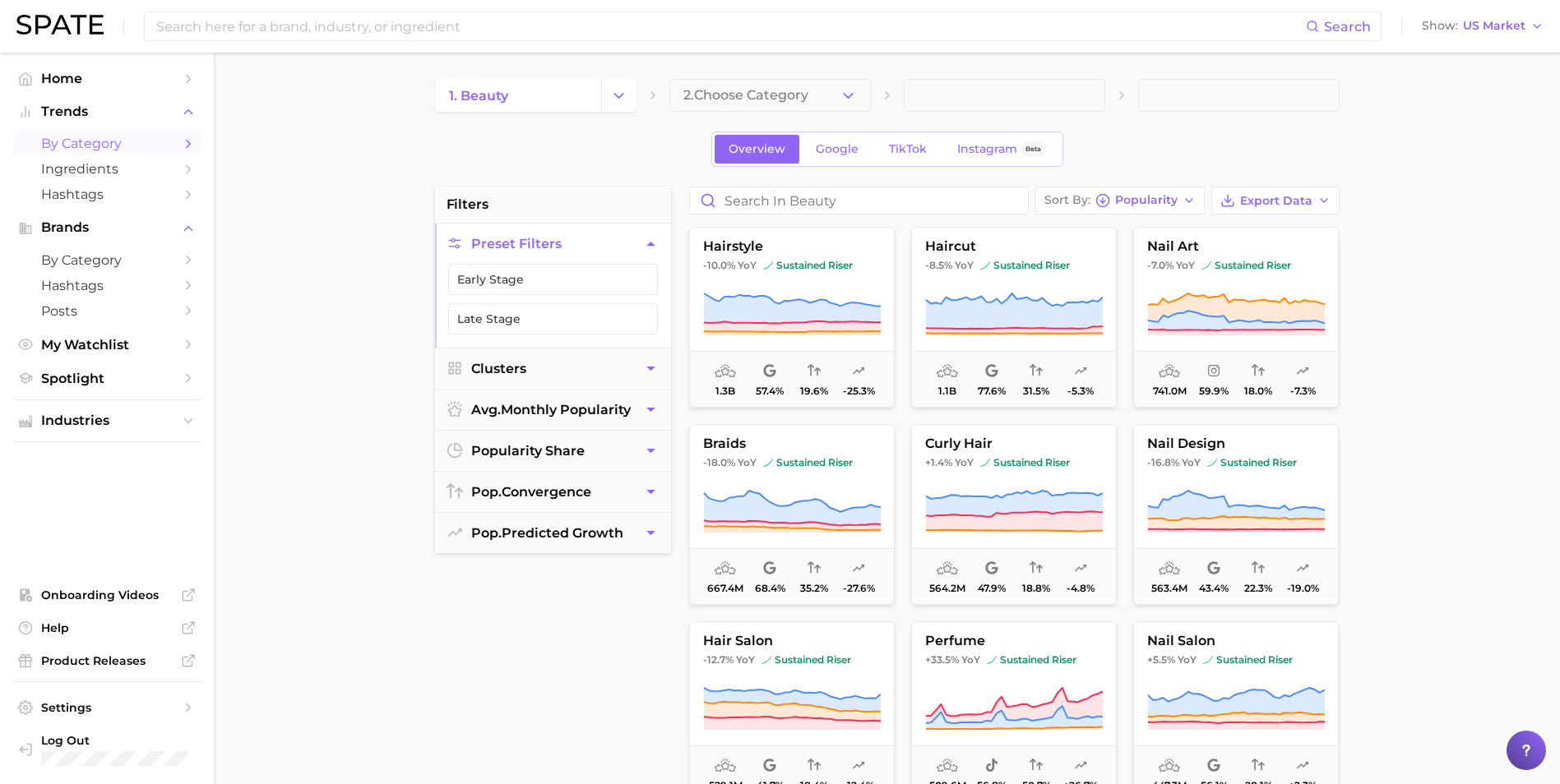
click at [746, 159] on link "Overview" at bounding box center [757, 149] width 85 height 29
click at [724, 70] on main "1. beauty 2. Choose Category Overview Google TikTok Instagram Beta filters Pres…" at bounding box center [887, 675] width 1346 height 1247
click at [736, 94] on span "2. Choose Category" at bounding box center [745, 95] width 125 height 15
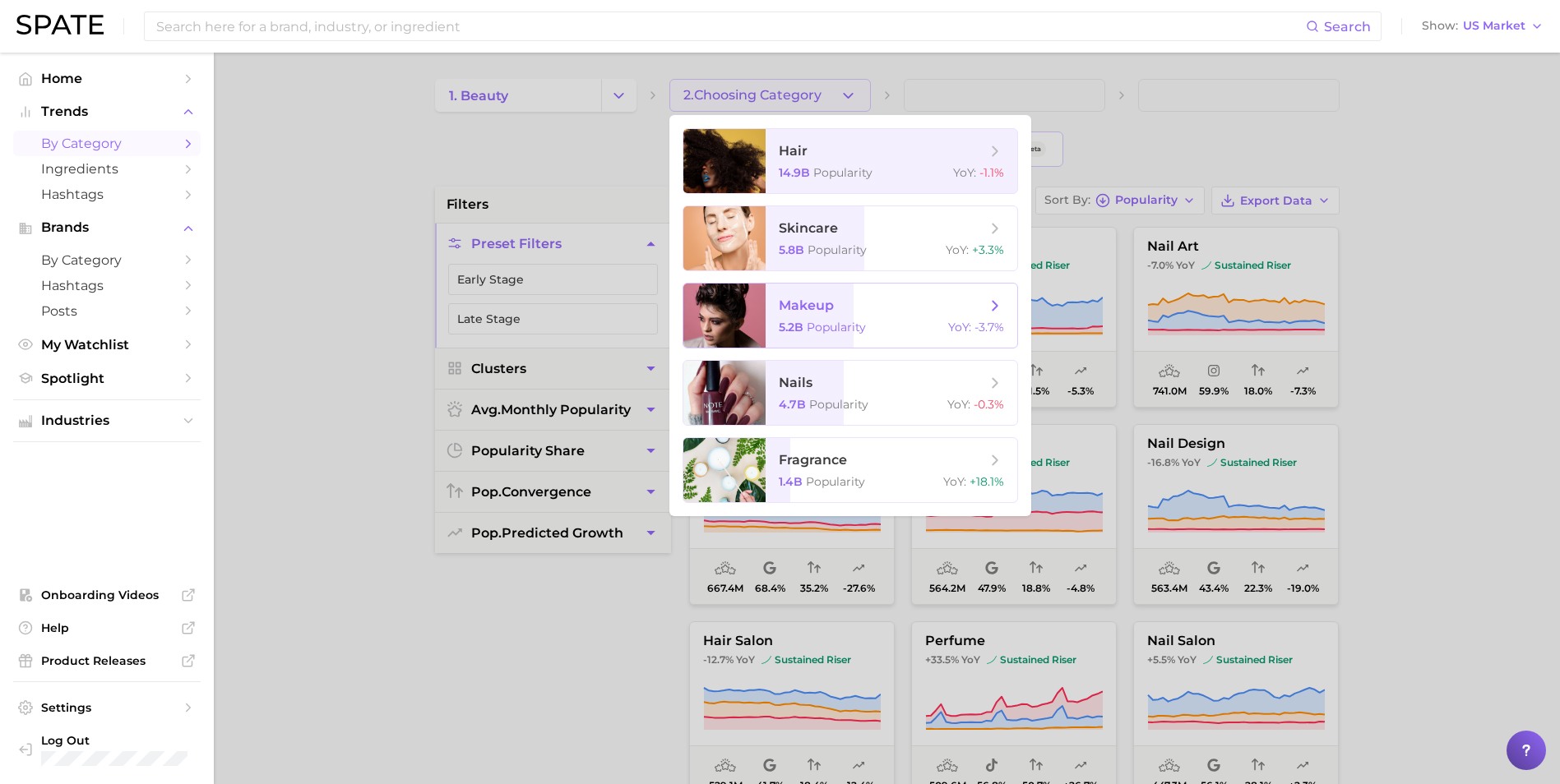
click at [834, 329] on span "Popularity" at bounding box center [836, 327] width 59 height 15
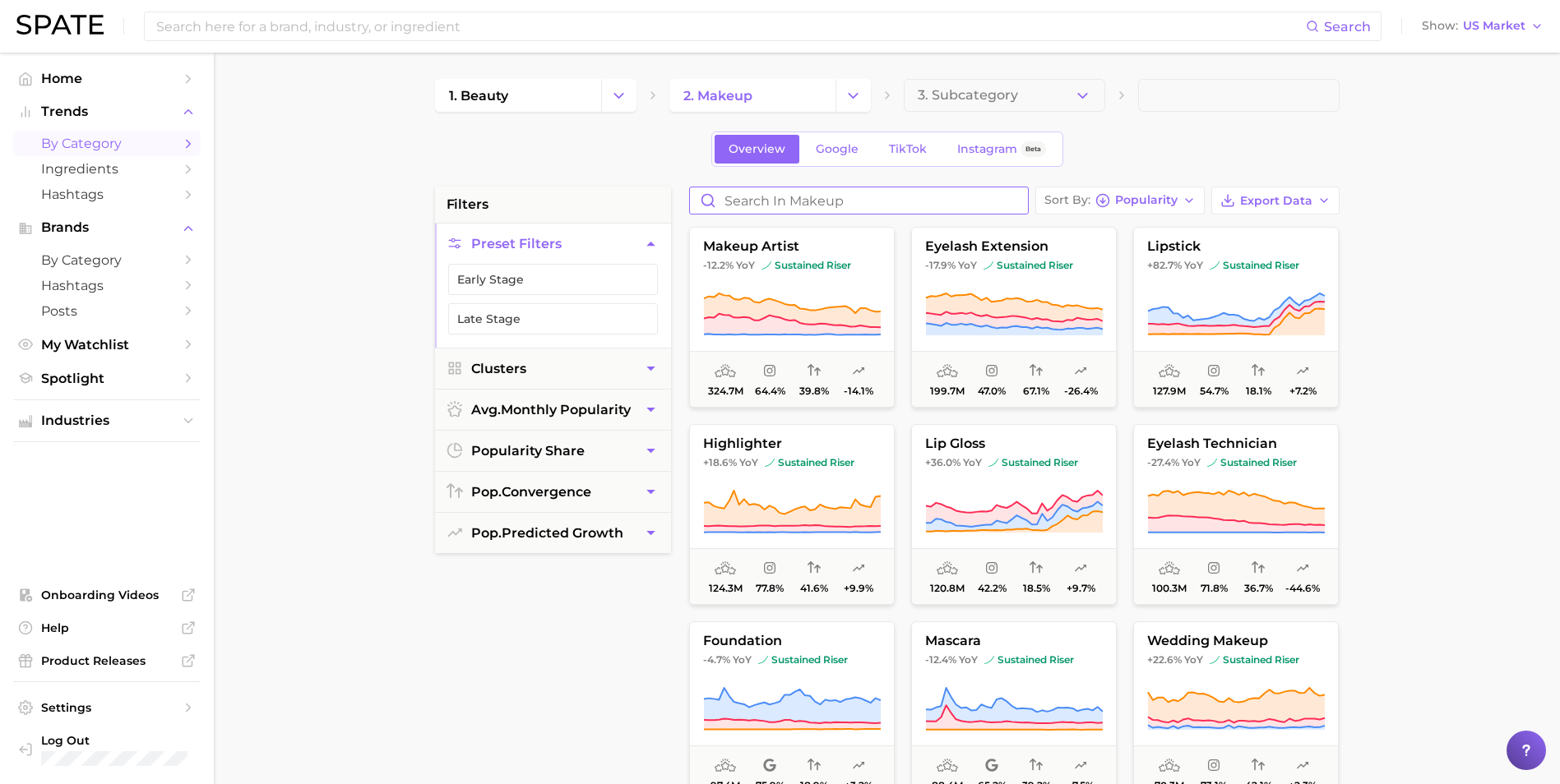
click at [844, 203] on input "Search in makeup" at bounding box center [859, 201] width 338 height 27
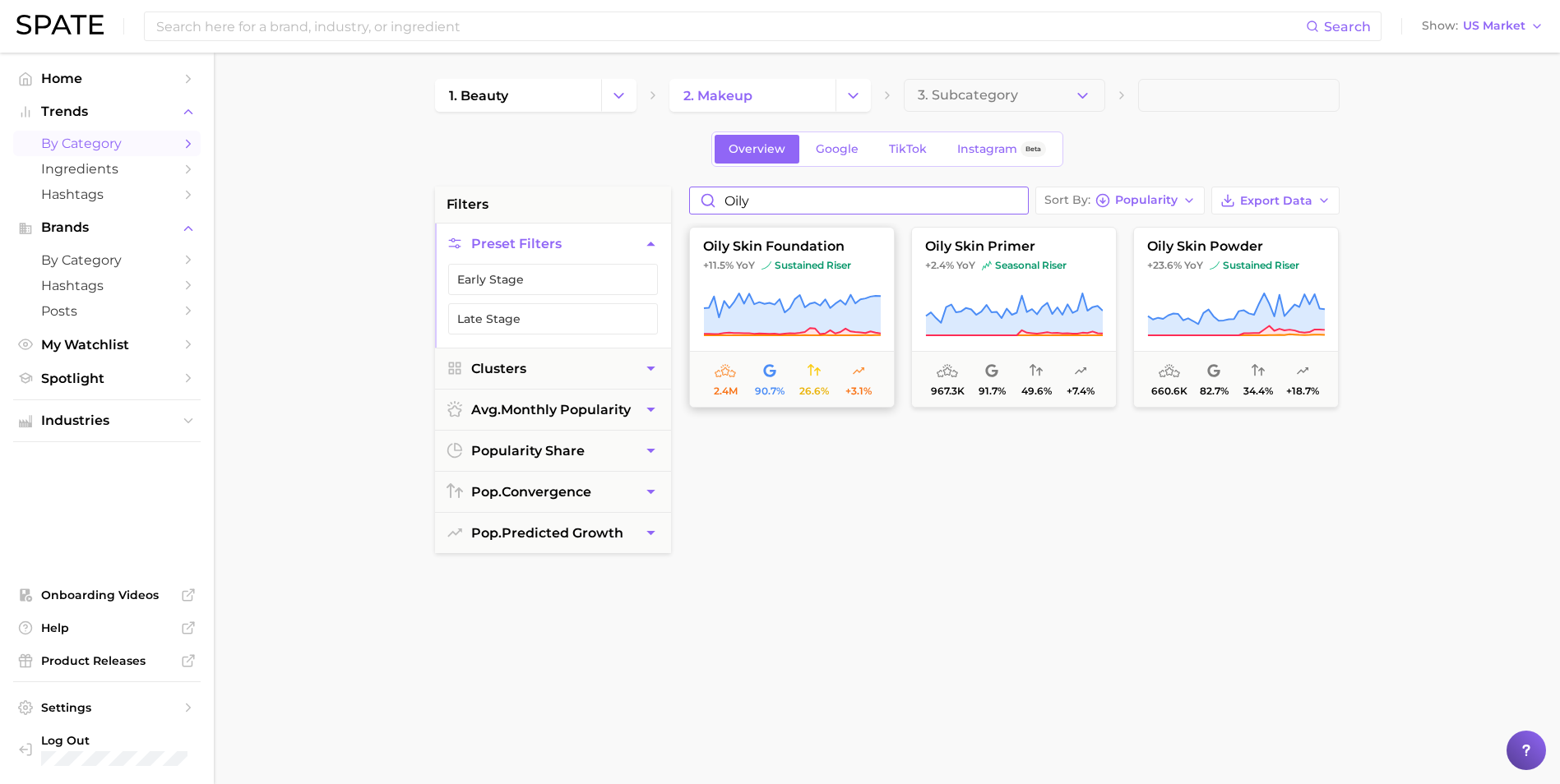
type input "oily"
click at [807, 283] on button "oily skin foundation +11.5% YoY sustained riser 2.4m 90.7% 26.6% +3.1%" at bounding box center [792, 317] width 206 height 181
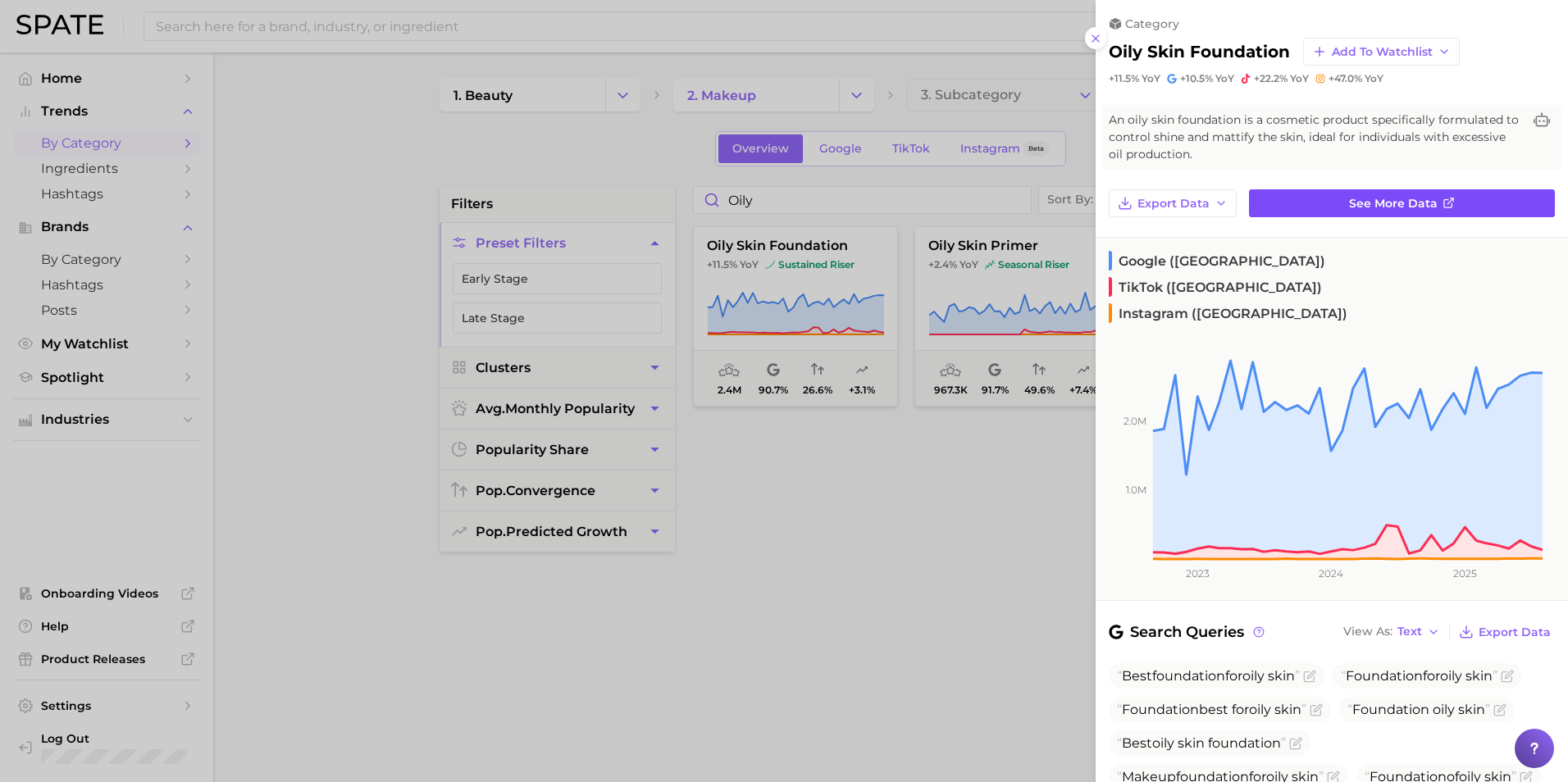
click at [1442, 202] on icon at bounding box center [1449, 203] width 13 height 13
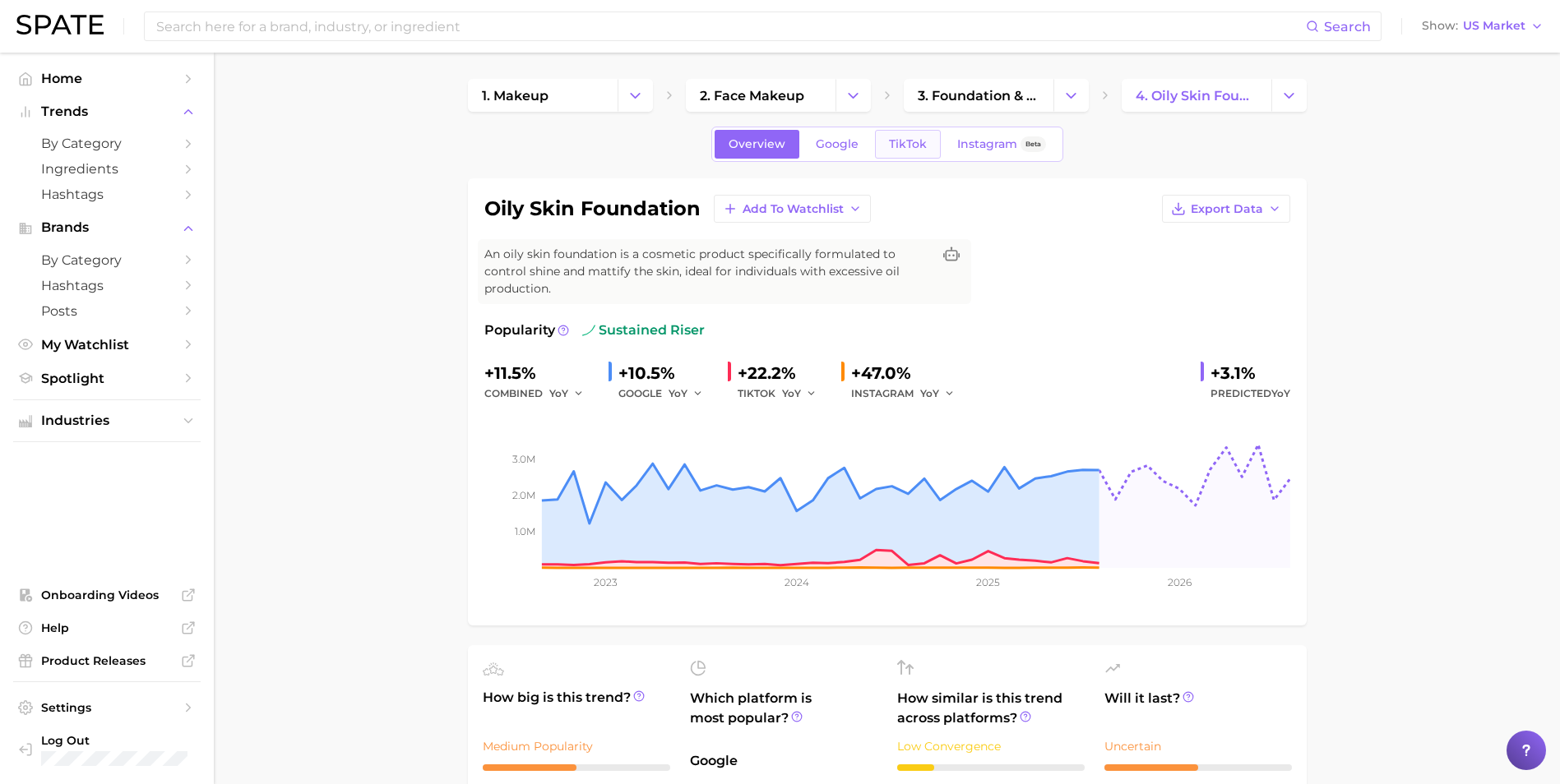
click at [900, 153] on link "TikTok" at bounding box center [907, 144] width 65 height 29
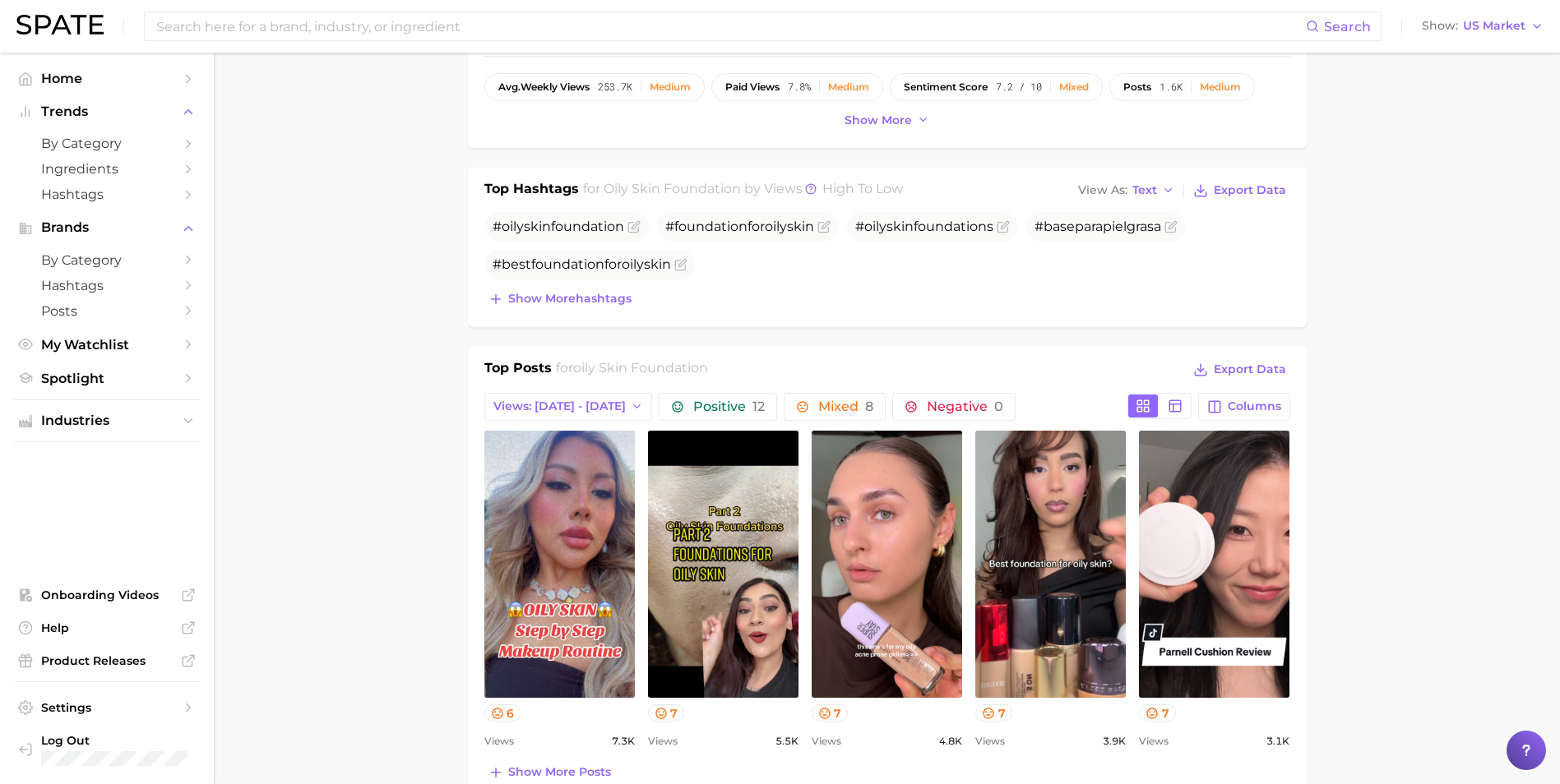
scroll to position [740, 0]
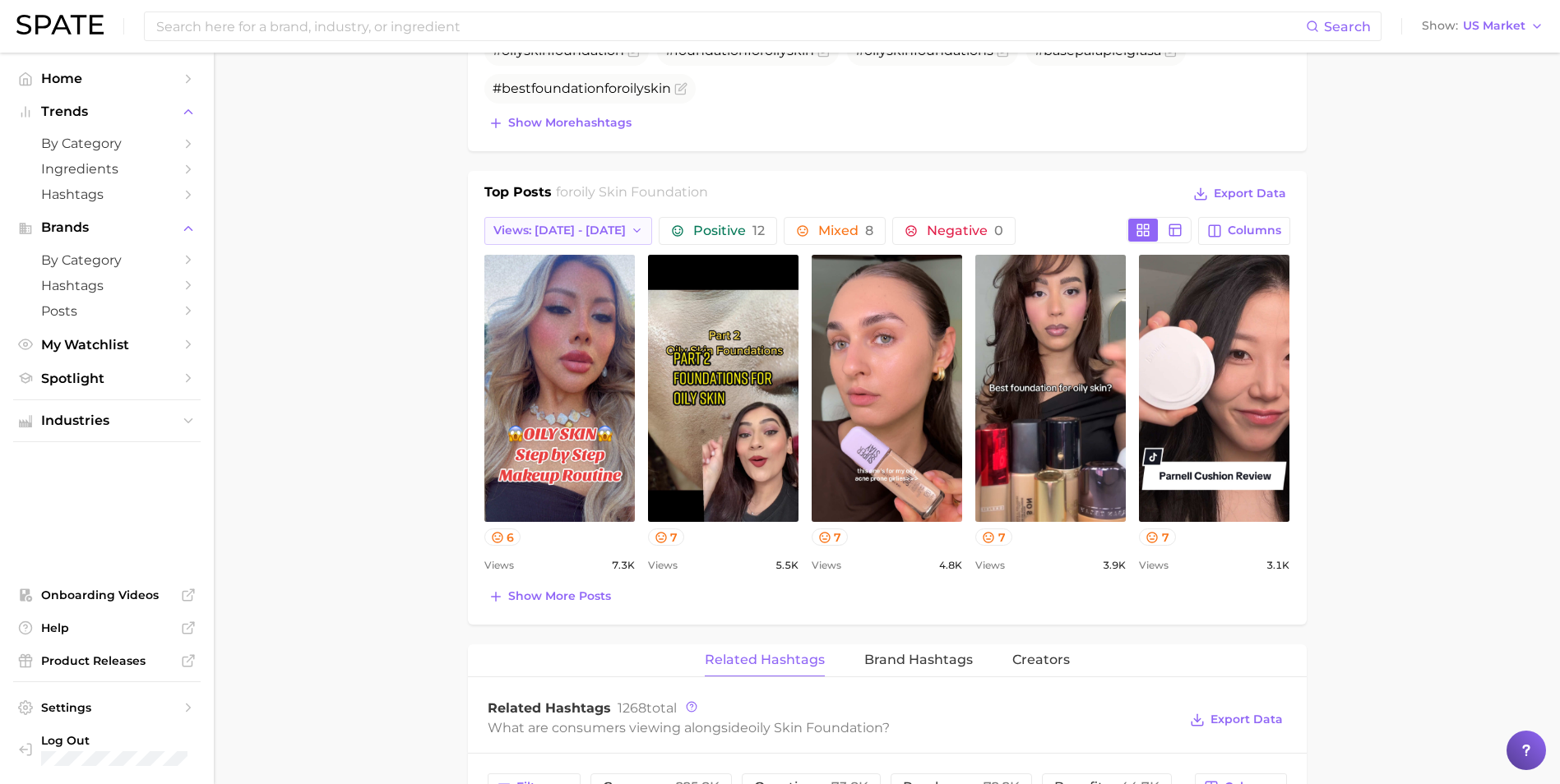
click at [633, 230] on polyline "button" at bounding box center [637, 231] width 7 height 3
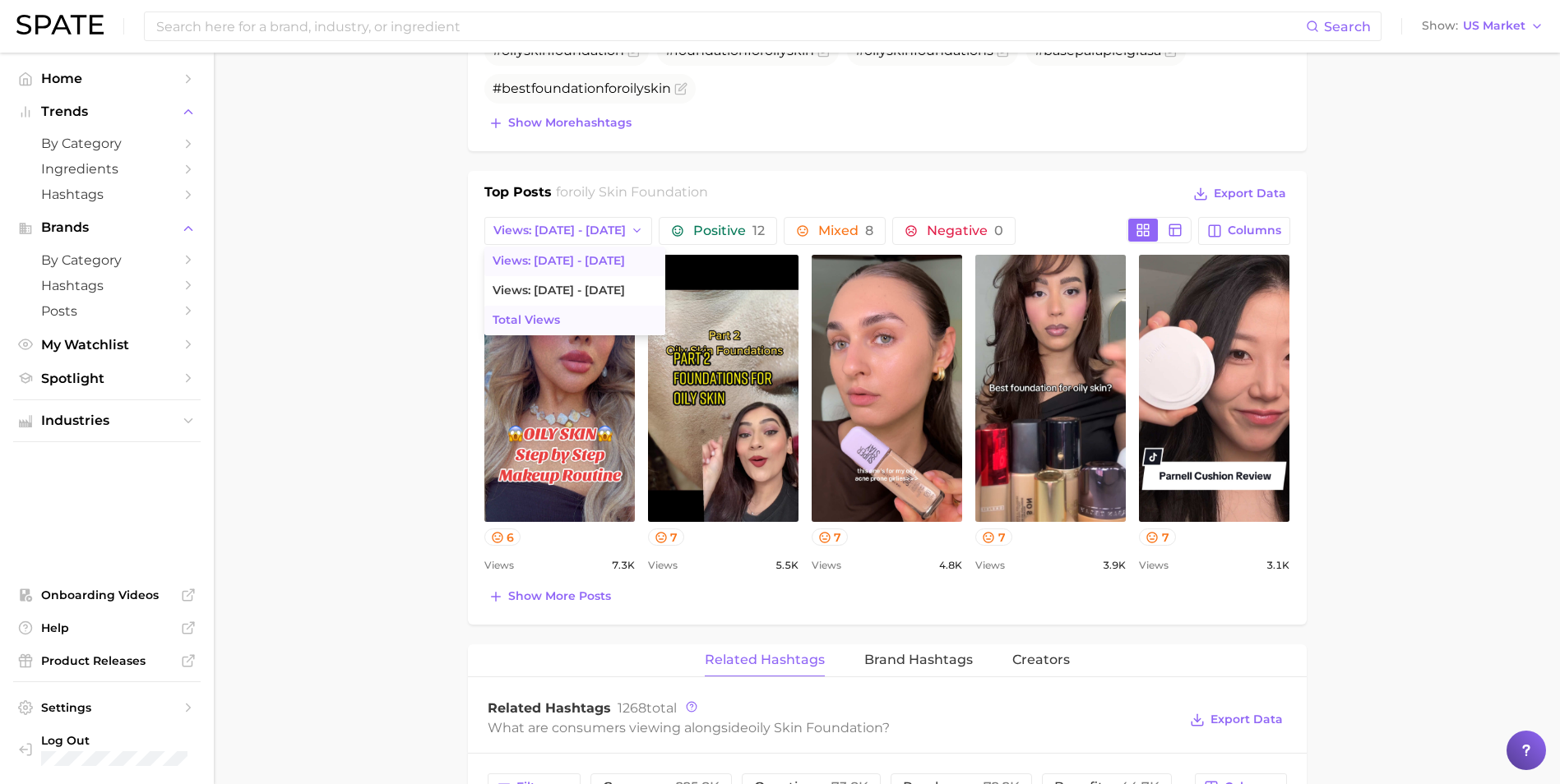
click at [606, 316] on button "Total Views" at bounding box center [574, 321] width 181 height 30
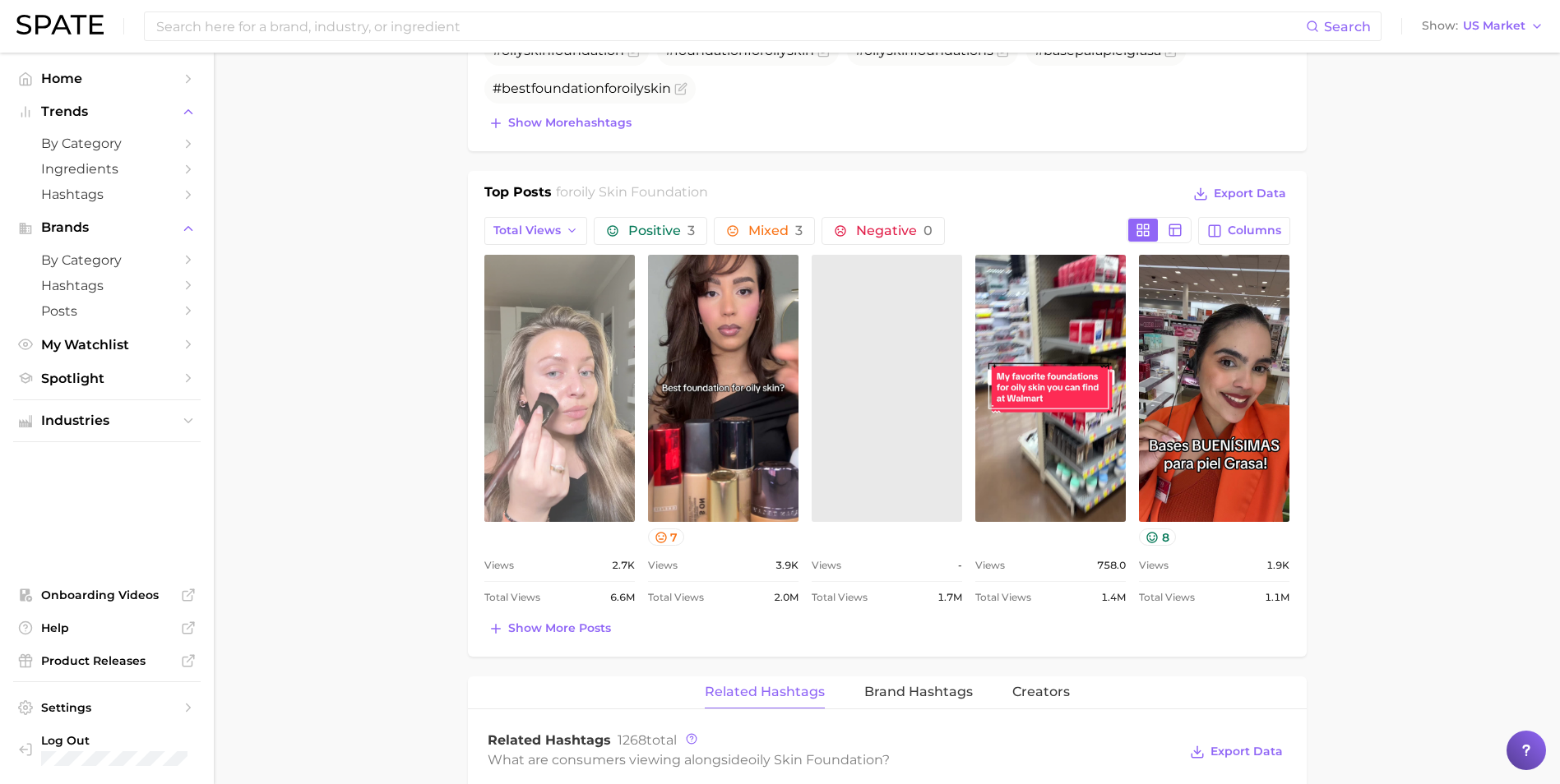
scroll to position [0, 0]
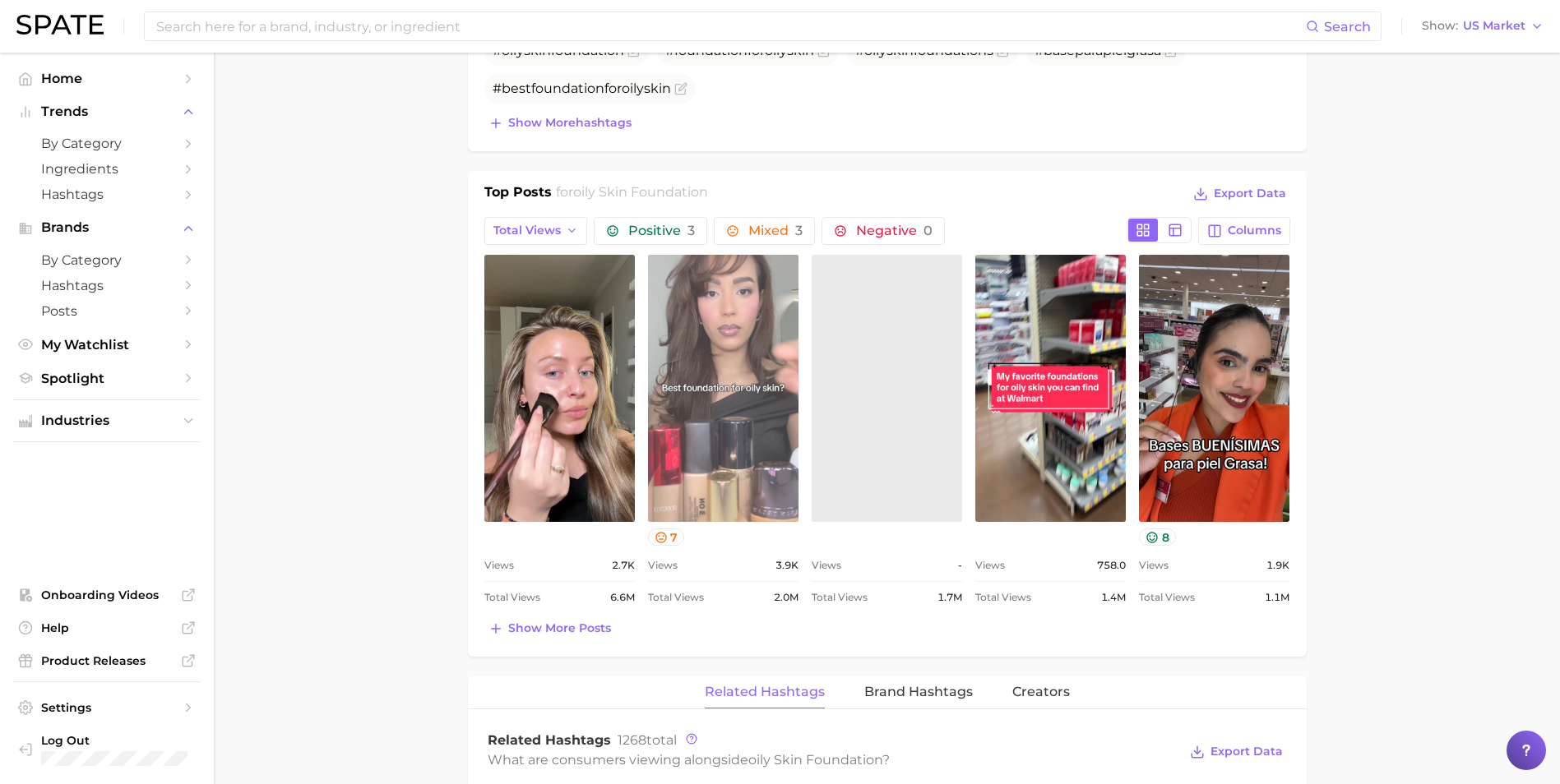
click at [736, 488] on link "view post on TikTok" at bounding box center [724, 389] width 151 height 267
